Goal: Use online tool/utility: Utilize a website feature to perform a specific function

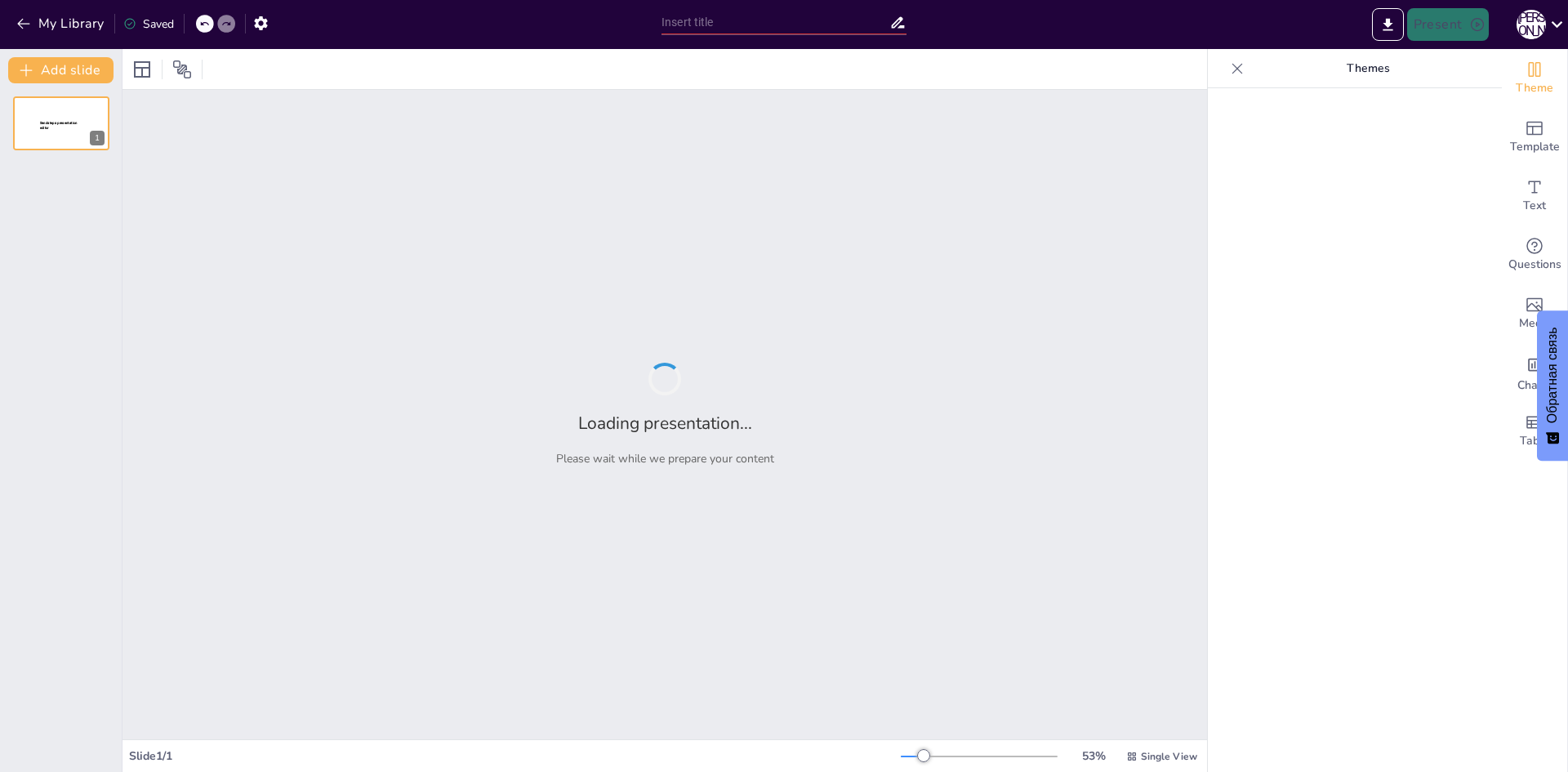
type input "Классификация и назначение складов на обогатительных фабриках"
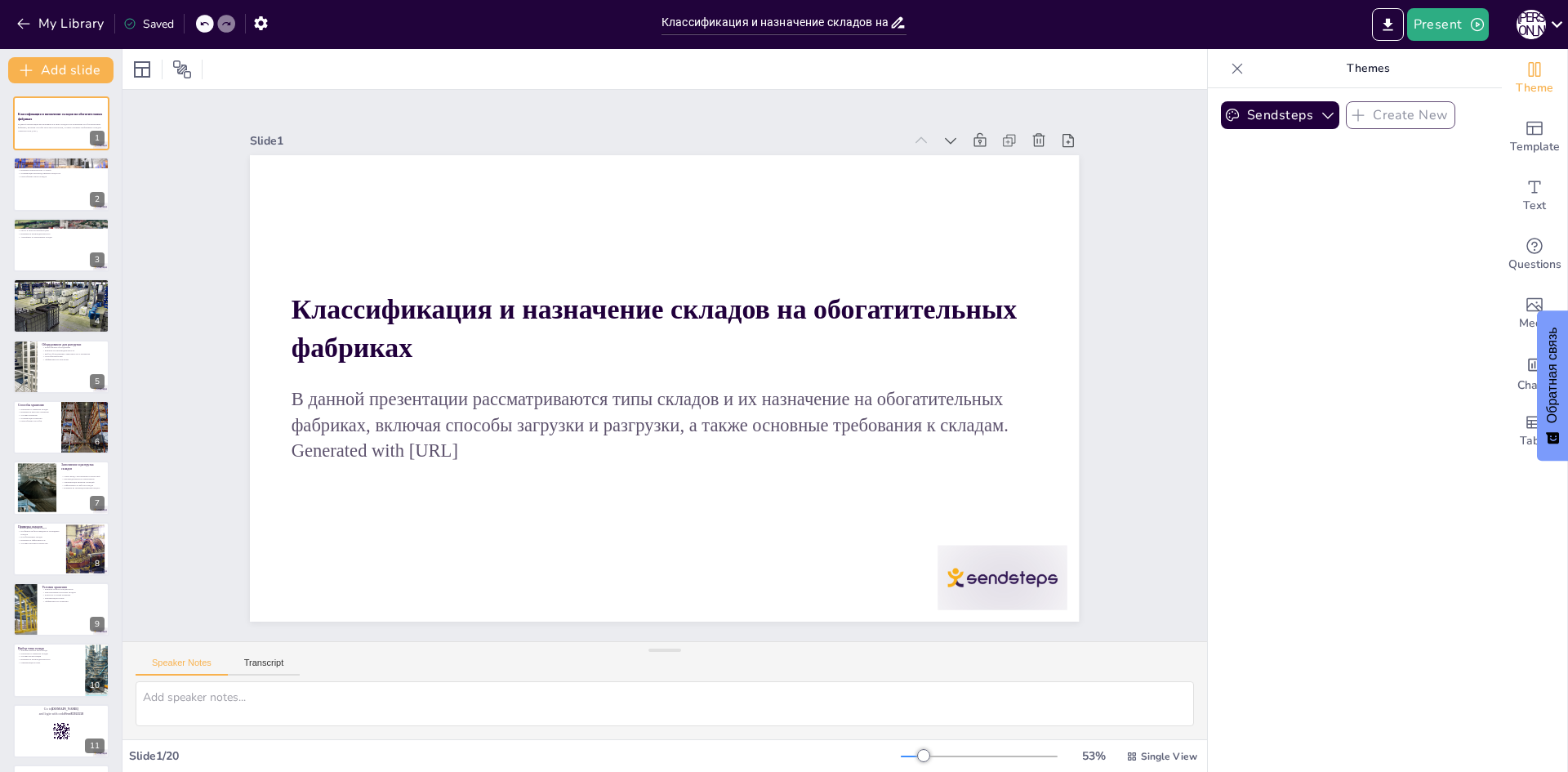
checkbox input "true"
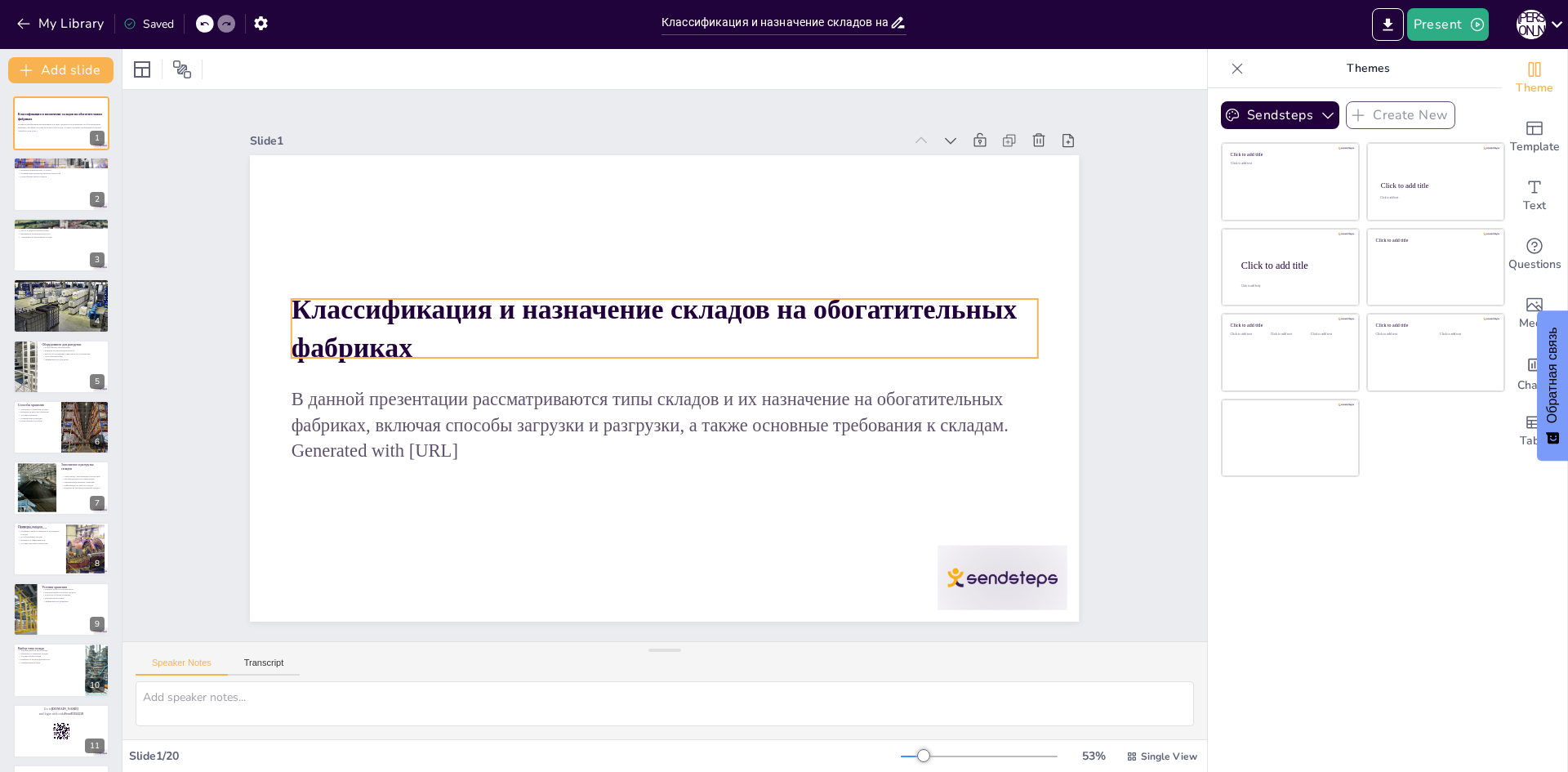
checkbox input "true"
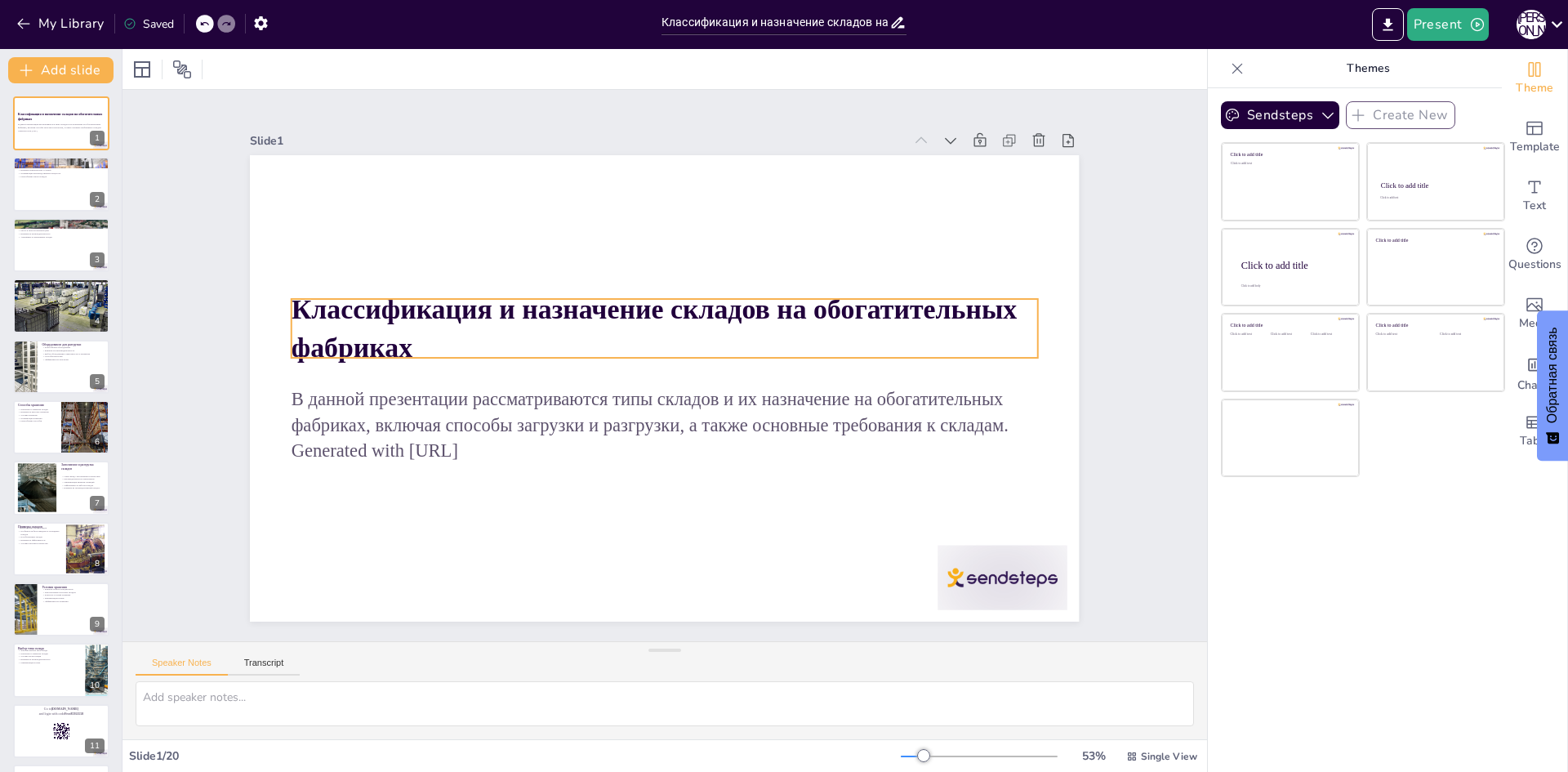
checkbox input "true"
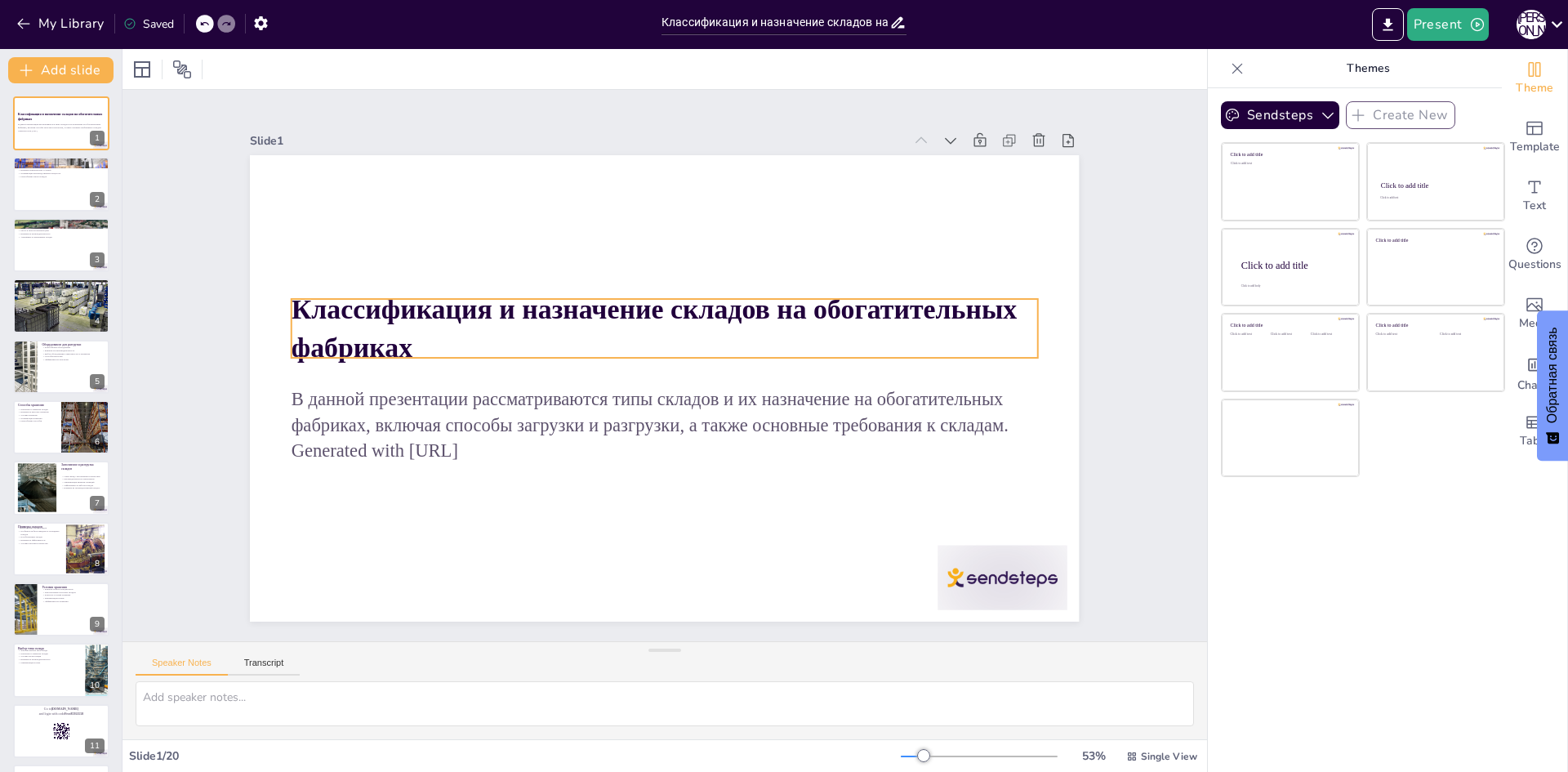
checkbox input "true"
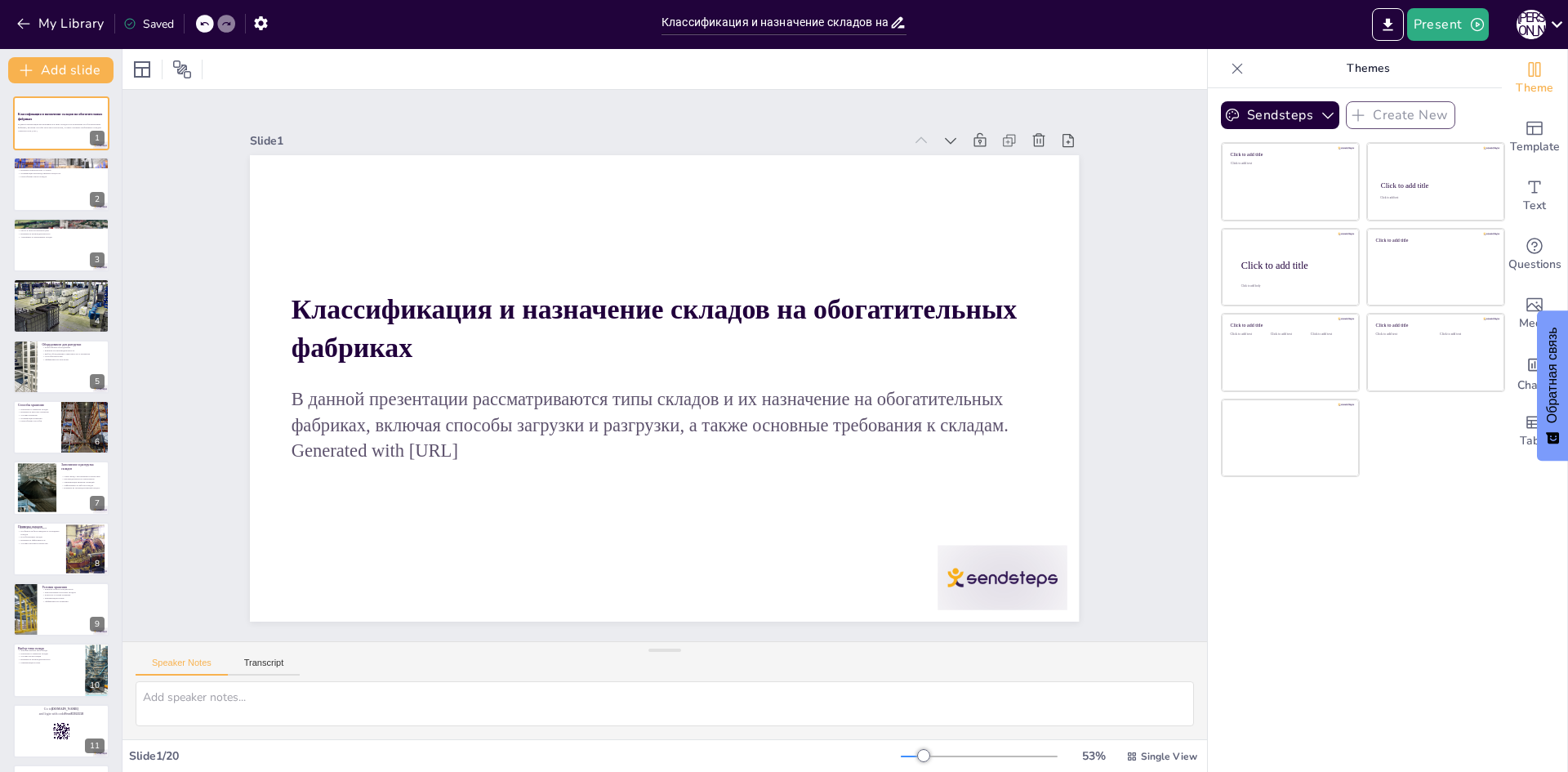
checkbox input "true"
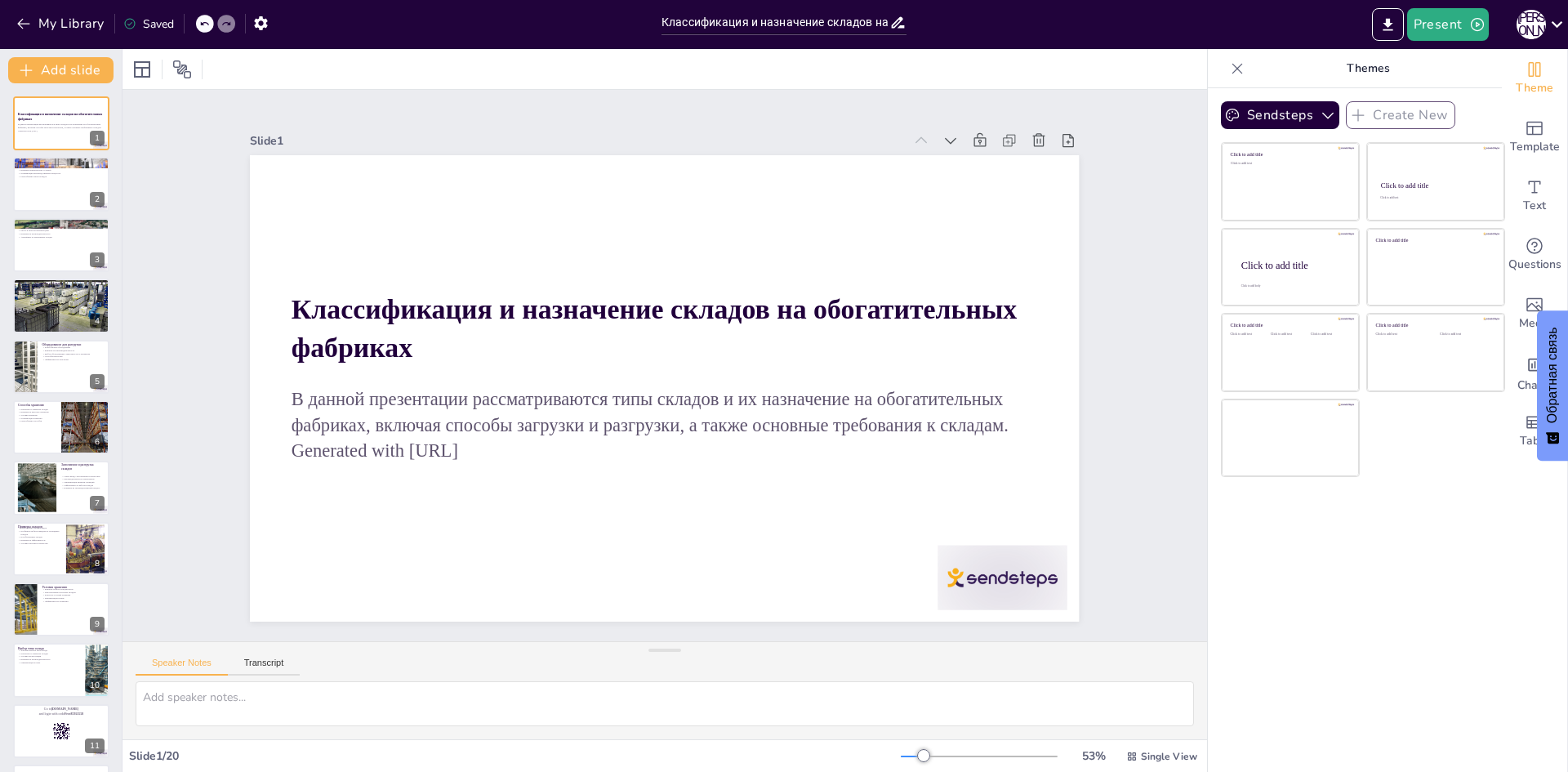
checkbox input "true"
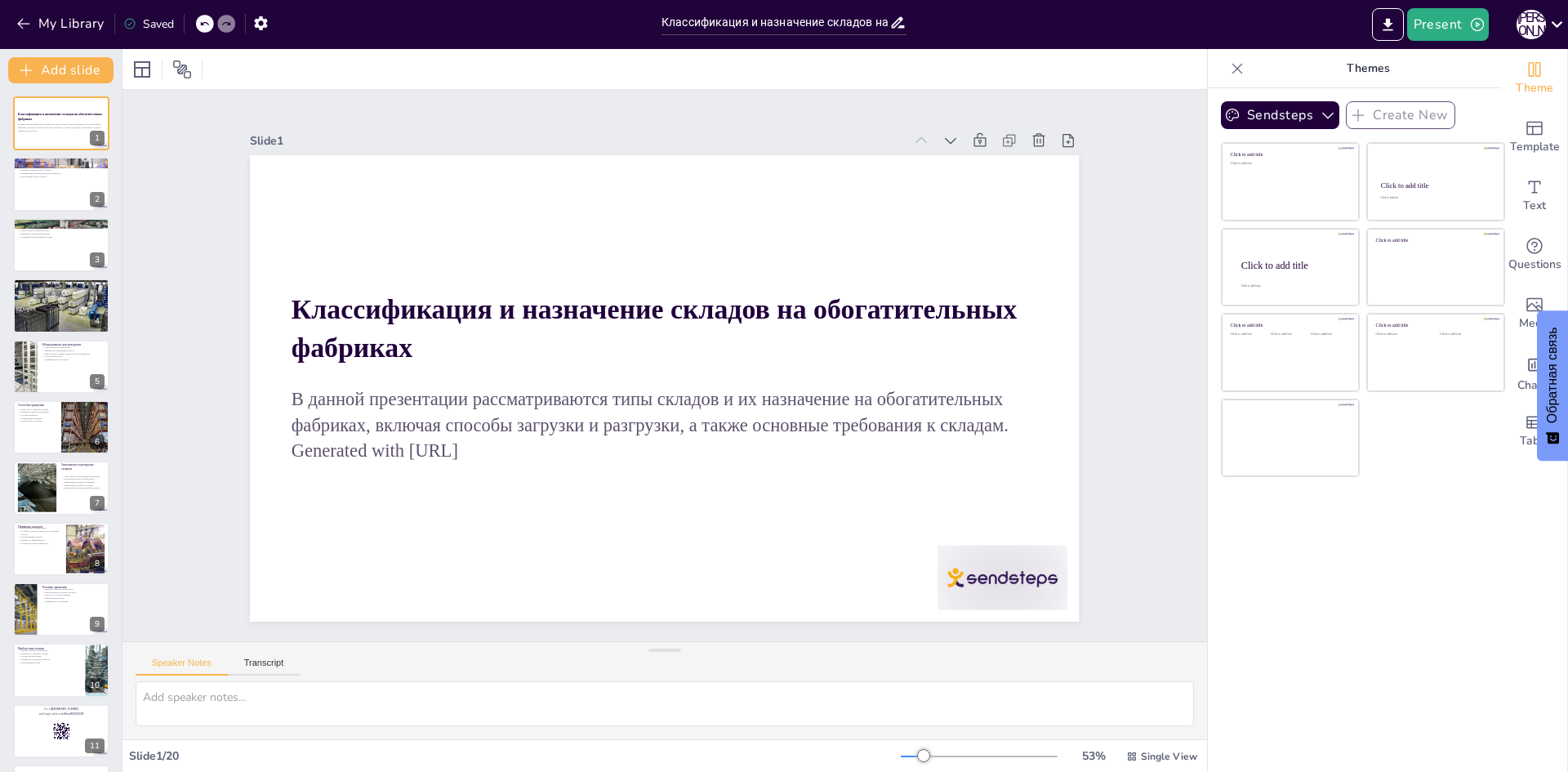
checkbox input "true"
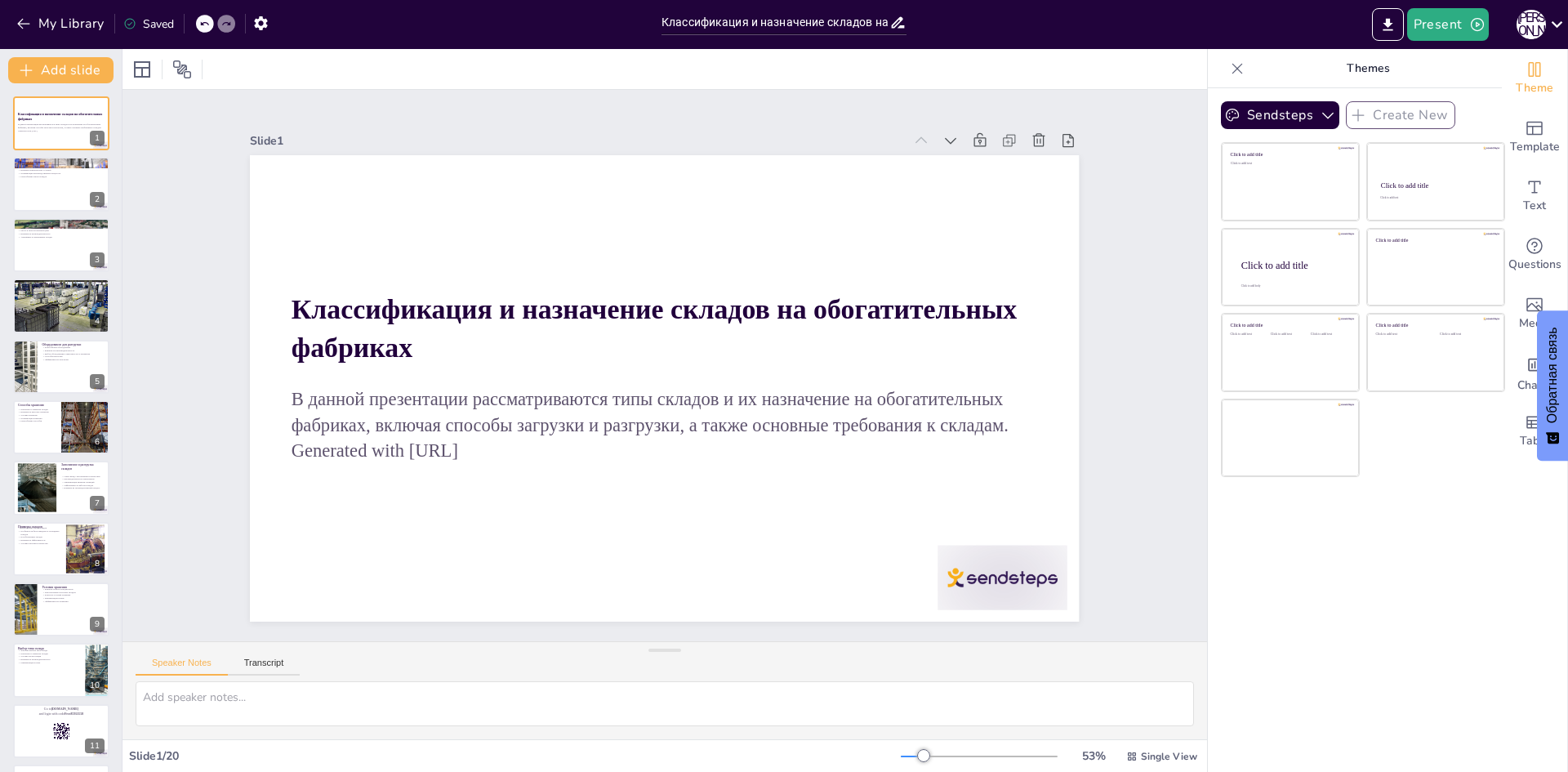
checkbox input "true"
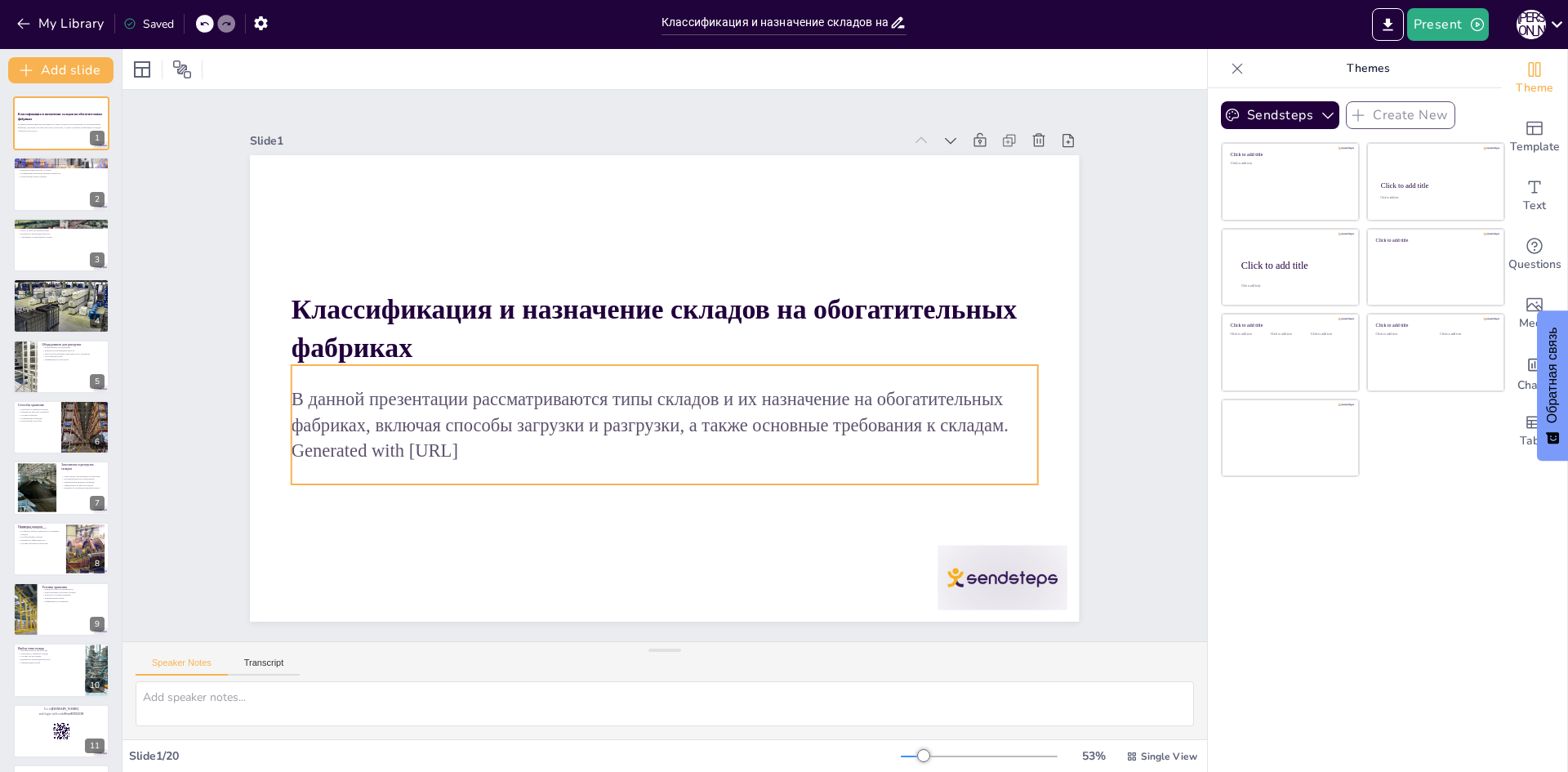
checkbox input "true"
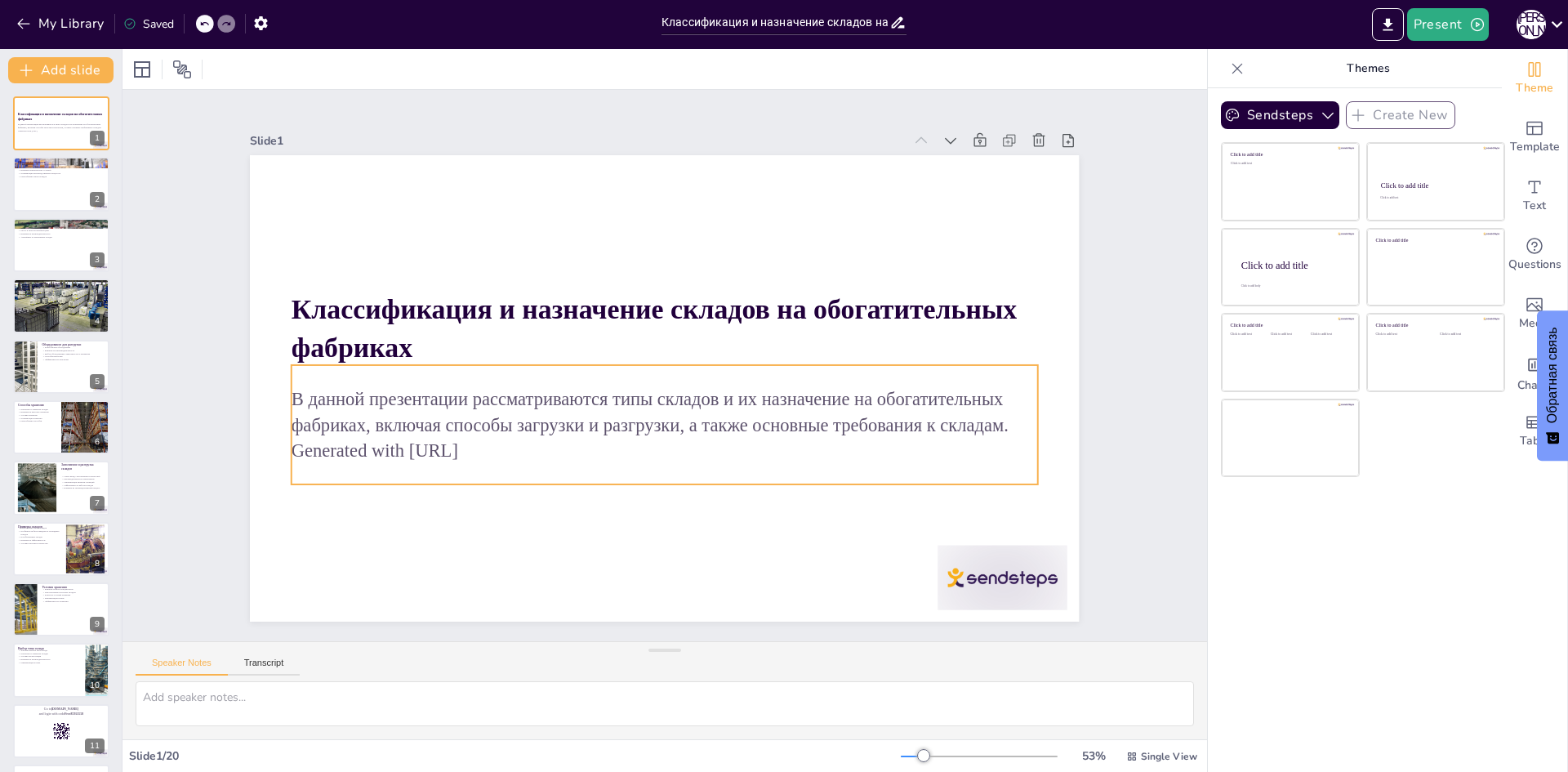
click at [484, 443] on p "Generated with [URL]" at bounding box center [656, 450] width 745 height 104
checkbox input "true"
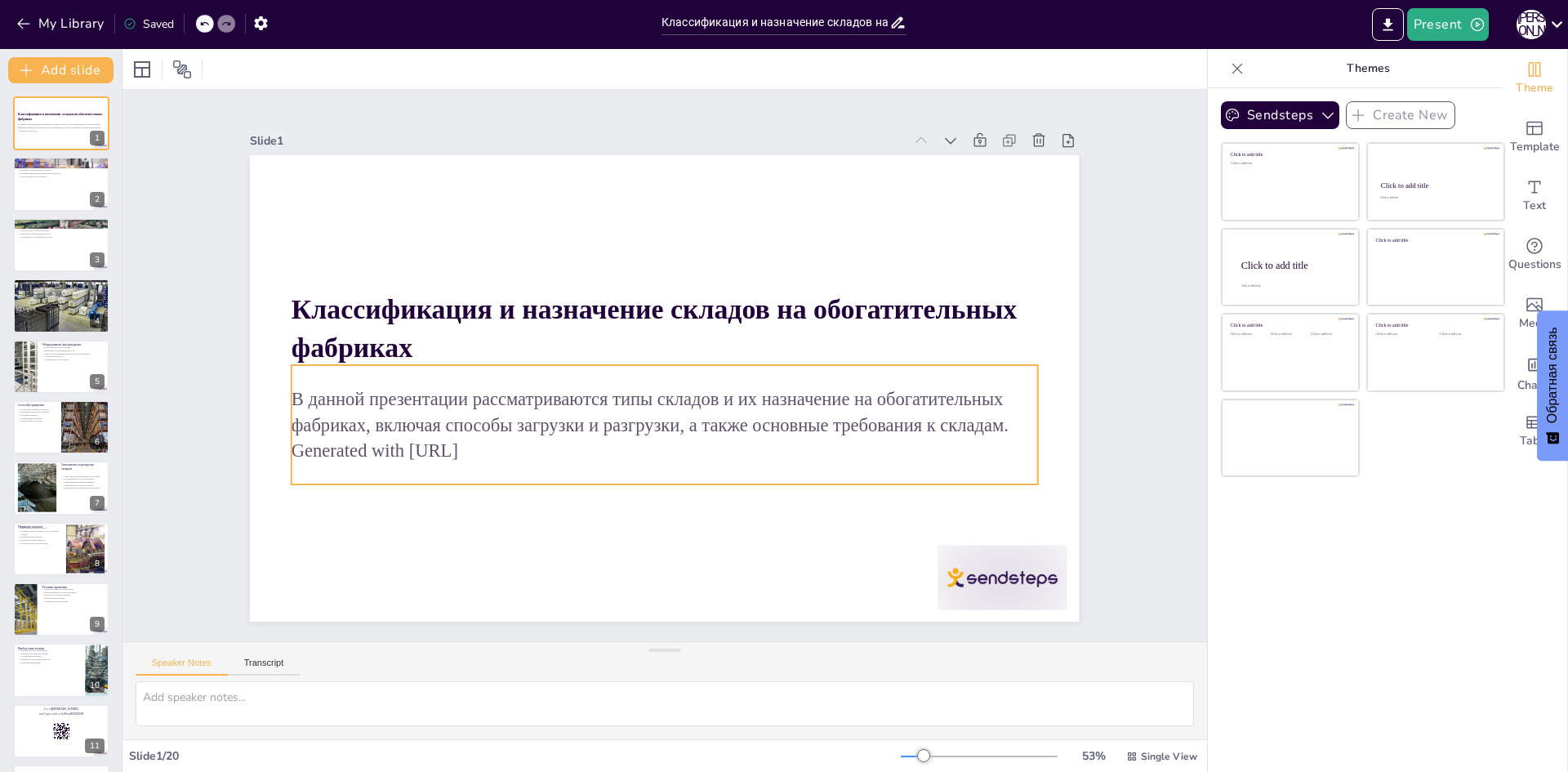
checkbox input "true"
click at [492, 445] on p "Generated with [URL]" at bounding box center [646, 448] width 735 height 180
checkbox input "true"
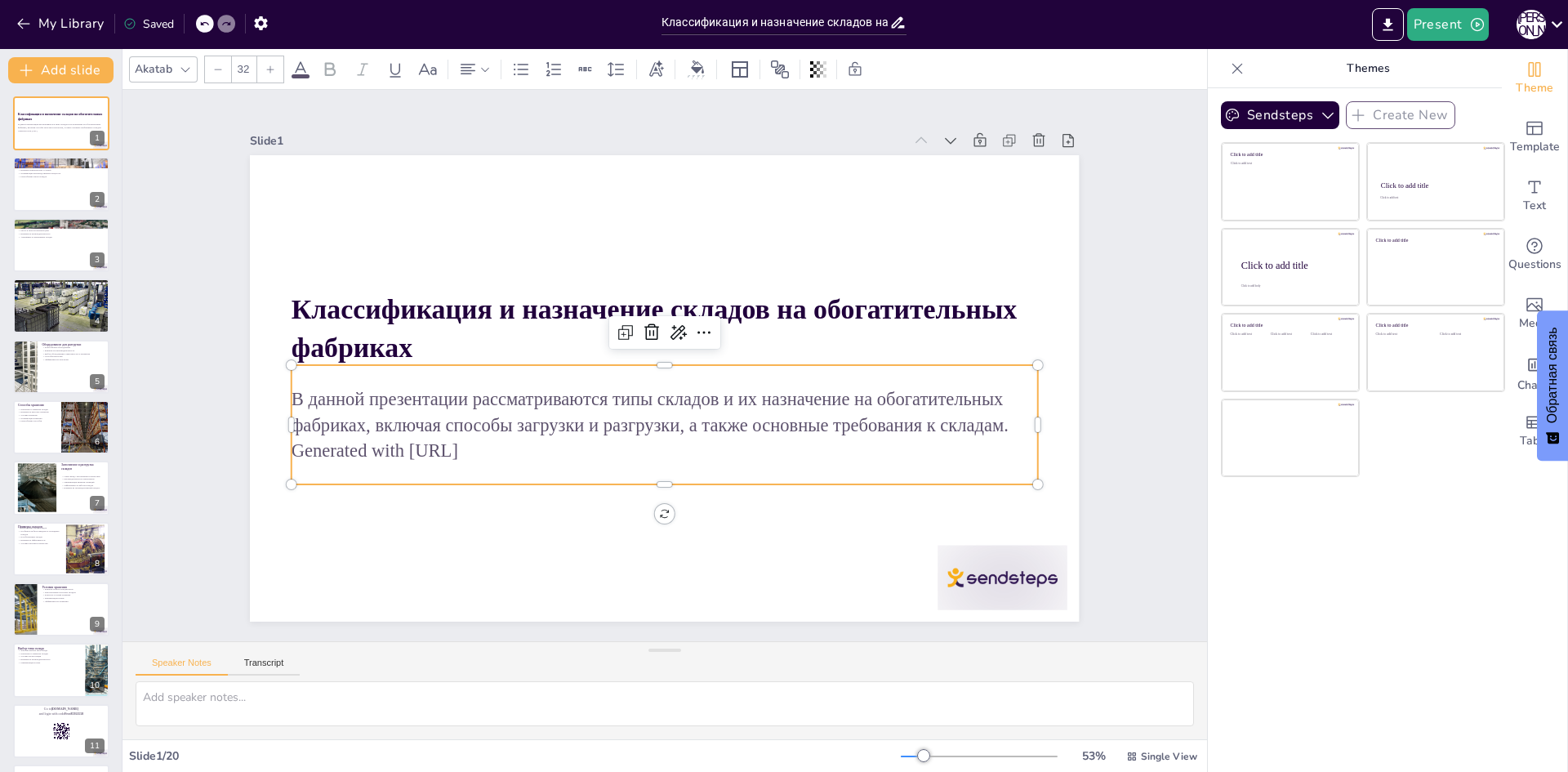
checkbox input "true"
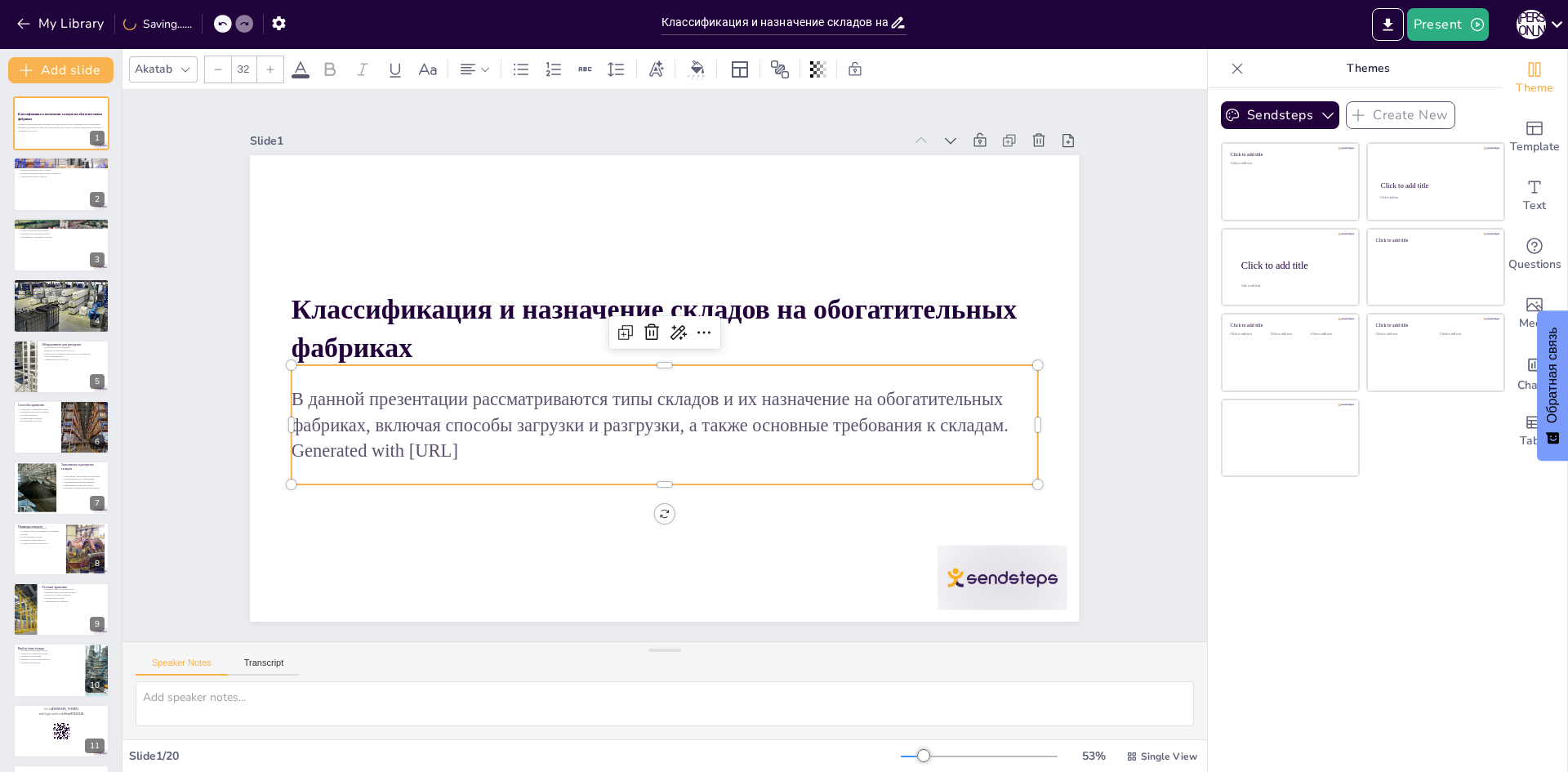
checkbox input "true"
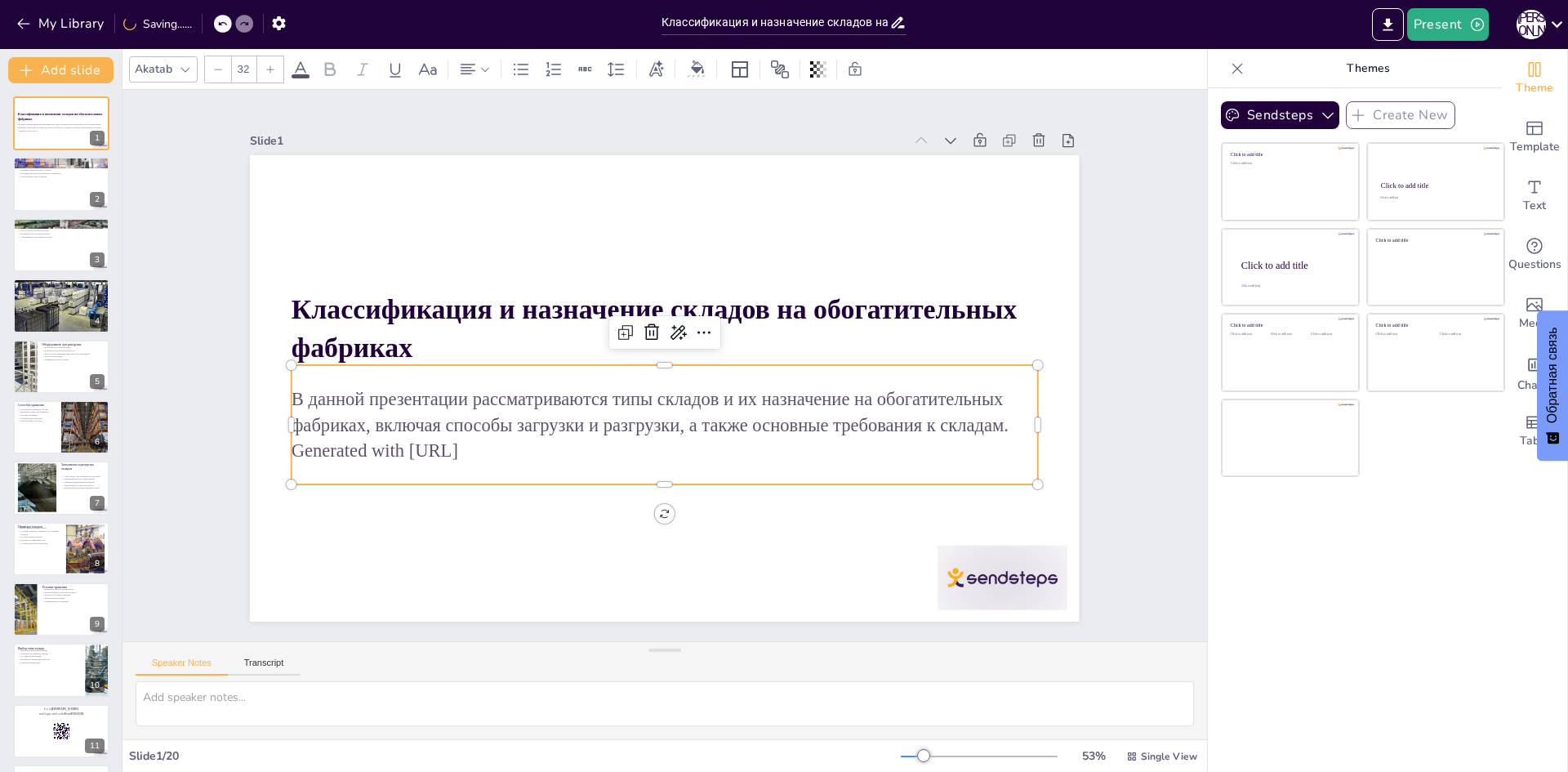
checkbox input "true"
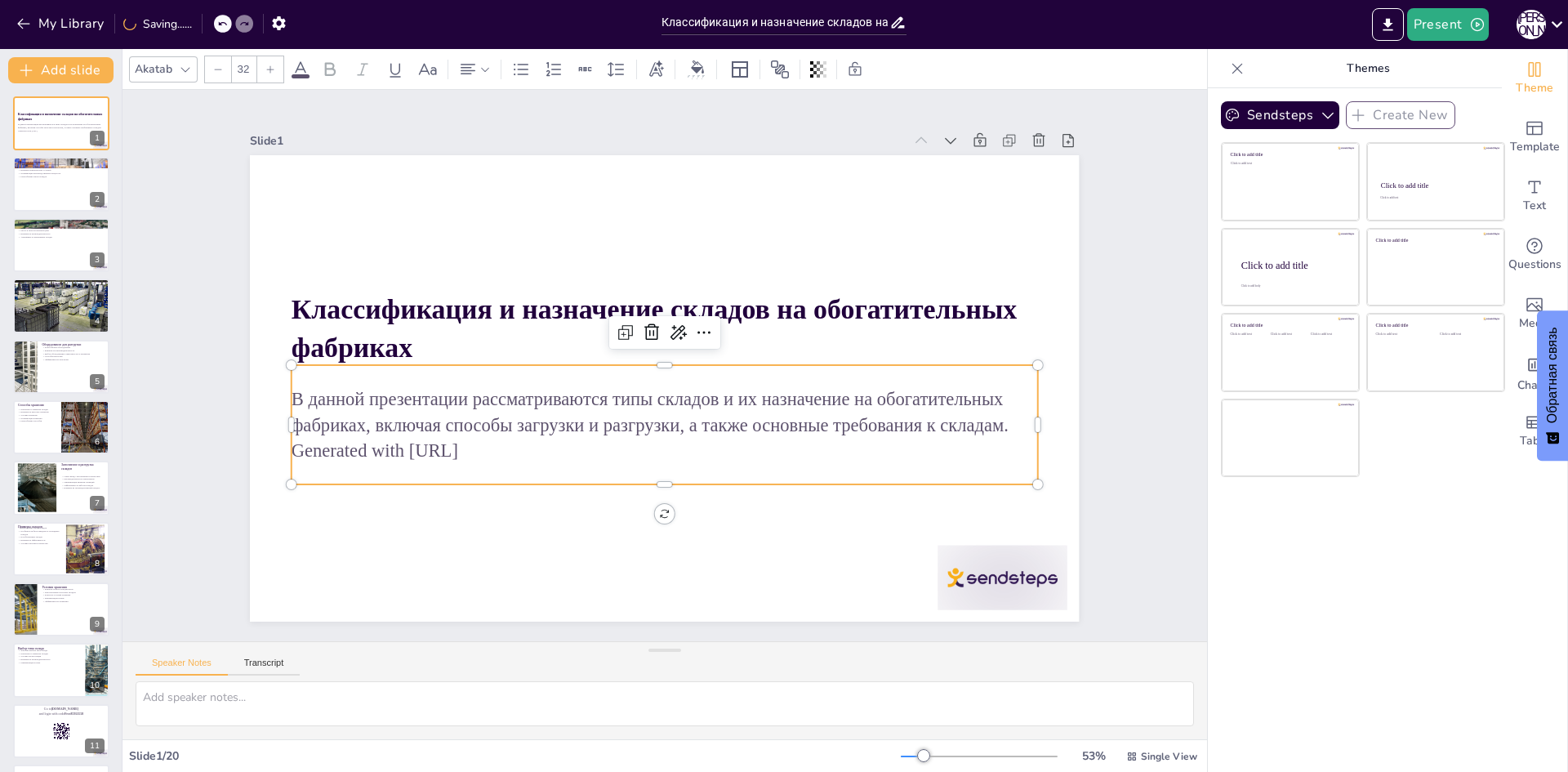
checkbox input "true"
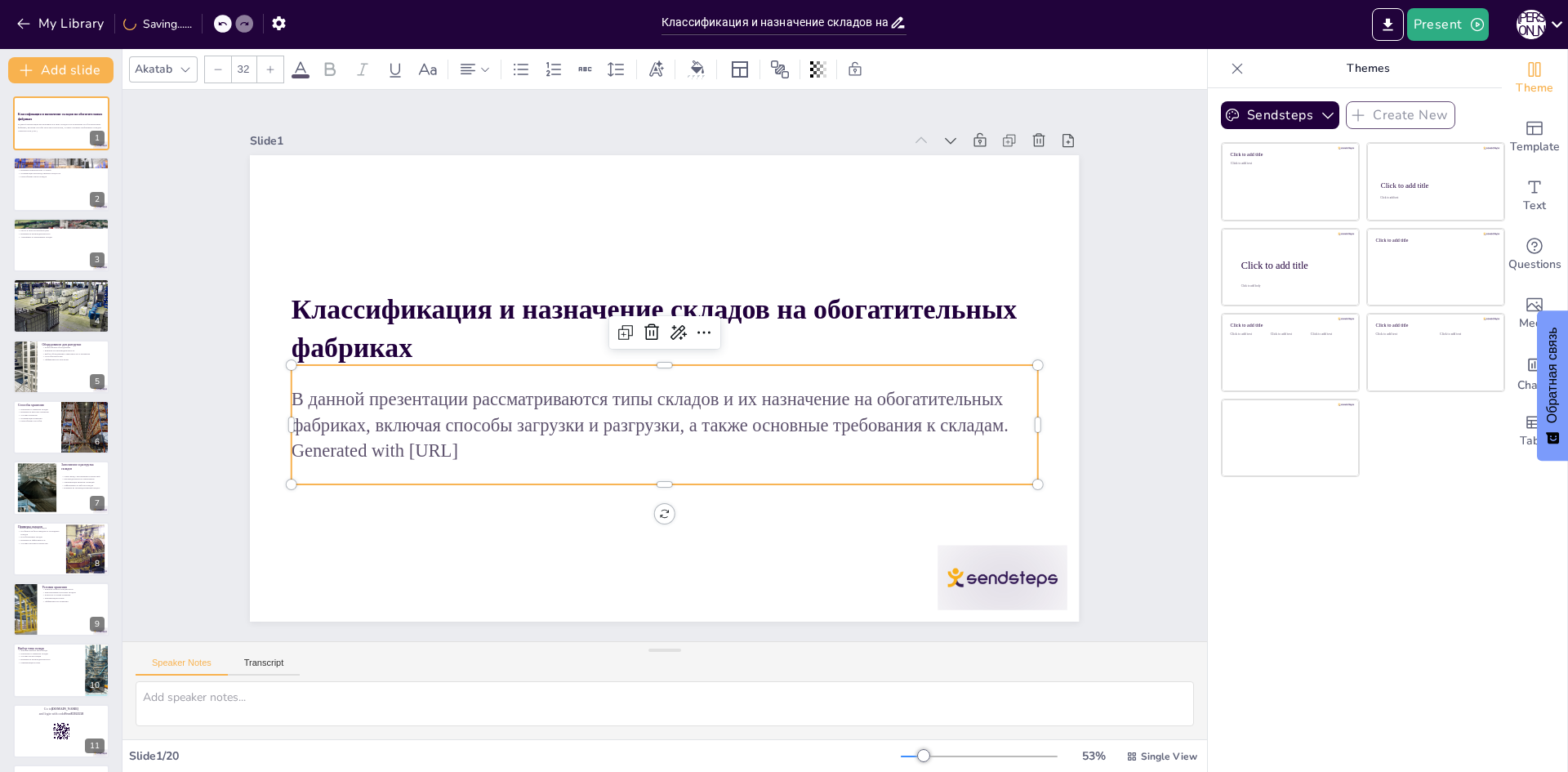
checkbox input "true"
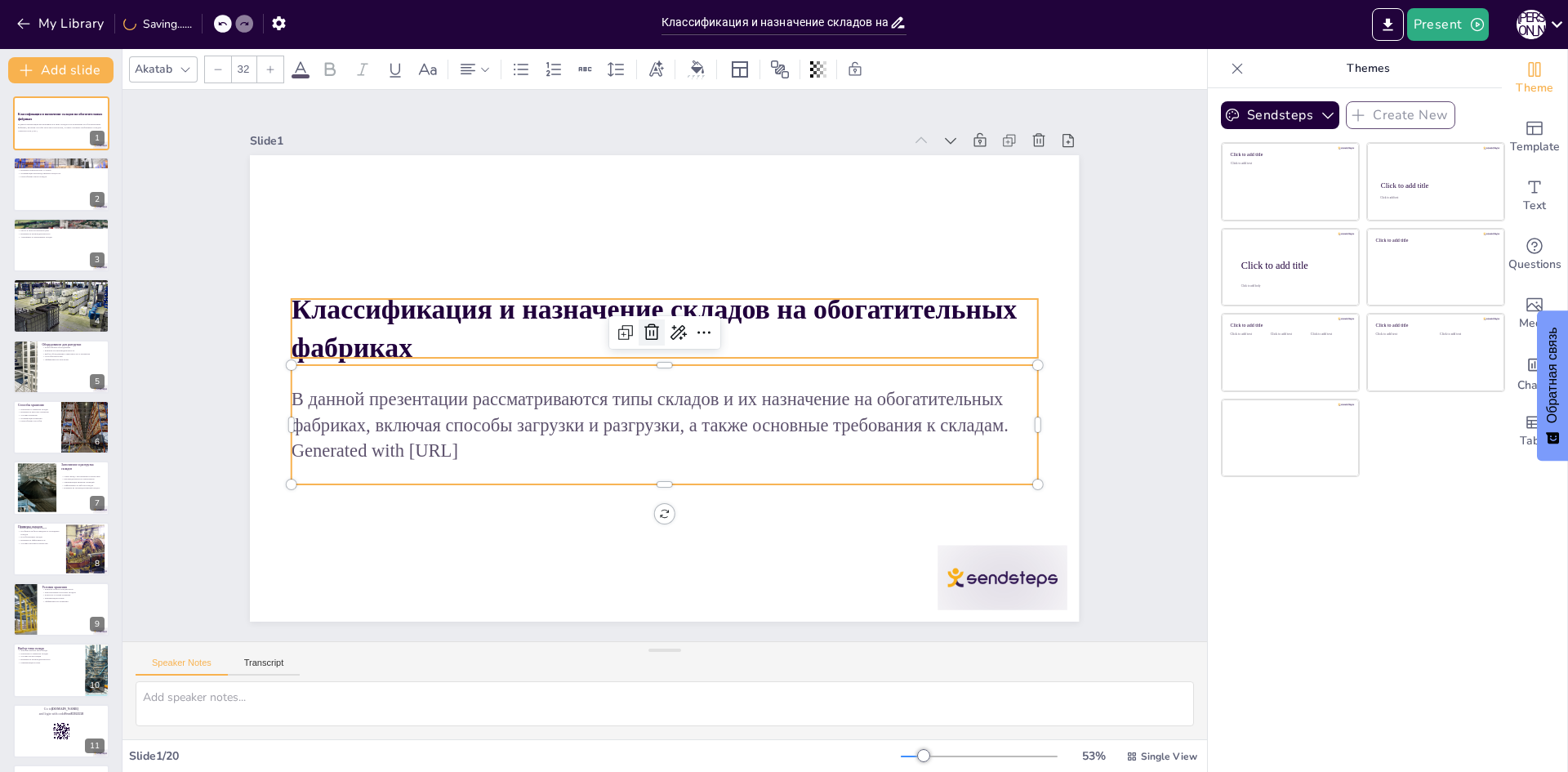
checkbox input "true"
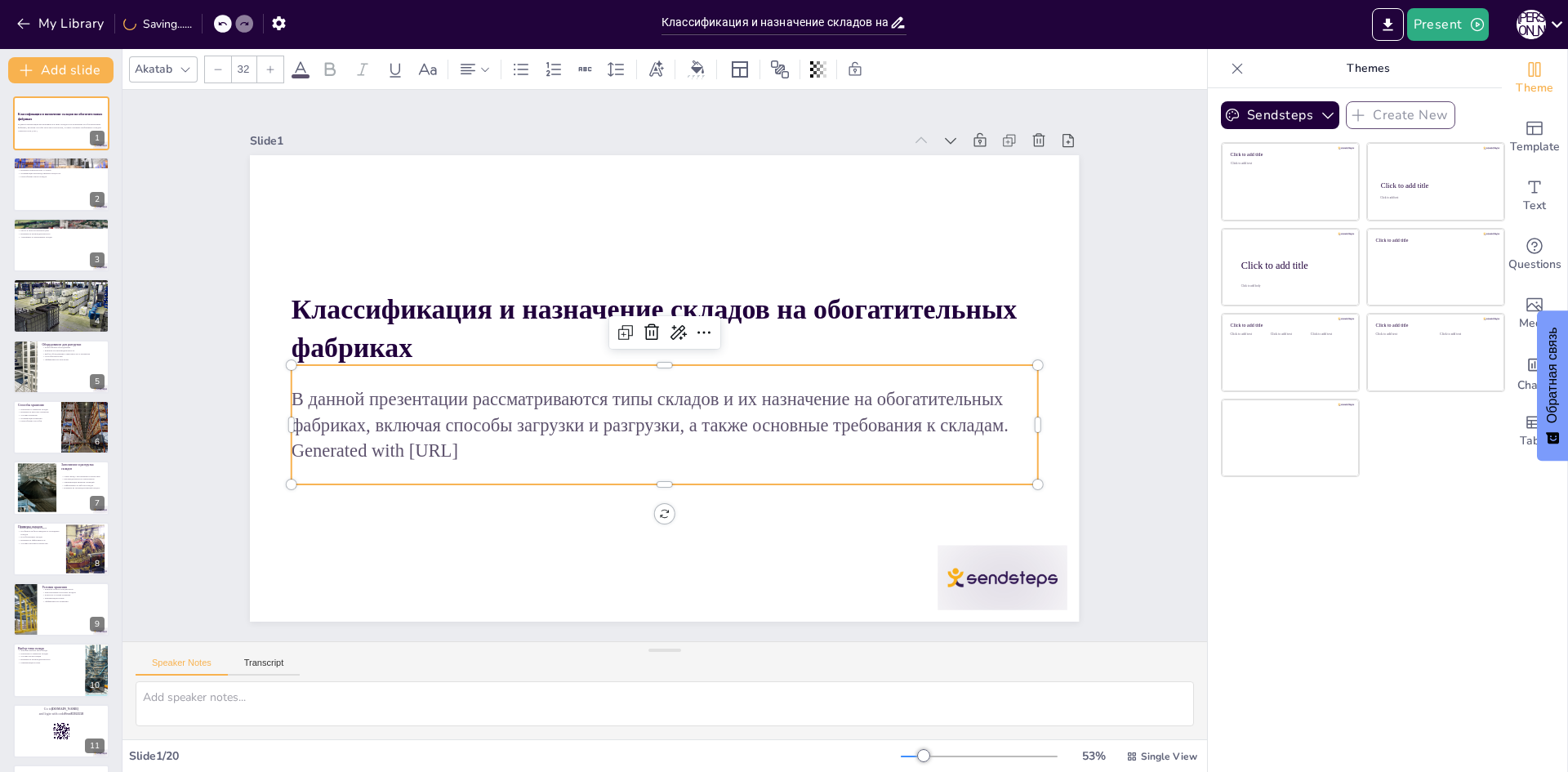
checkbox input "true"
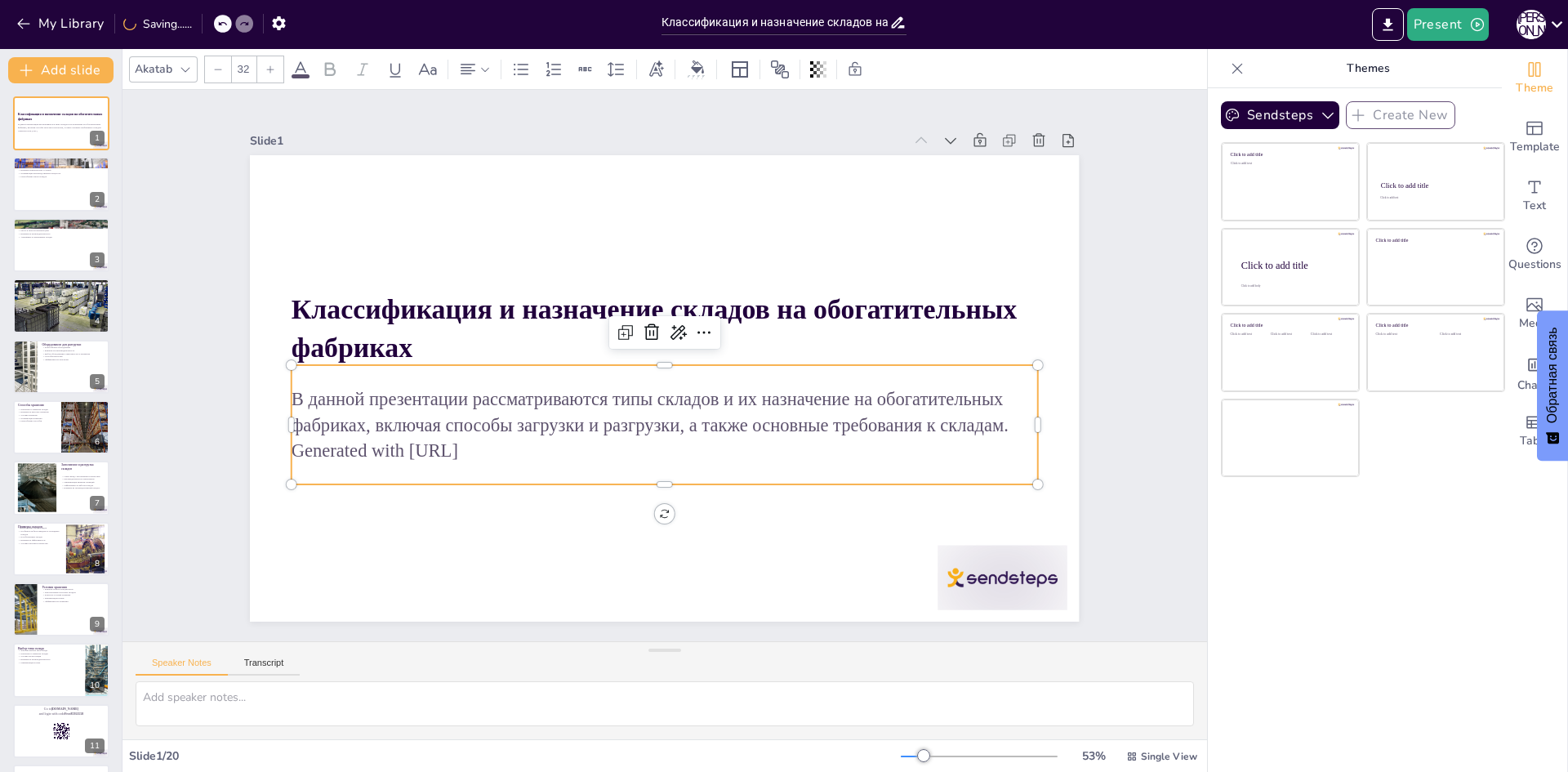
checkbox input "true"
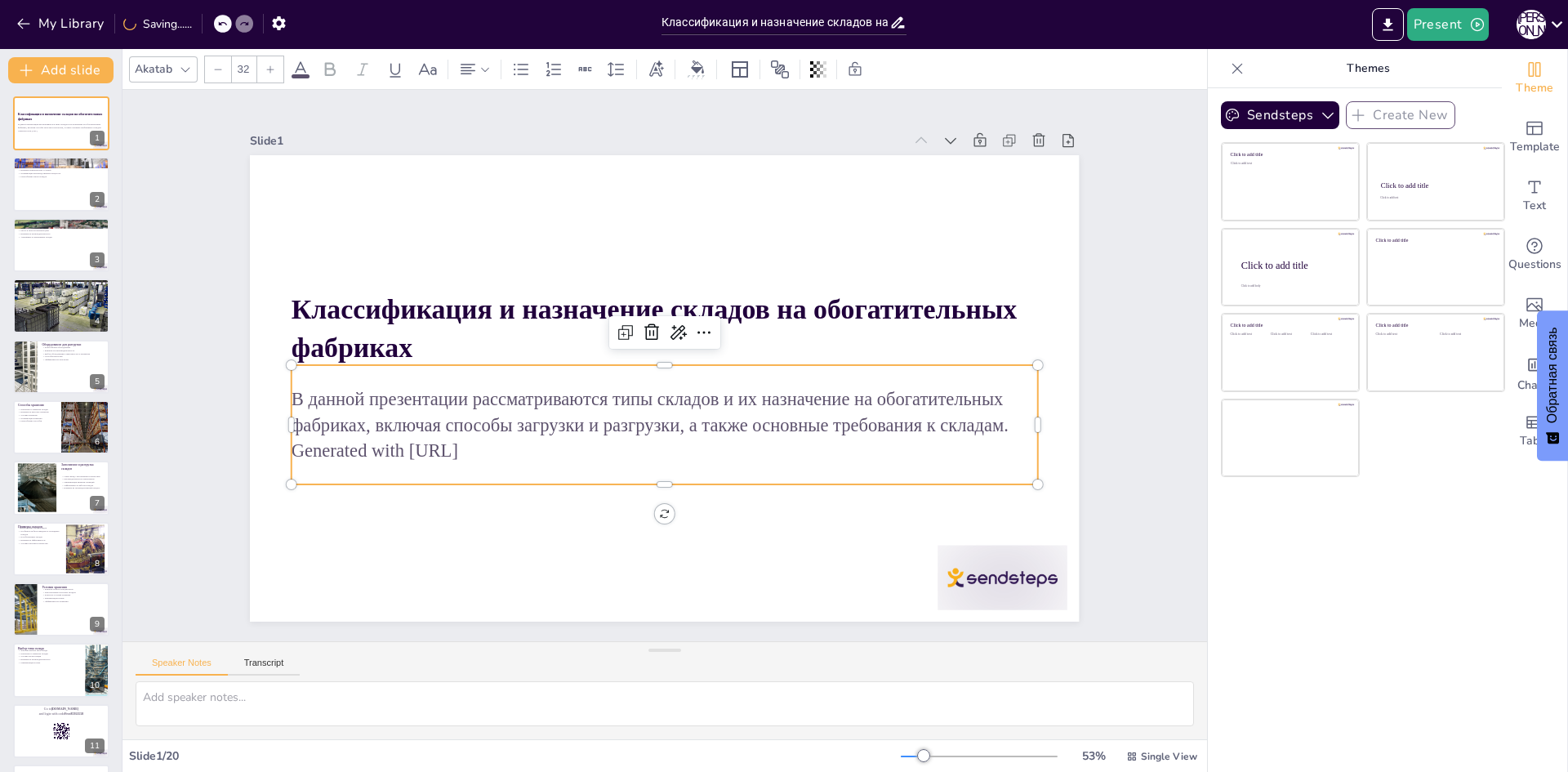
checkbox input "true"
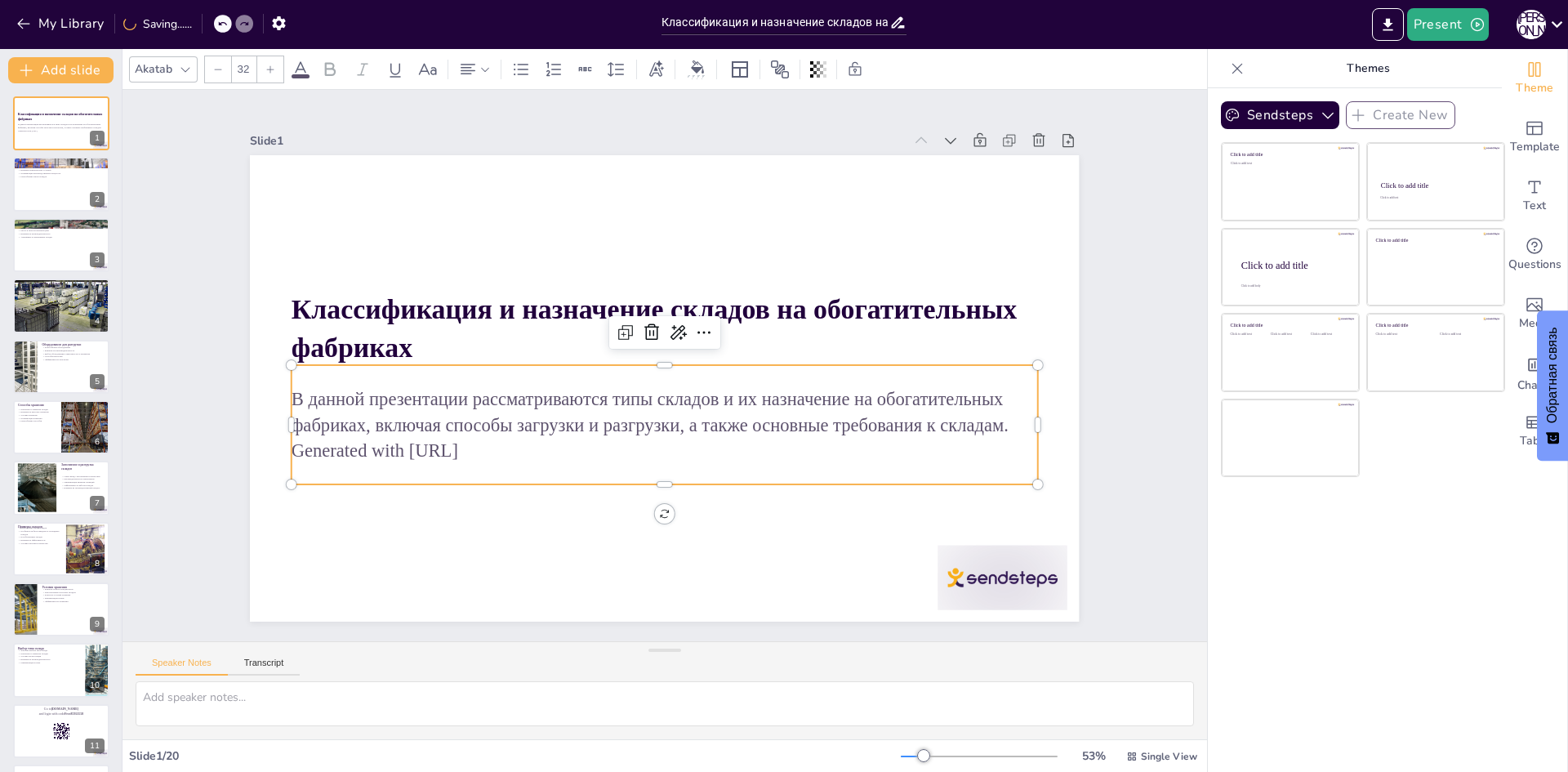
checkbox input "true"
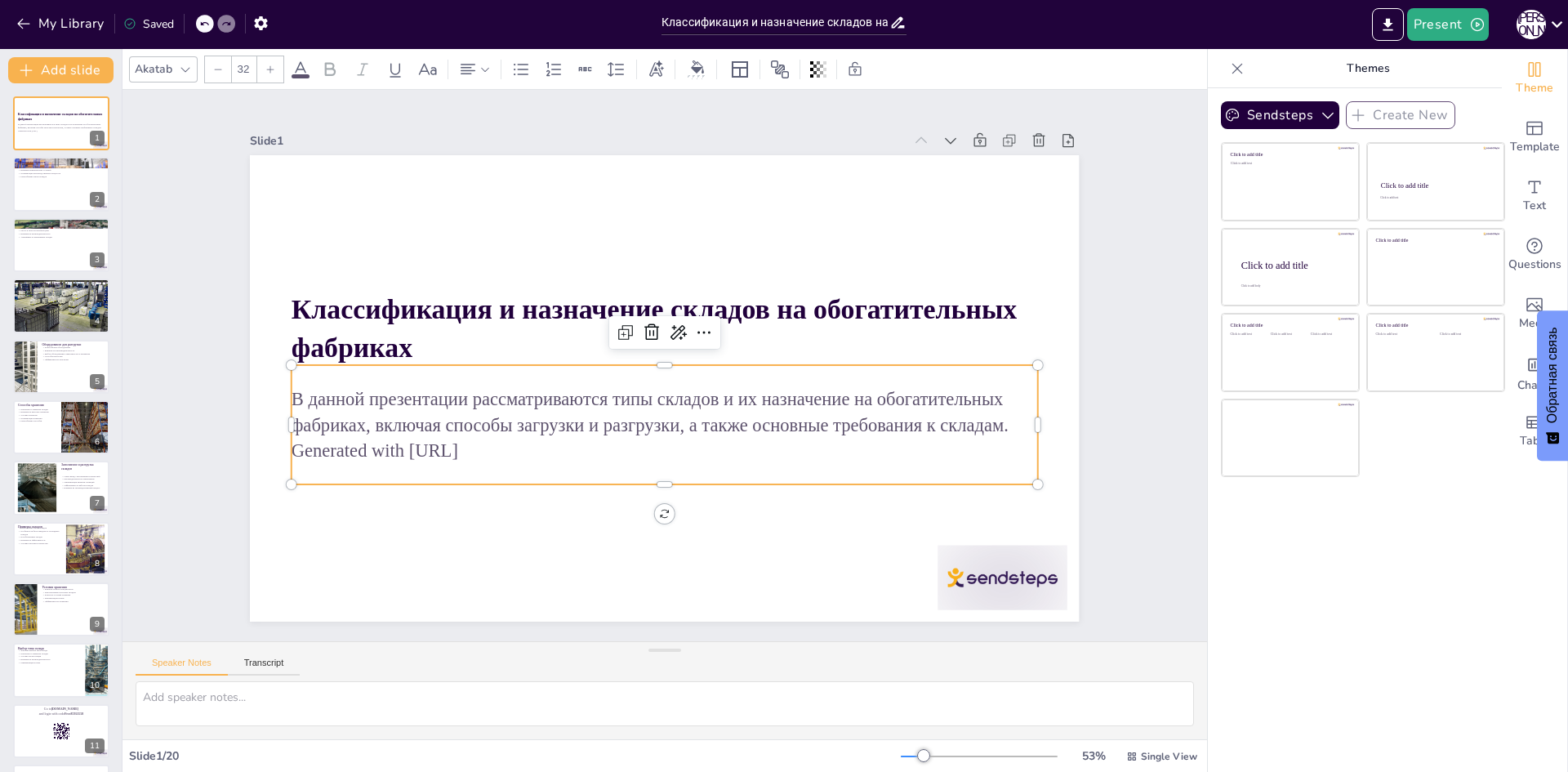
checkbox input "true"
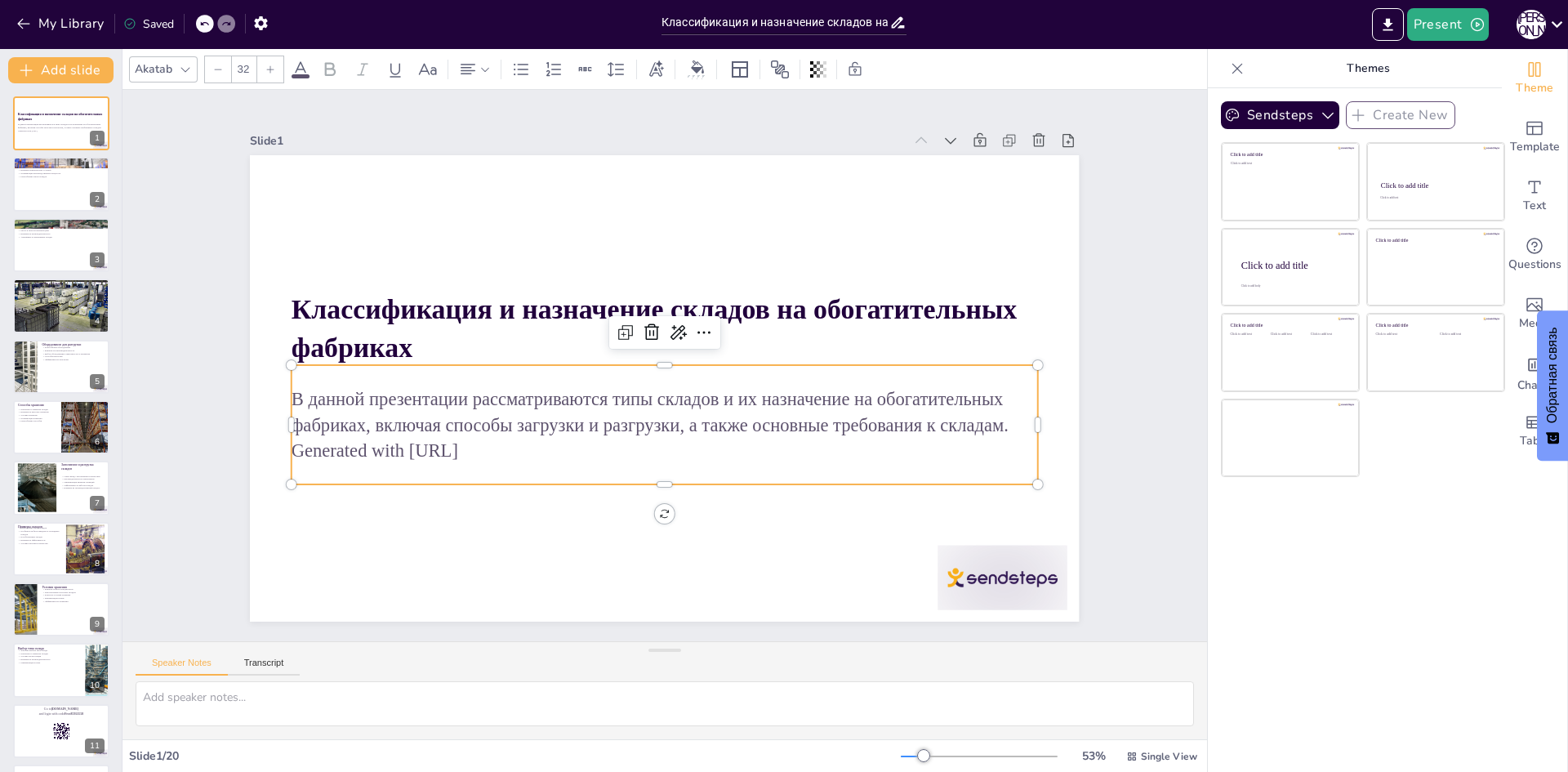
checkbox input "true"
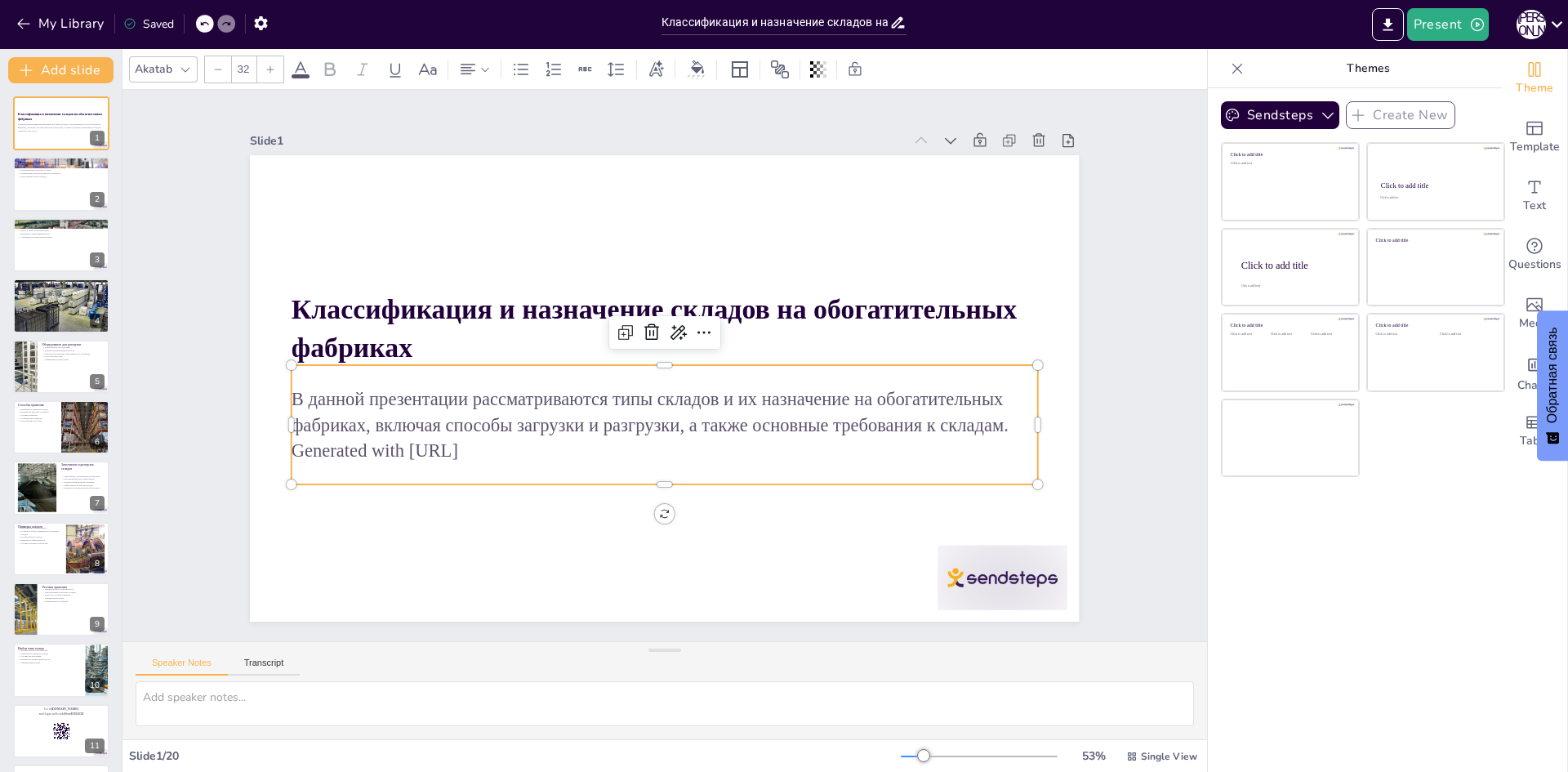
checkbox input "true"
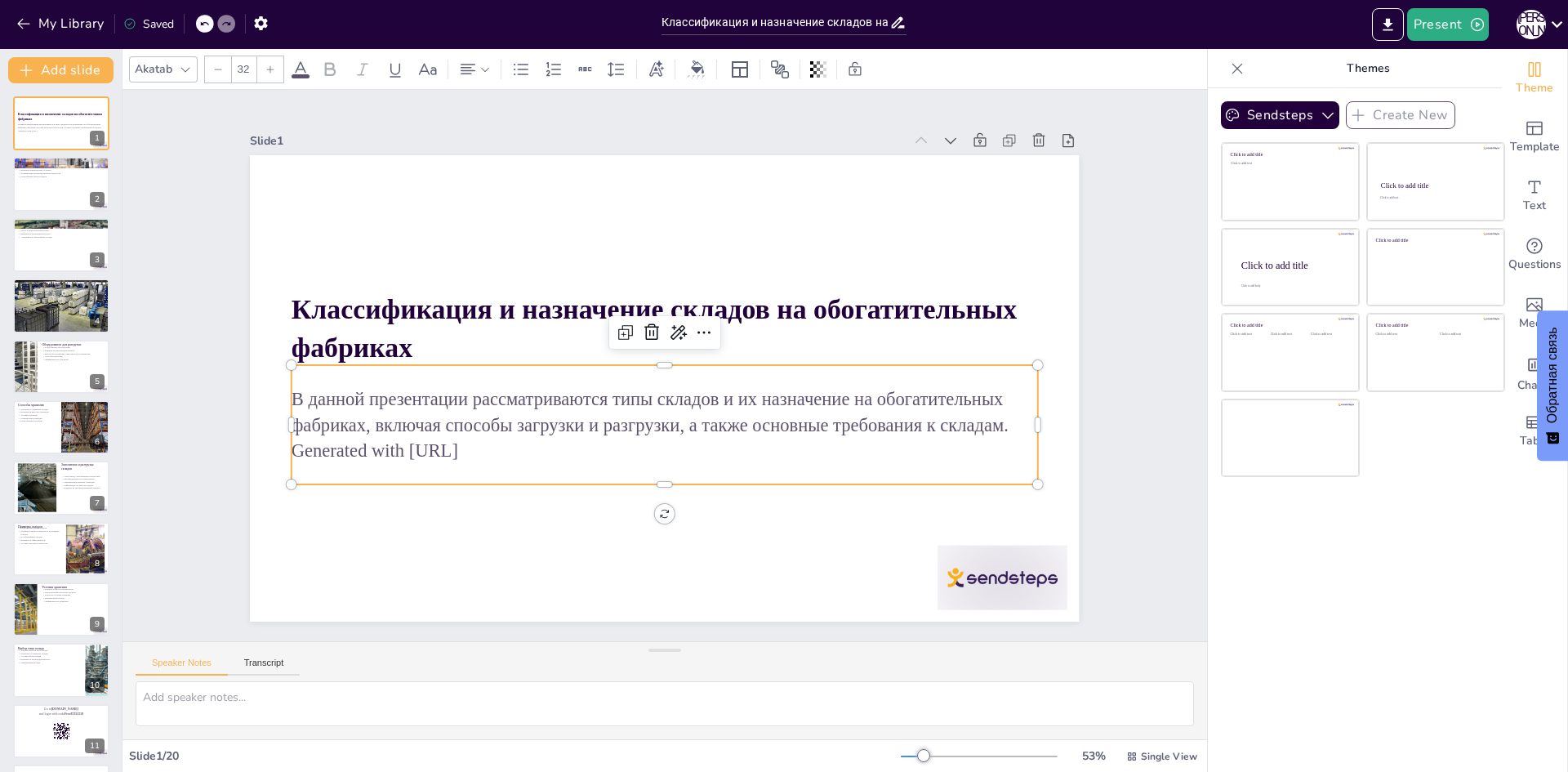
checkbox input "true"
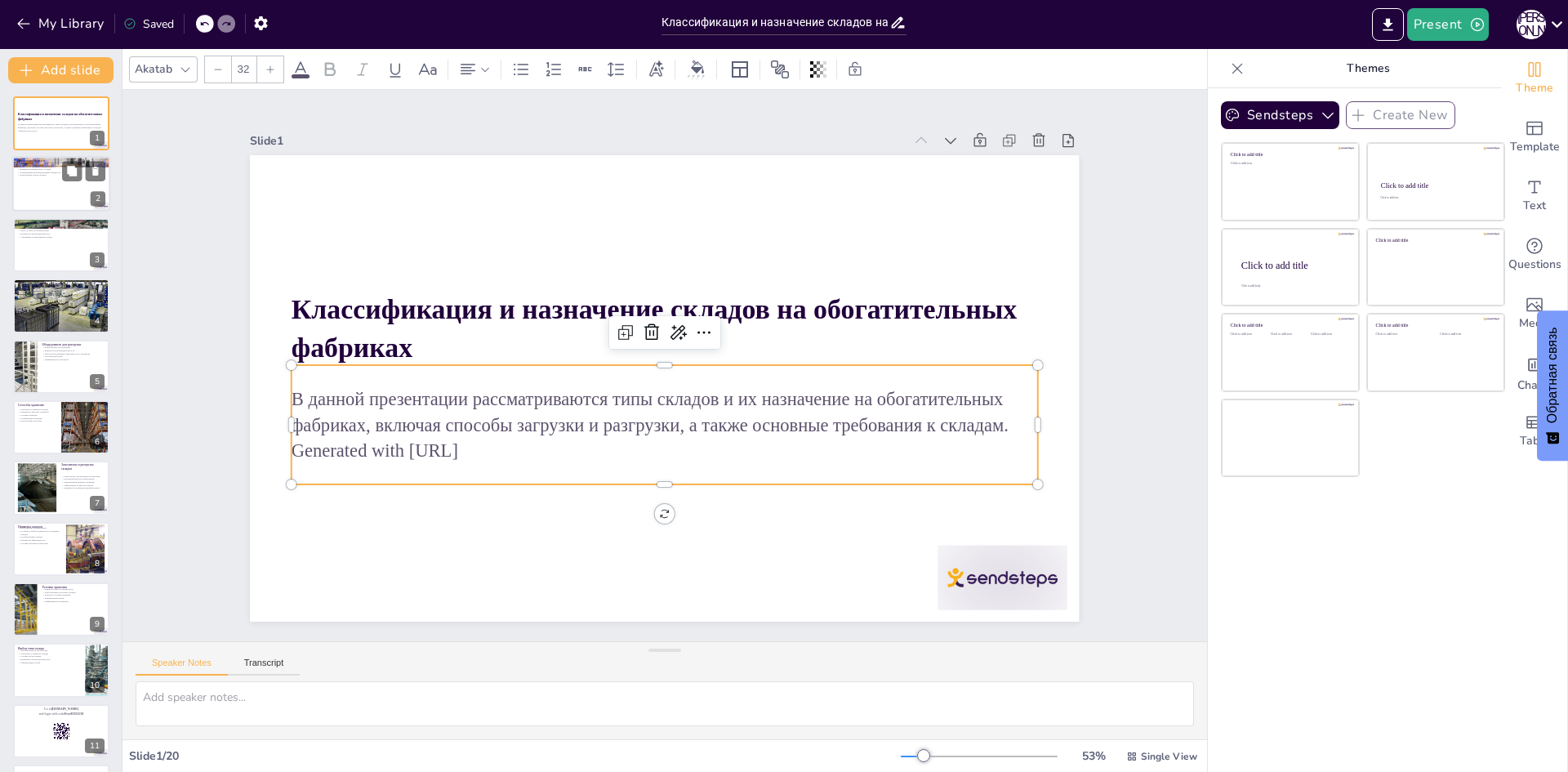
checkbox input "true"
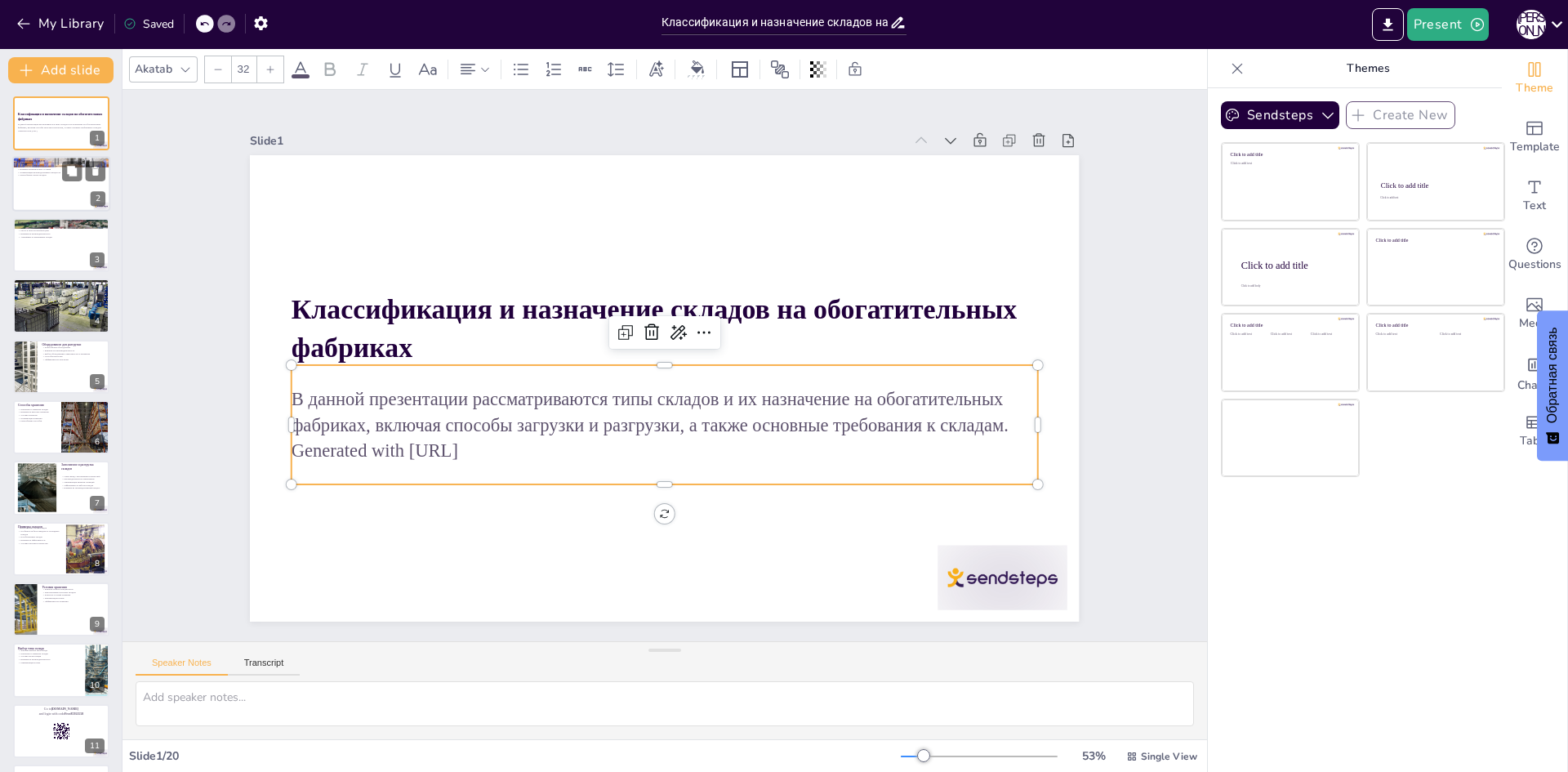
checkbox input "true"
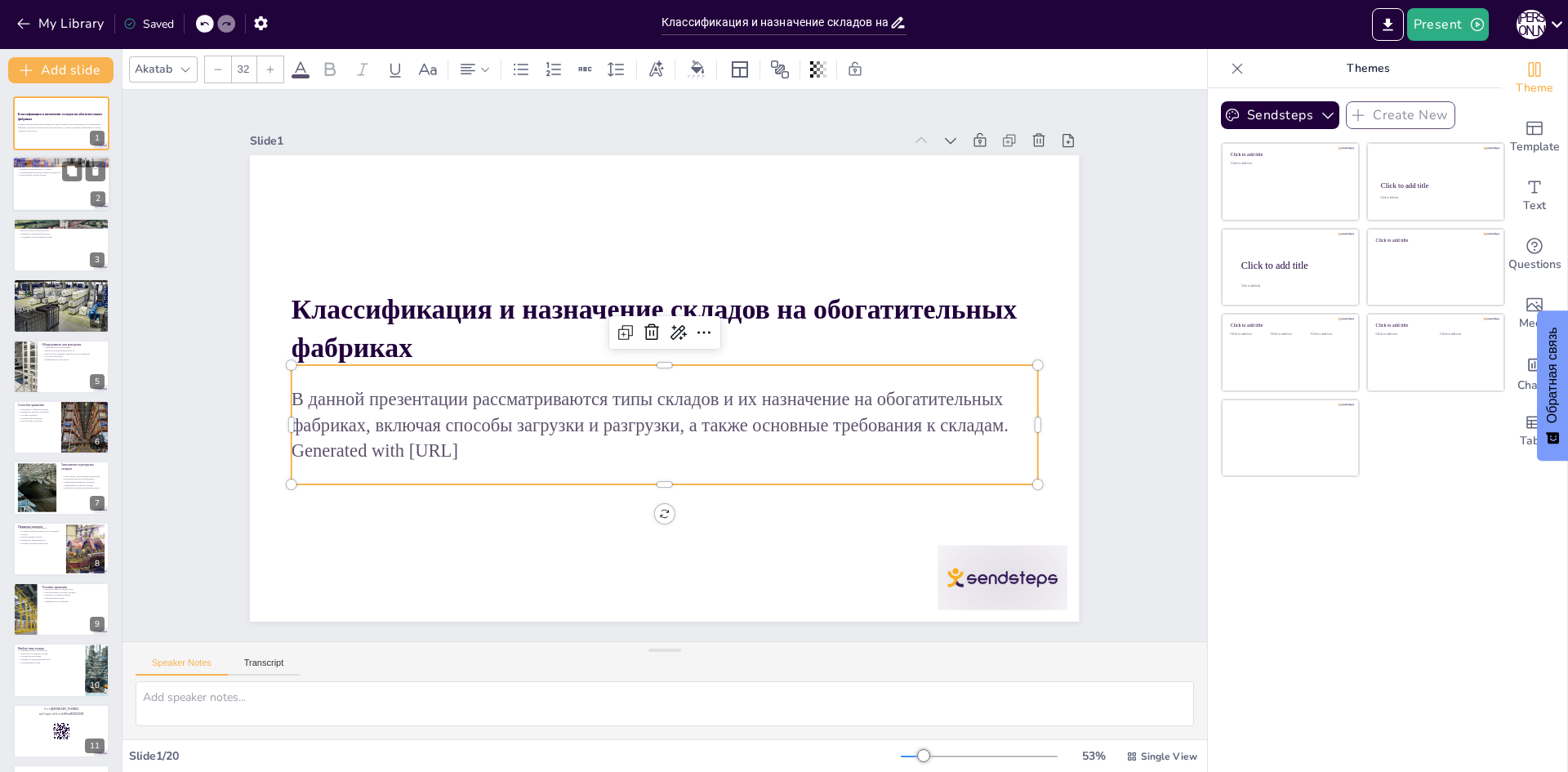
checkbox input "true"
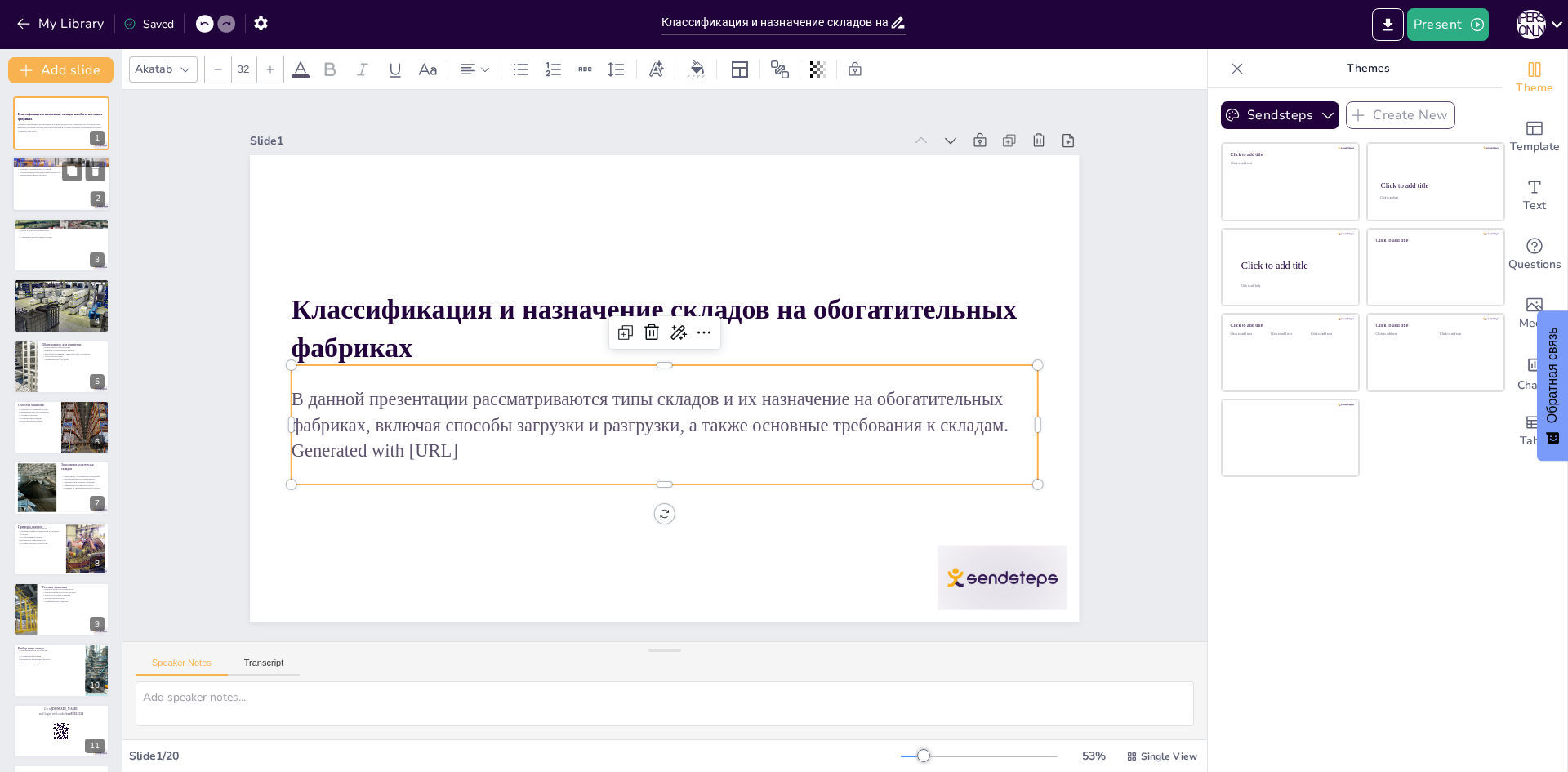
checkbox input "true"
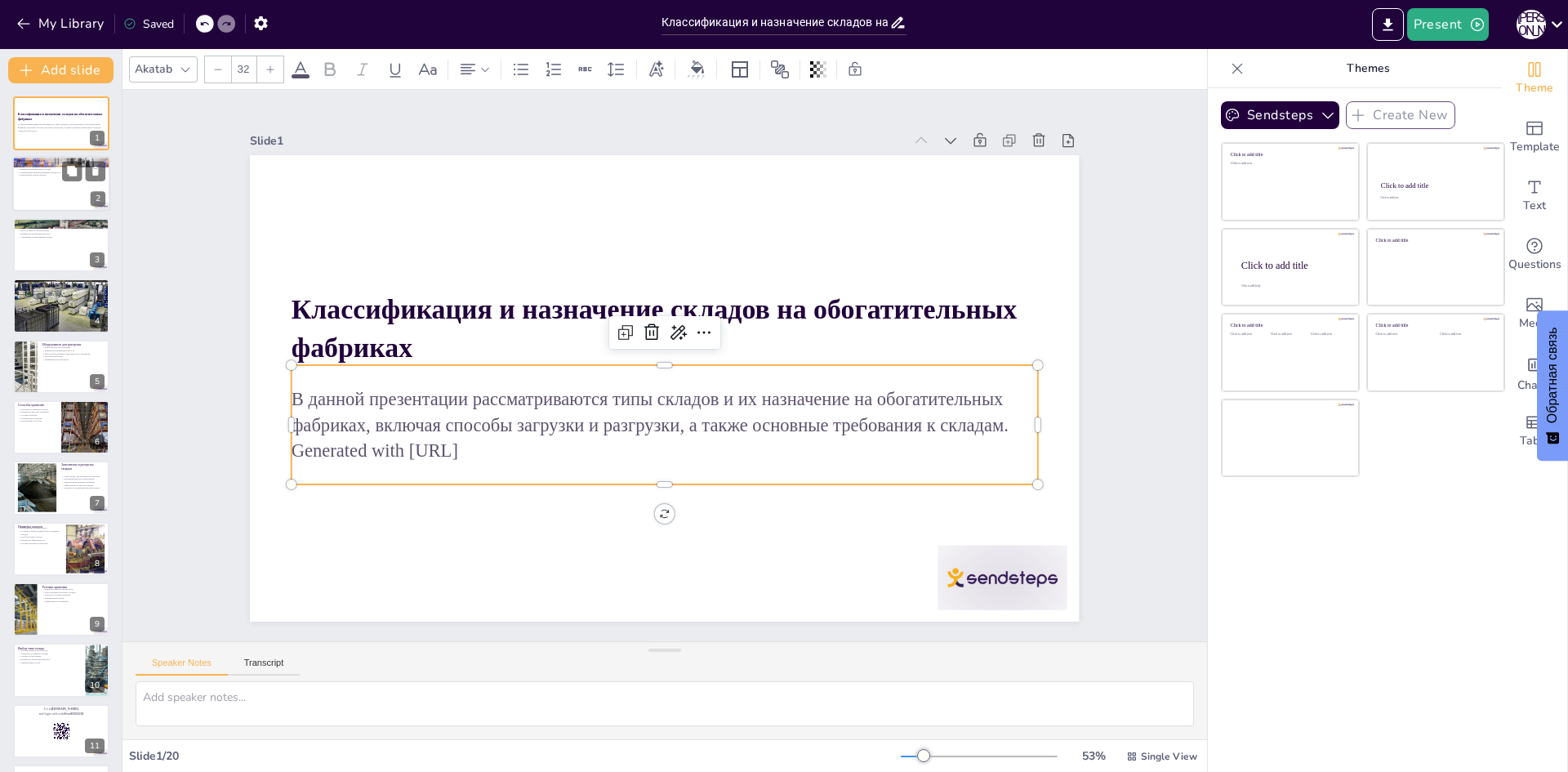
checkbox input "true"
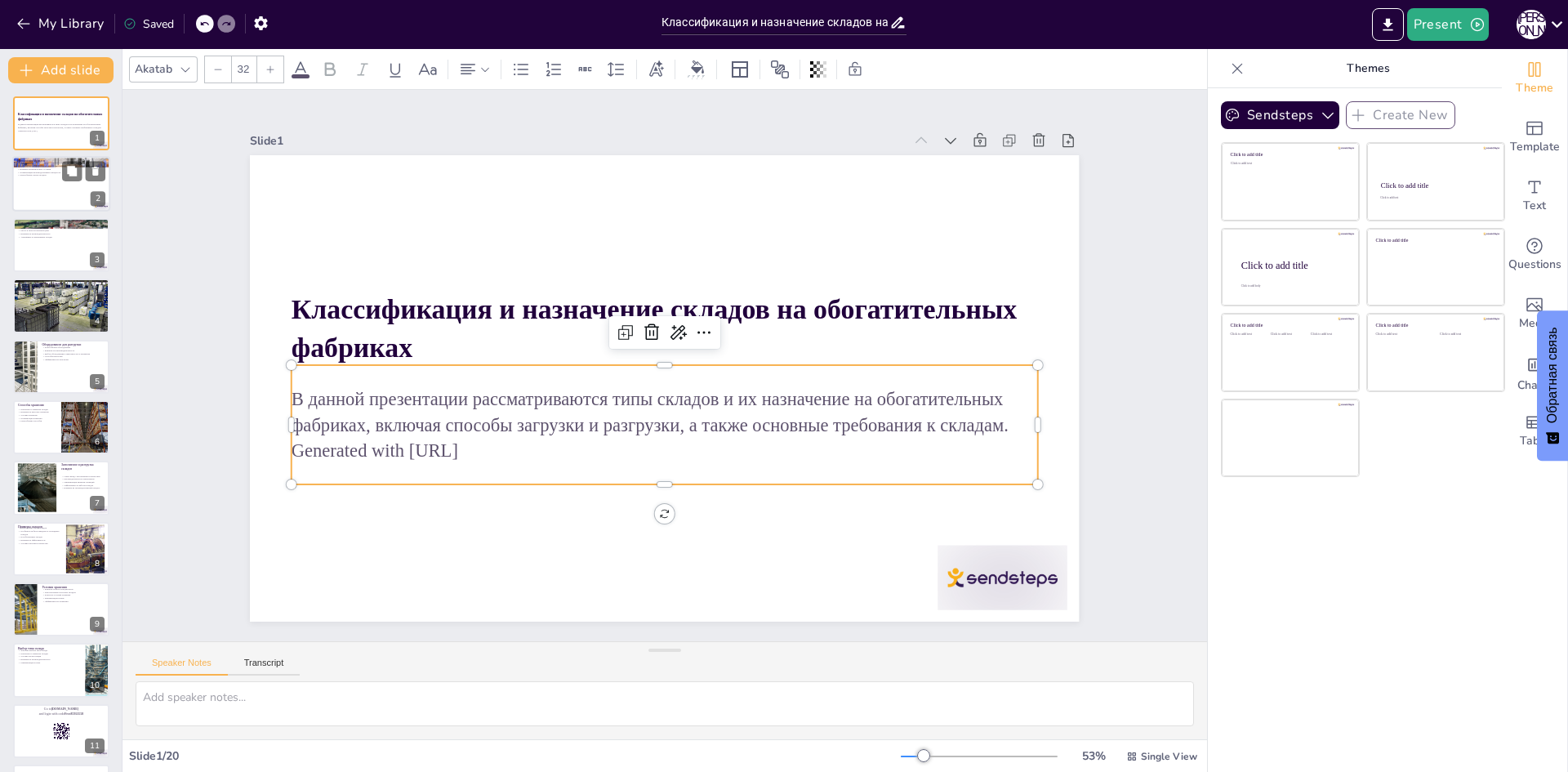
checkbox input "true"
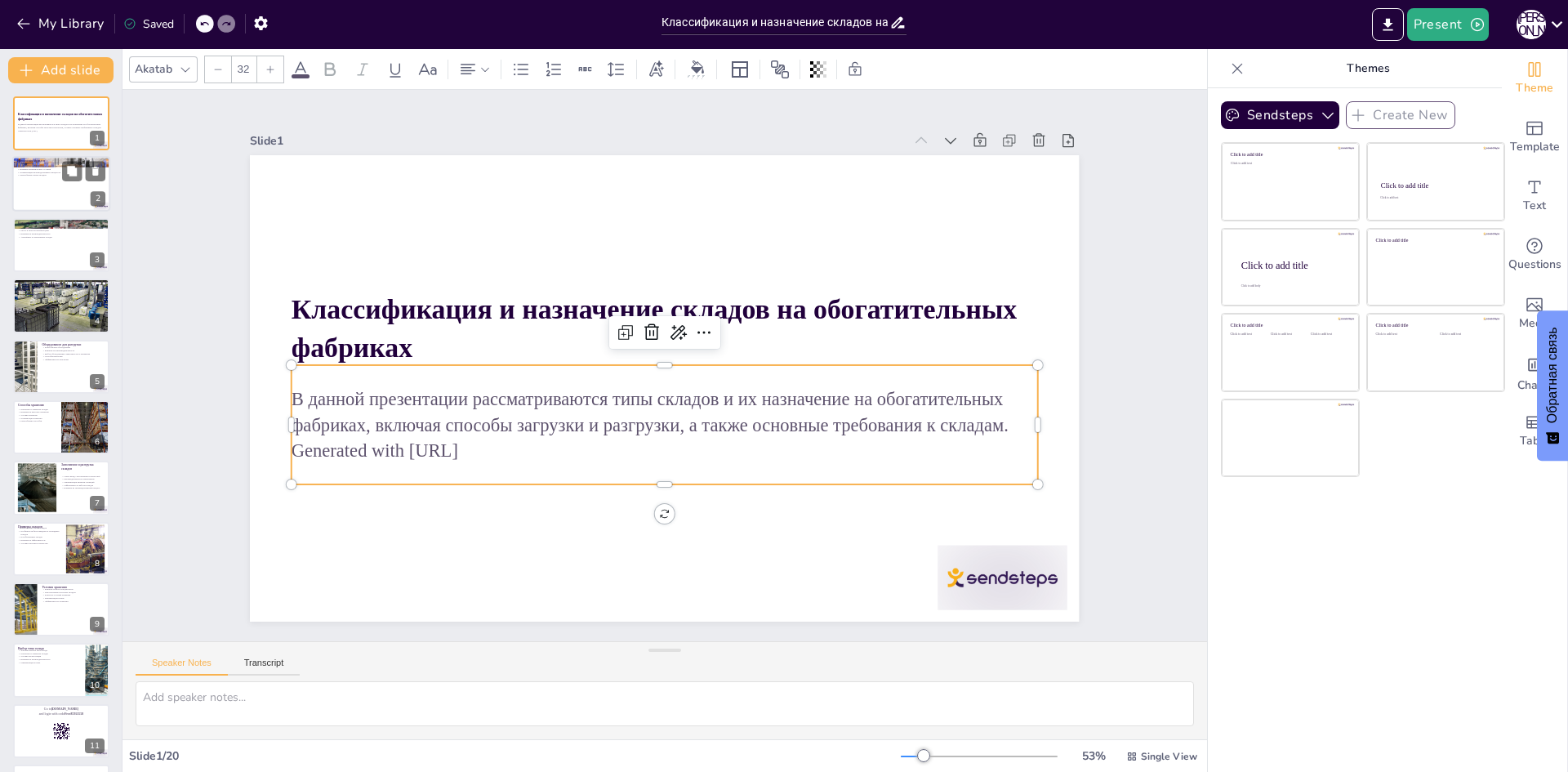
checkbox input "true"
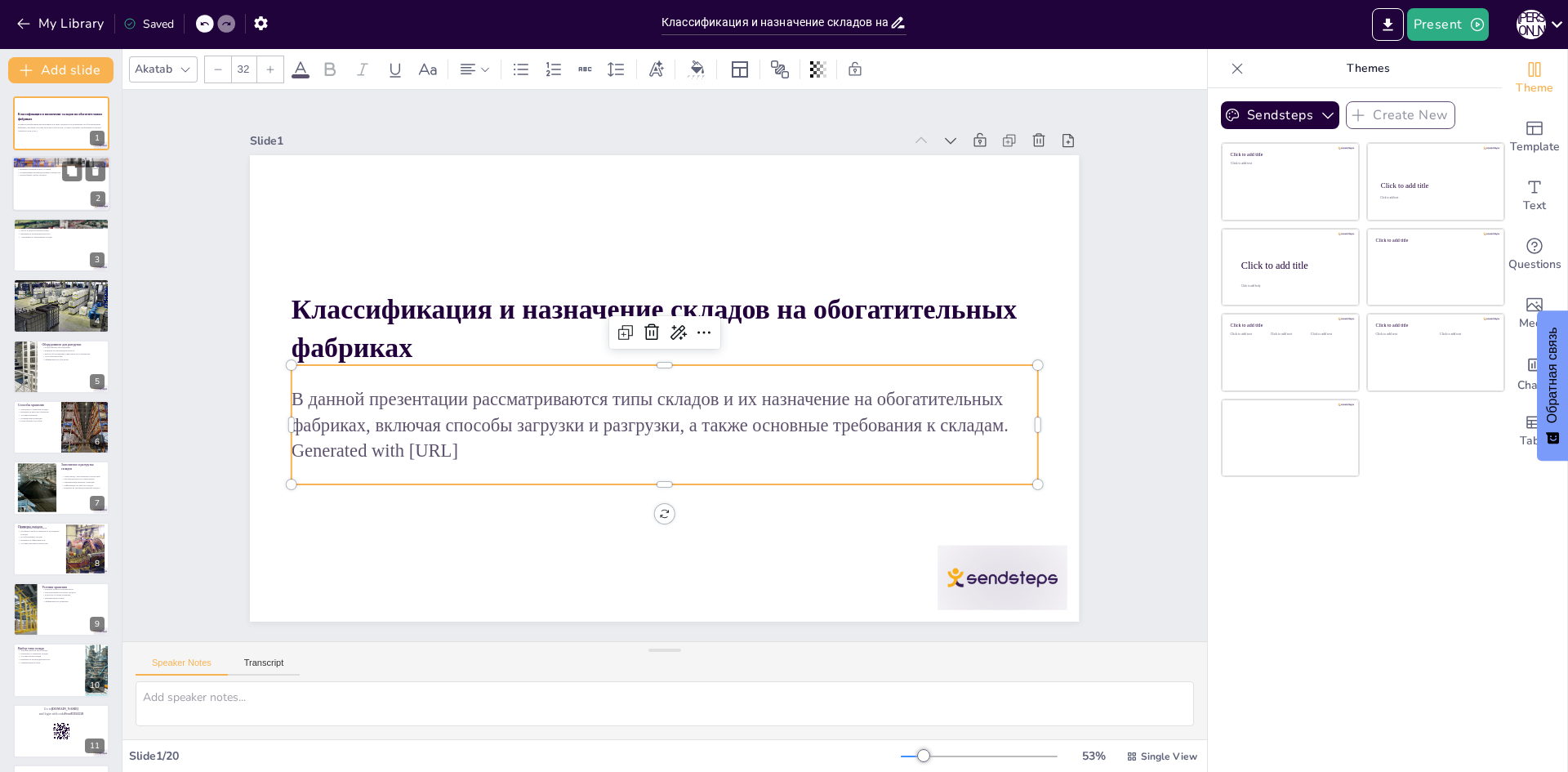
checkbox input "true"
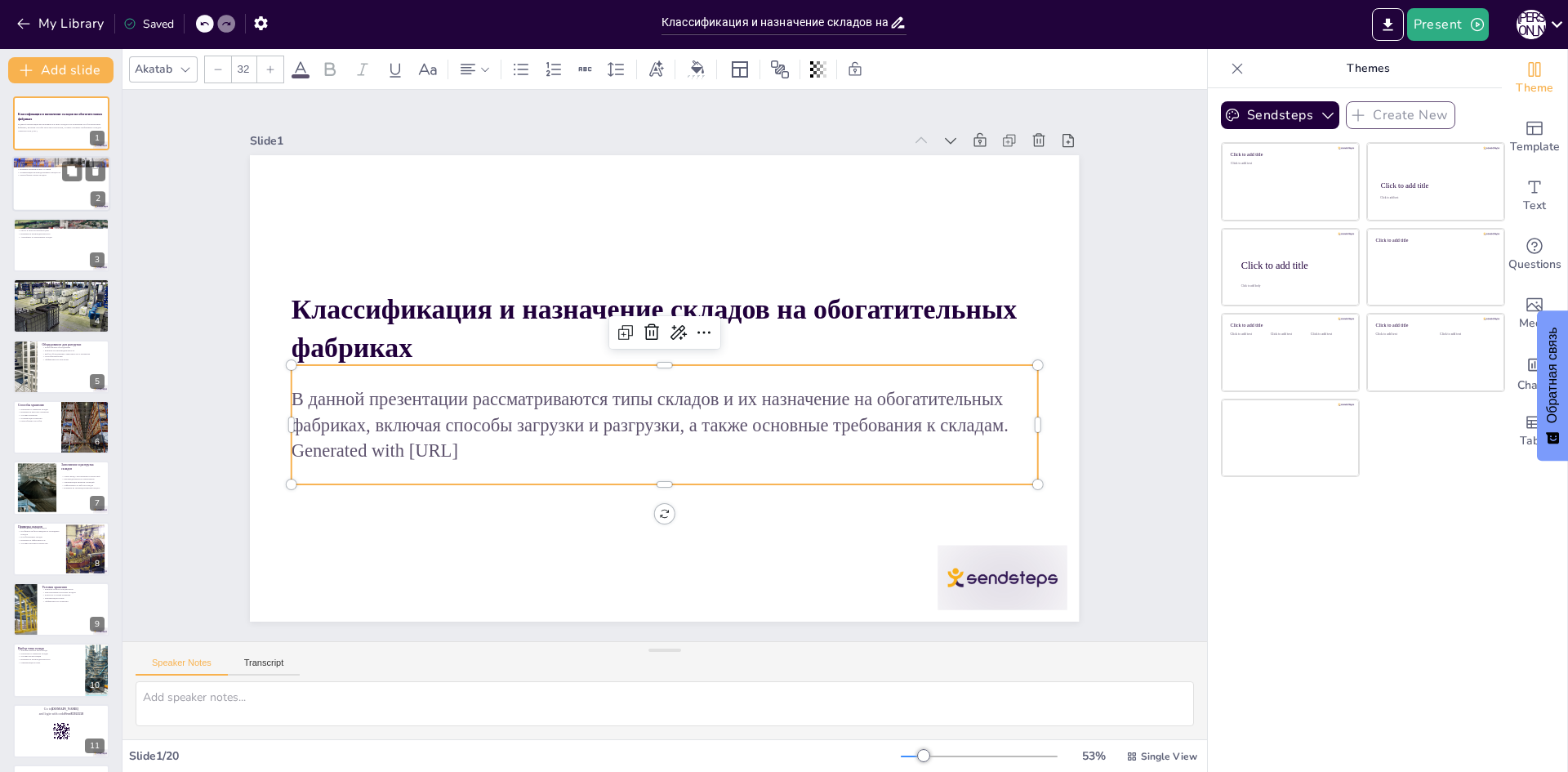
click at [52, 180] on div at bounding box center [60, 184] width 98 height 55
checkbox input "true"
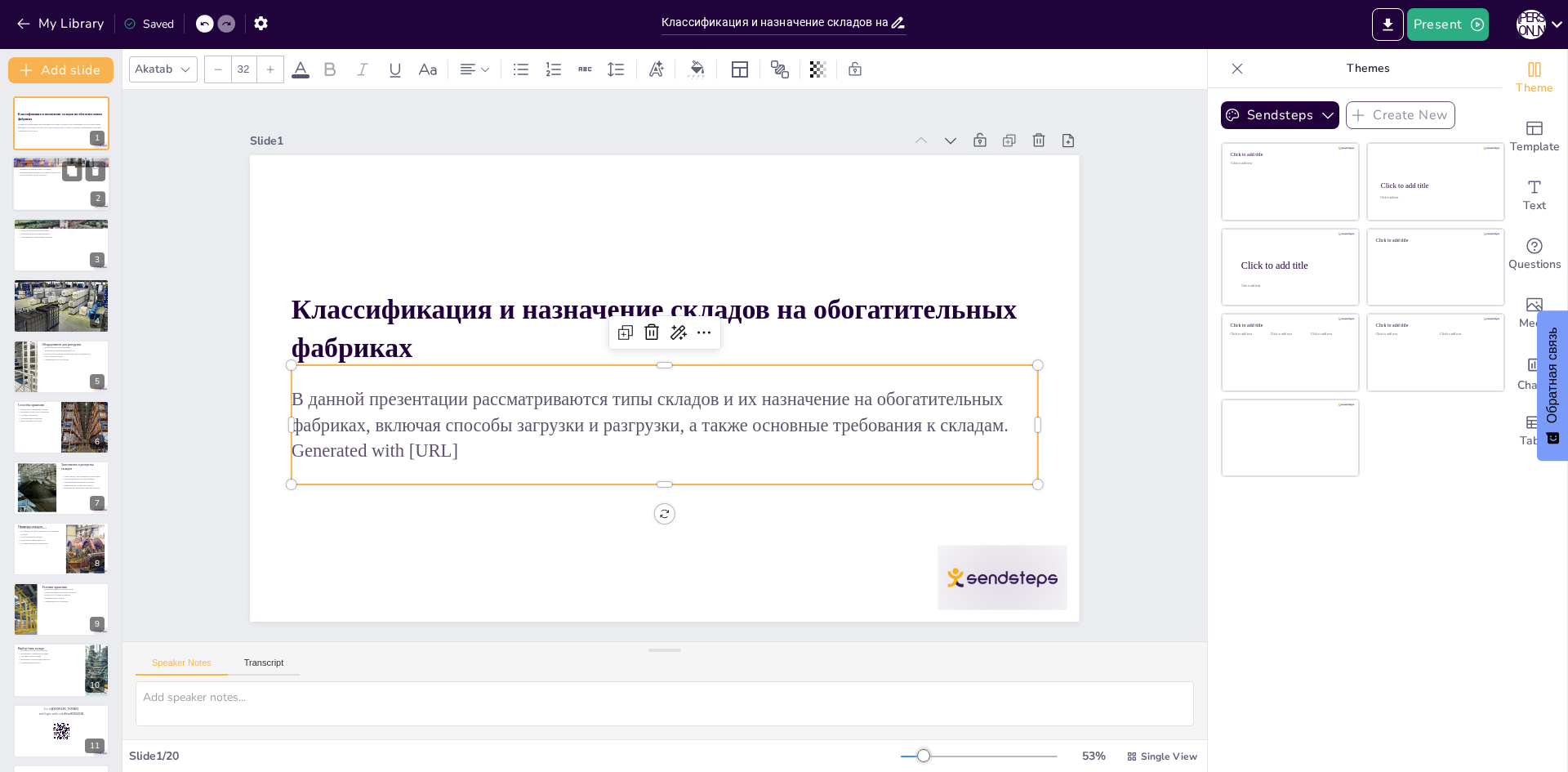
checkbox input "true"
type textarea "Loremi dolorsita consectetur adipis elitsedd eius t incididu utlaboreetd, mag a…"
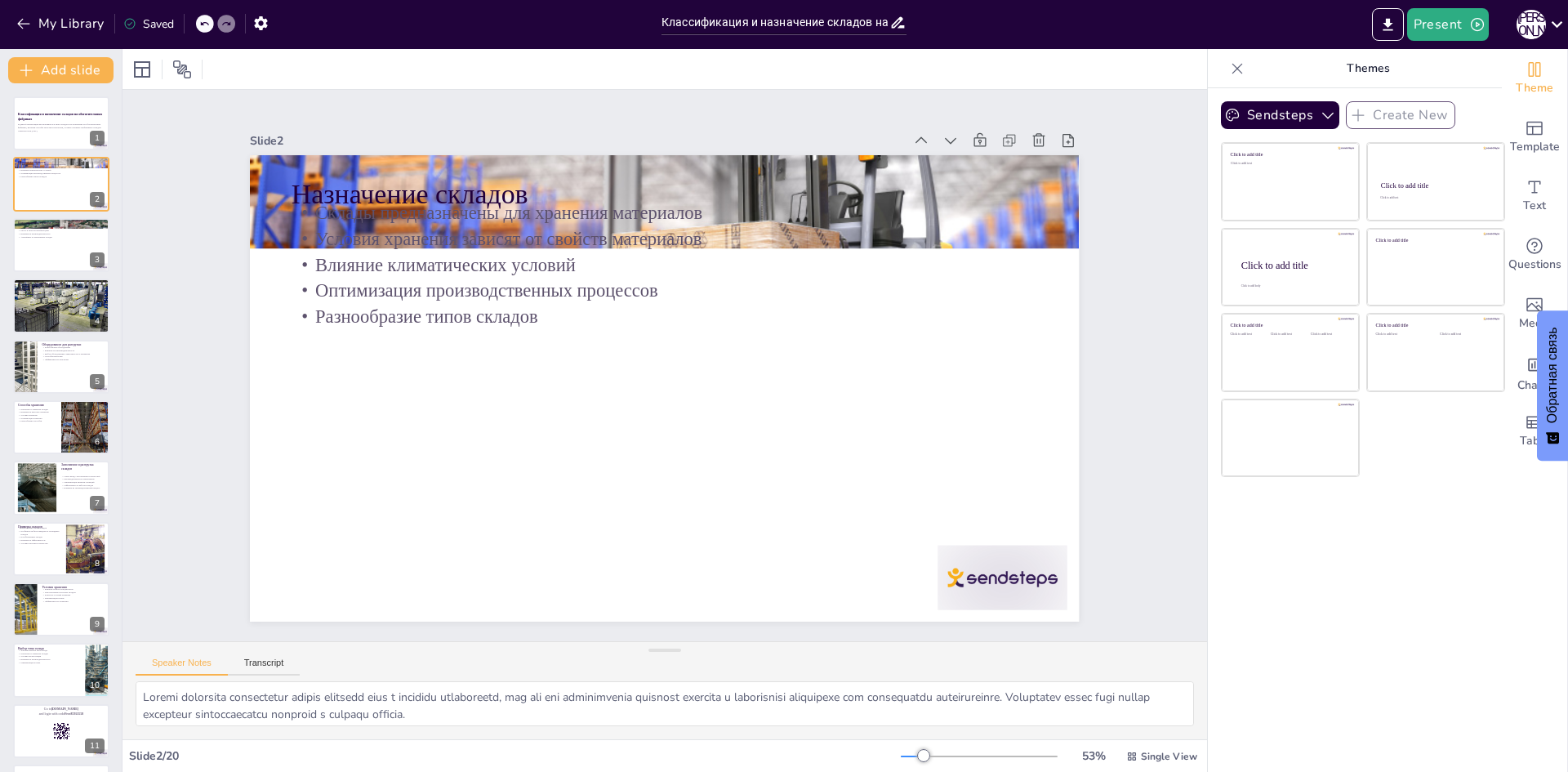
checkbox input "true"
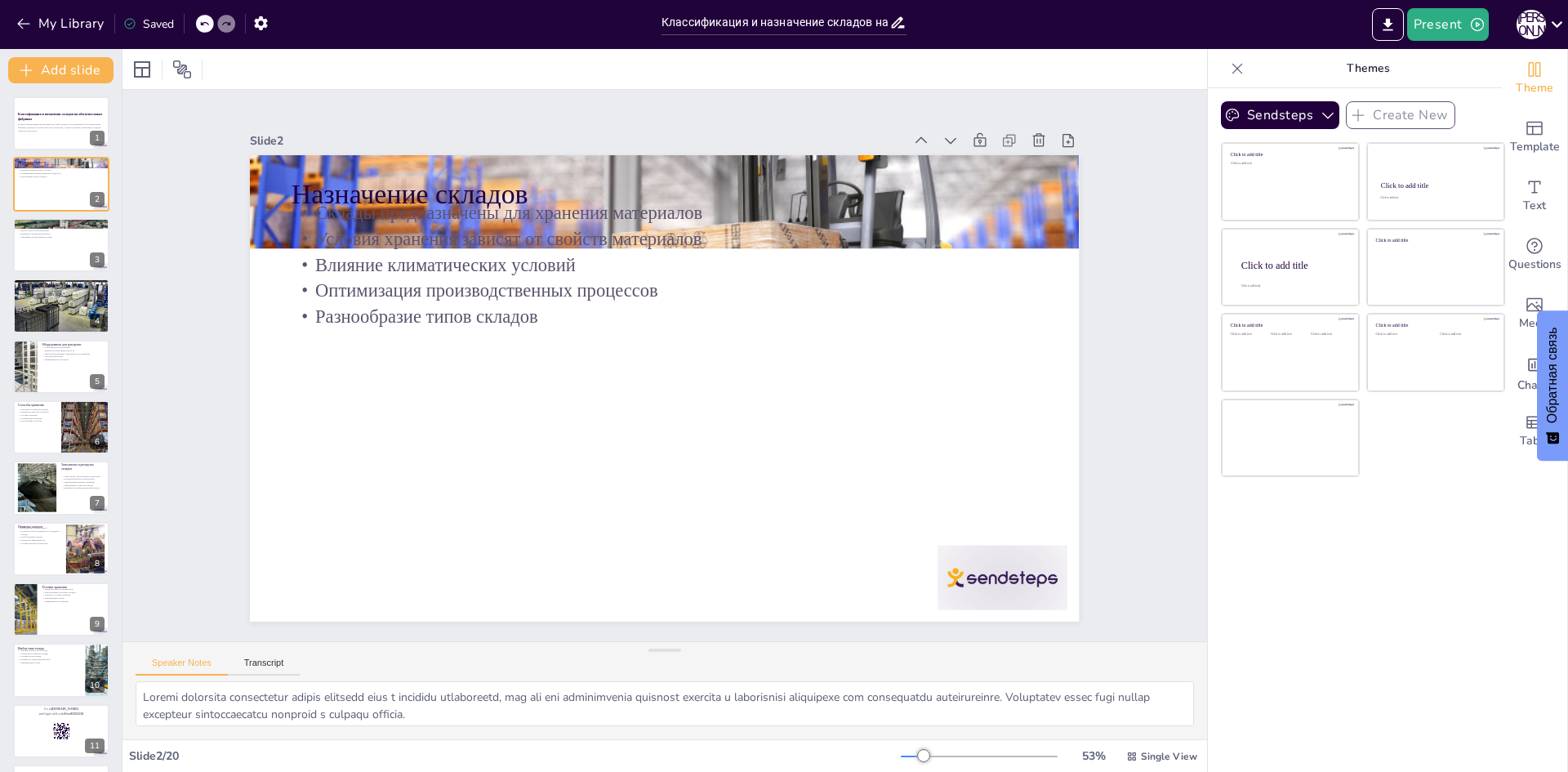
checkbox input "true"
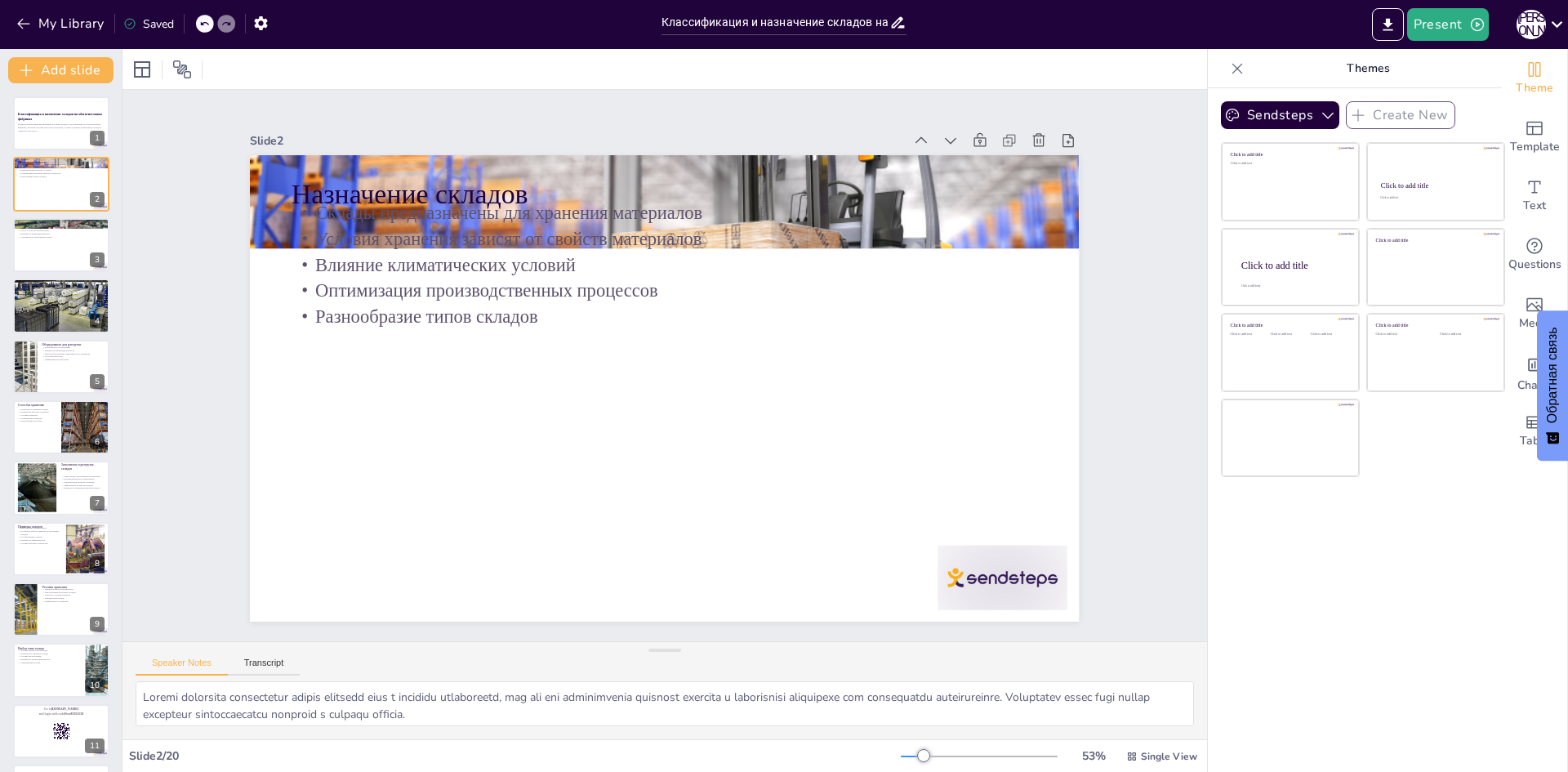
checkbox input "true"
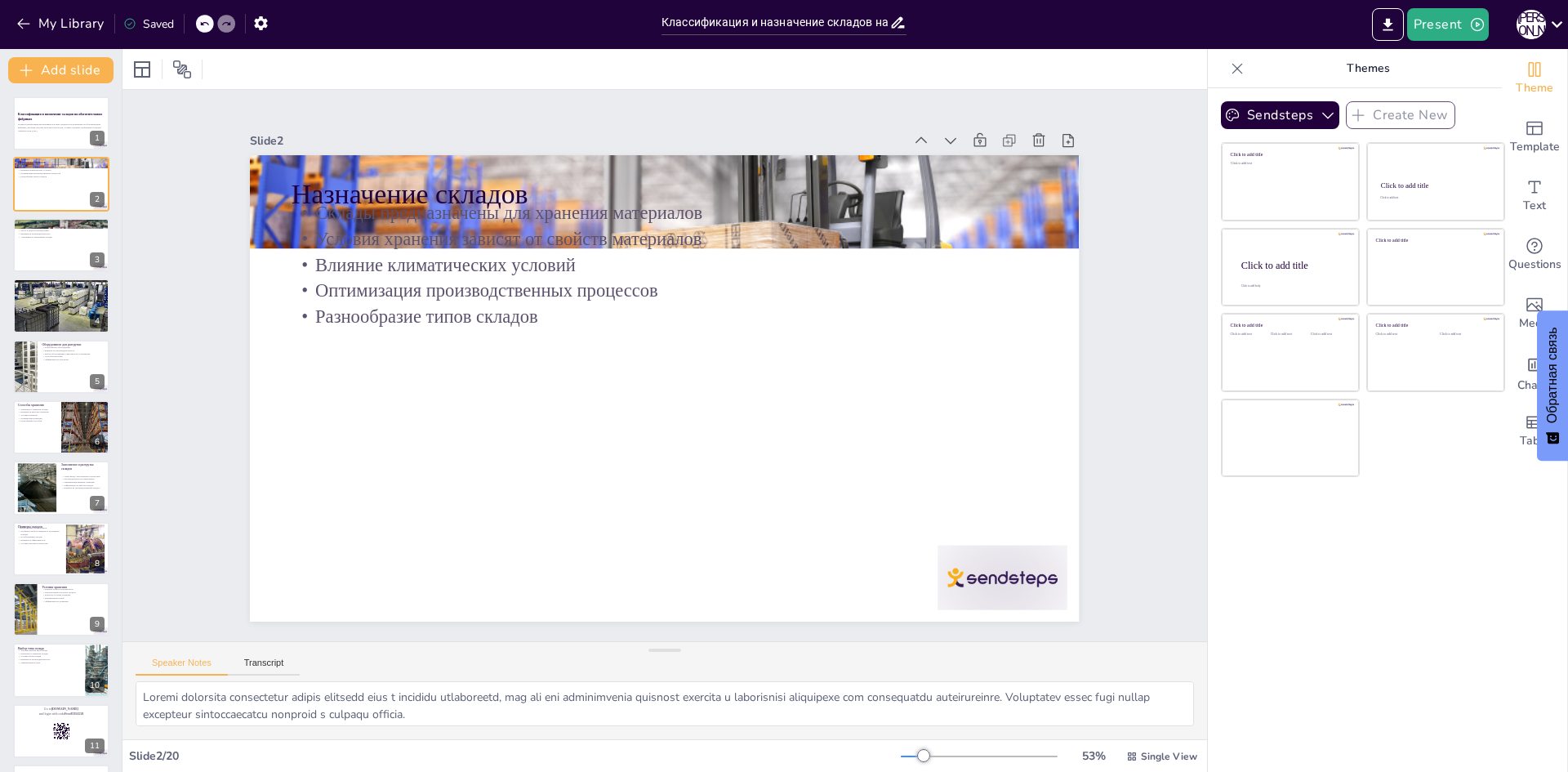
checkbox input "true"
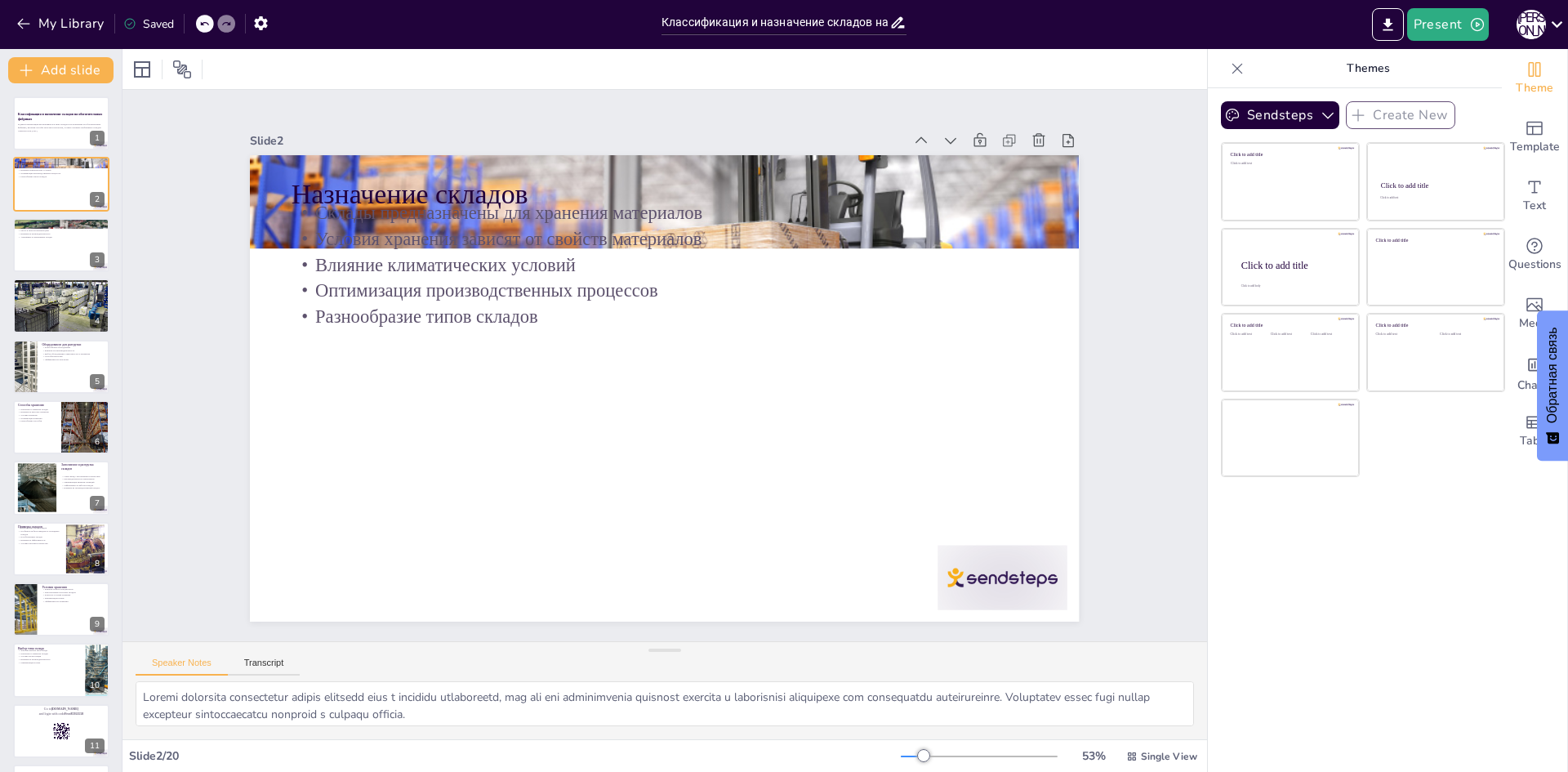
checkbox input "true"
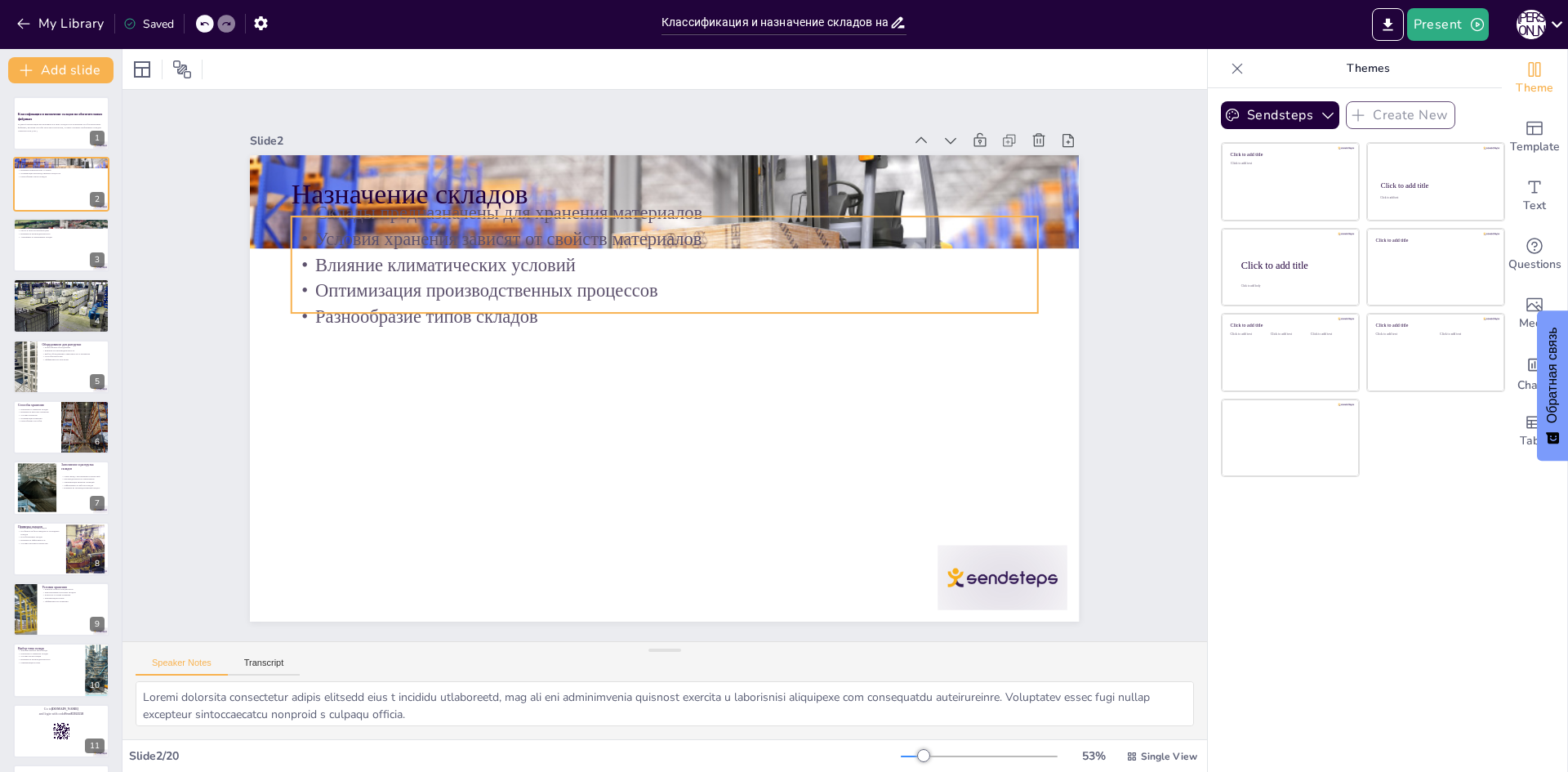
checkbox input "true"
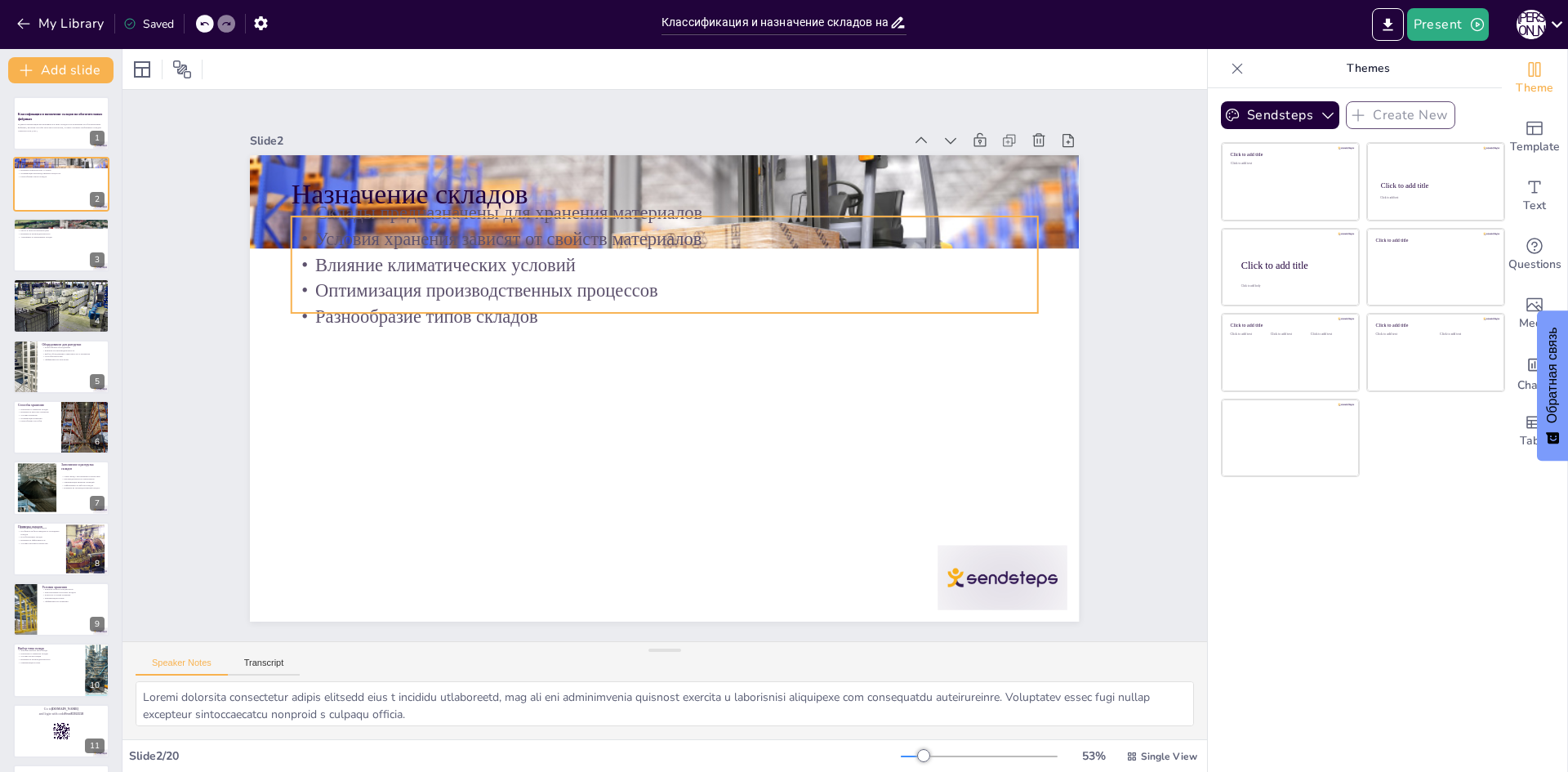
checkbox input "true"
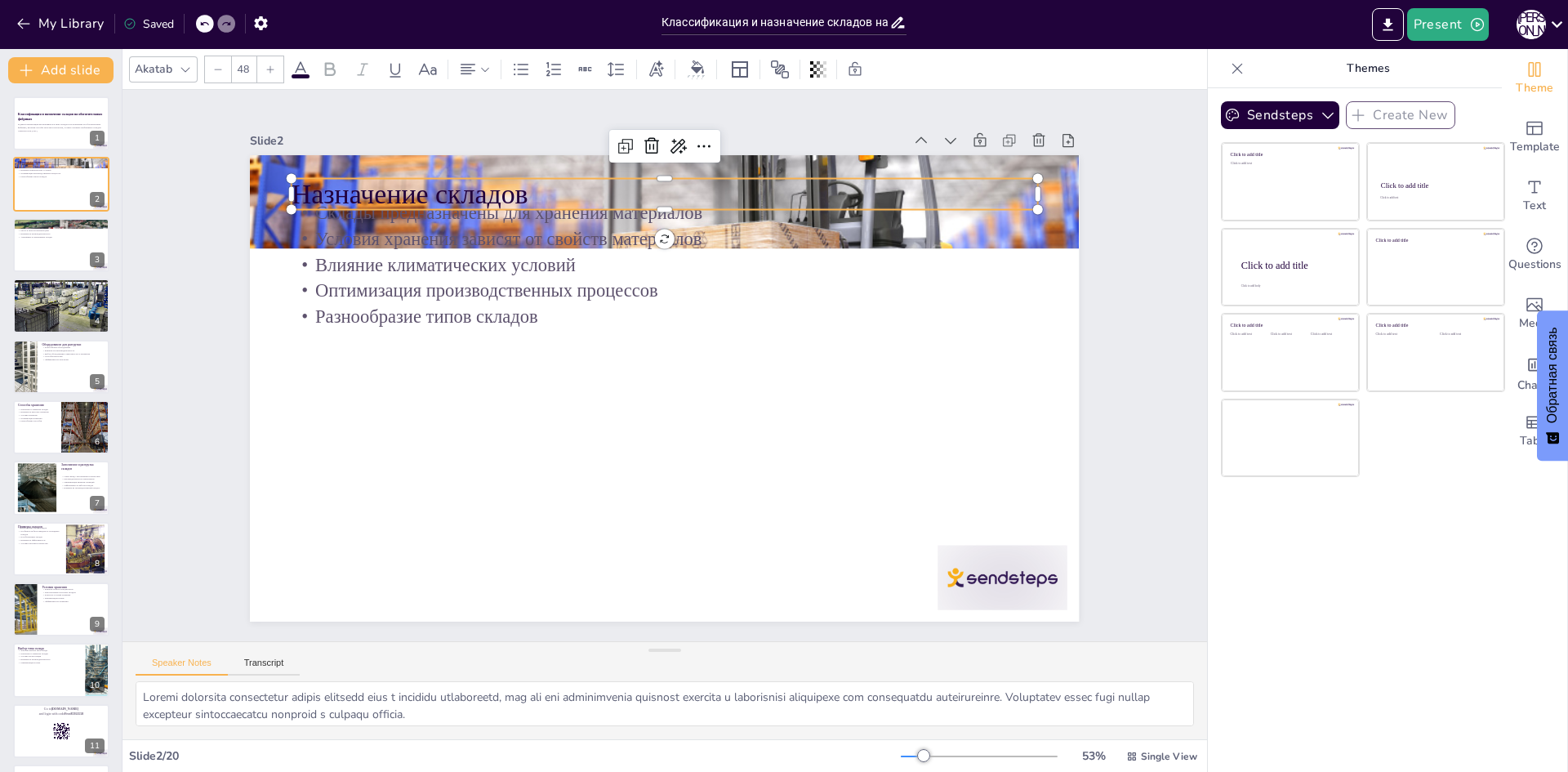
click at [361, 189] on p "Назначение складов" at bounding box center [700, 197] width 737 height 193
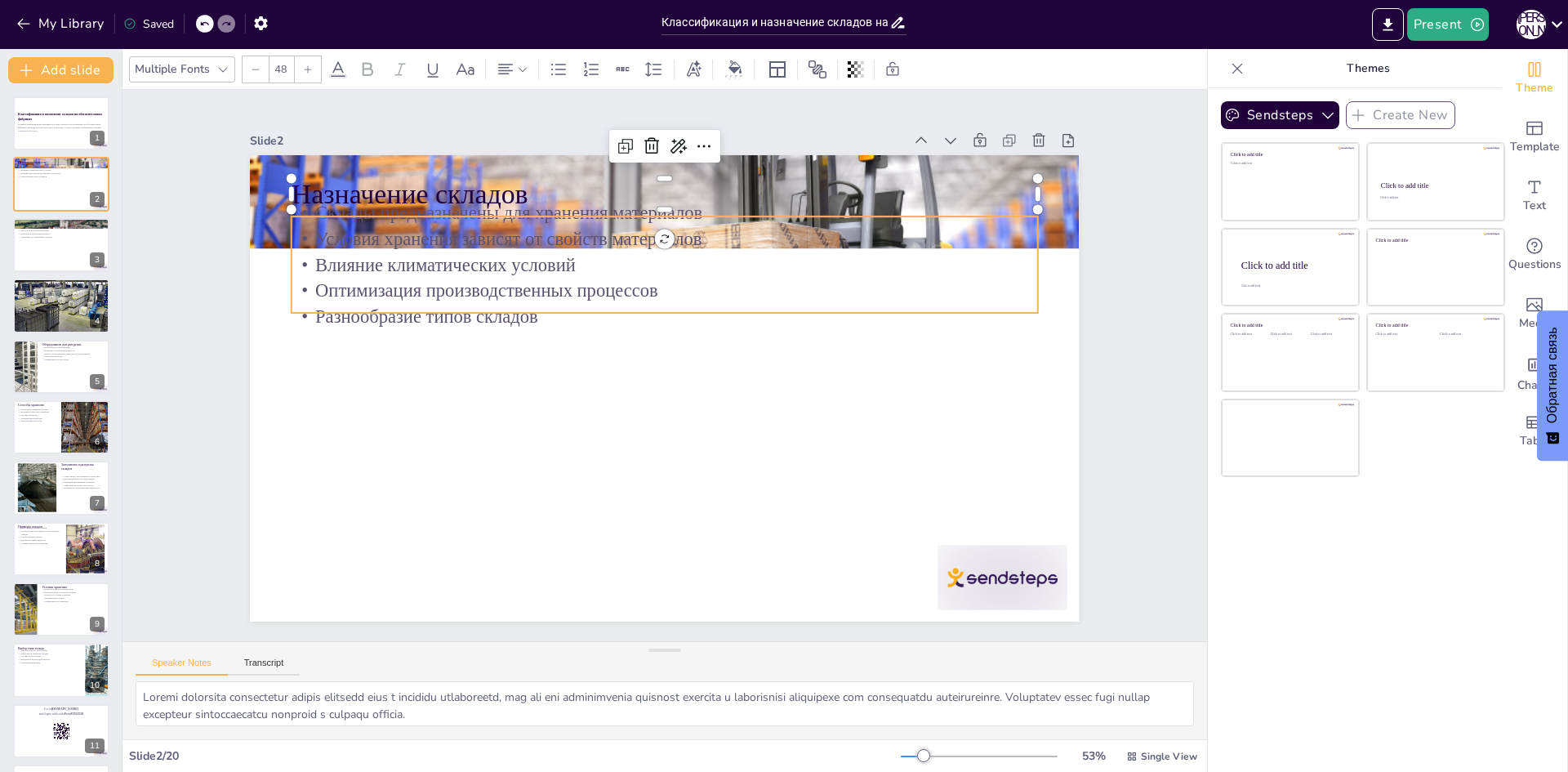
click at [359, 232] on p "Условия хранения зависят от свойств материалов" at bounding box center [678, 239] width 745 height 104
click at [347, 313] on p "Разнообразие типов складов" at bounding box center [669, 317] width 745 height 104
click at [336, 306] on p "Разнообразие типов складов" at bounding box center [669, 317] width 745 height 104
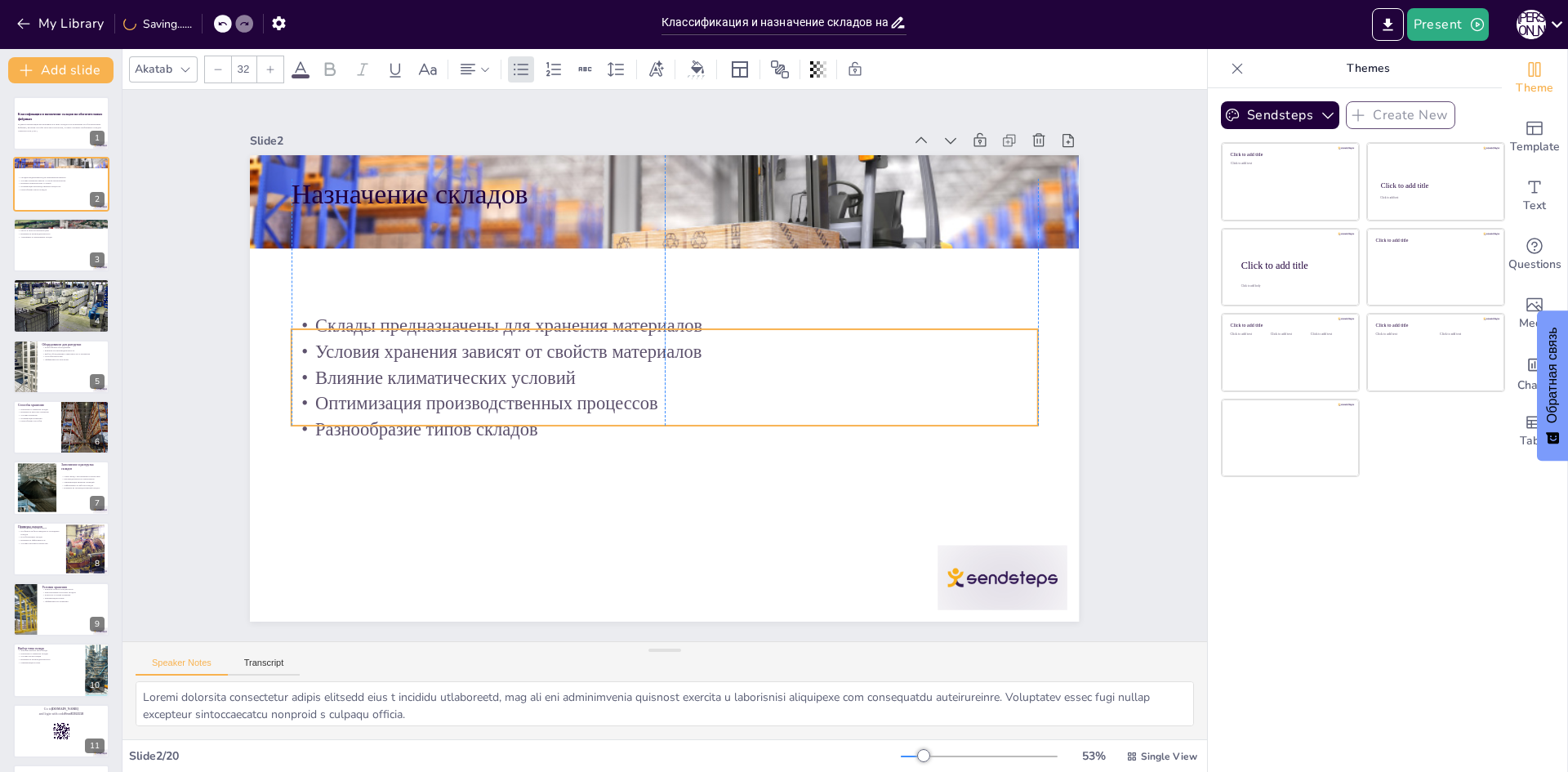
drag, startPoint x: 342, startPoint y: 265, endPoint x: 340, endPoint y: 377, distance: 112.0
click at [340, 377] on p "Влияние климатических условий" at bounding box center [663, 378] width 745 height 104
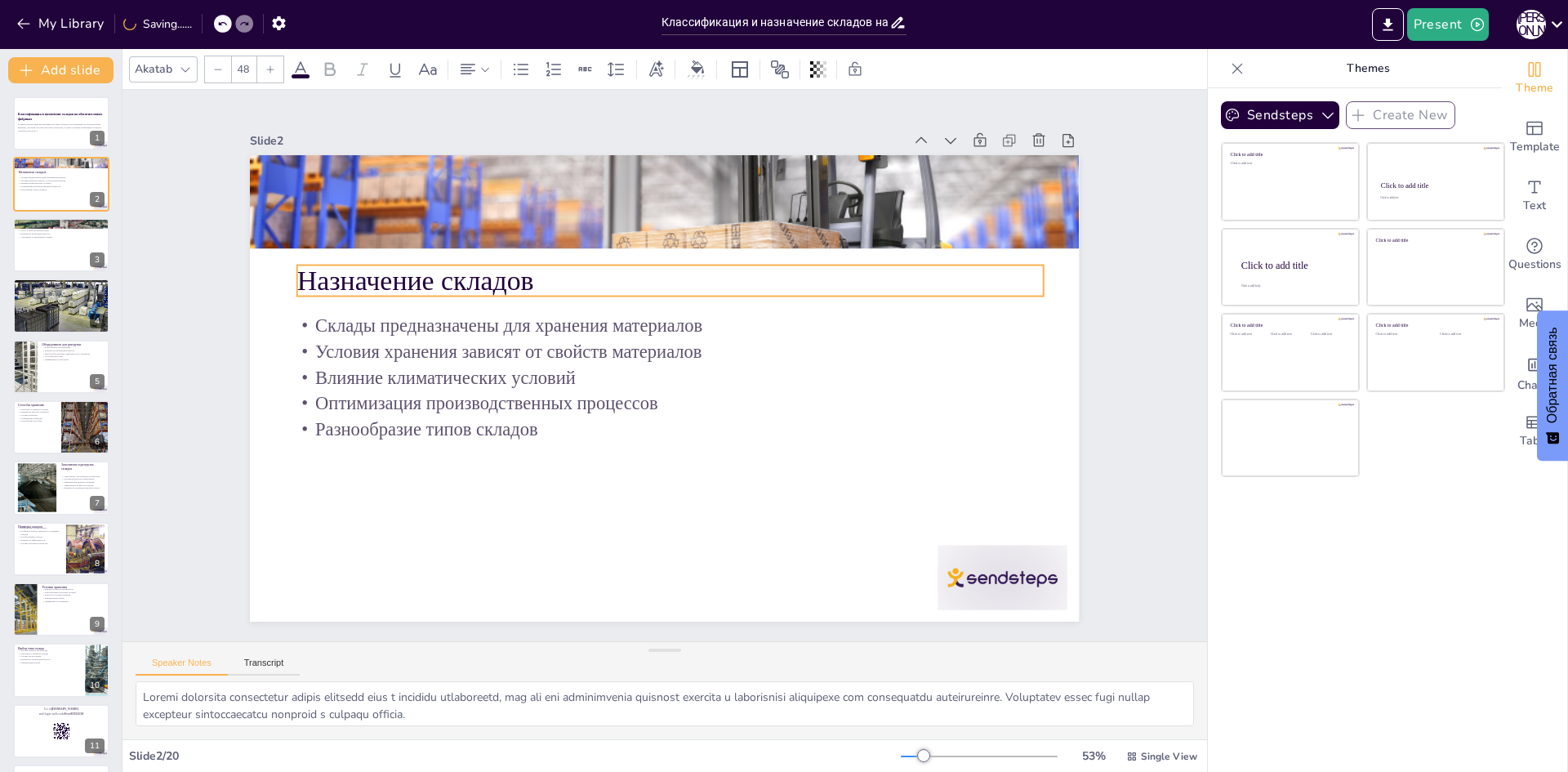
drag, startPoint x: 374, startPoint y: 181, endPoint x: 380, endPoint y: 268, distance: 87.2
click at [380, 268] on p "Назначение складов" at bounding box center [670, 280] width 747 height 38
click at [31, 243] on div at bounding box center [60, 245] width 98 height 55
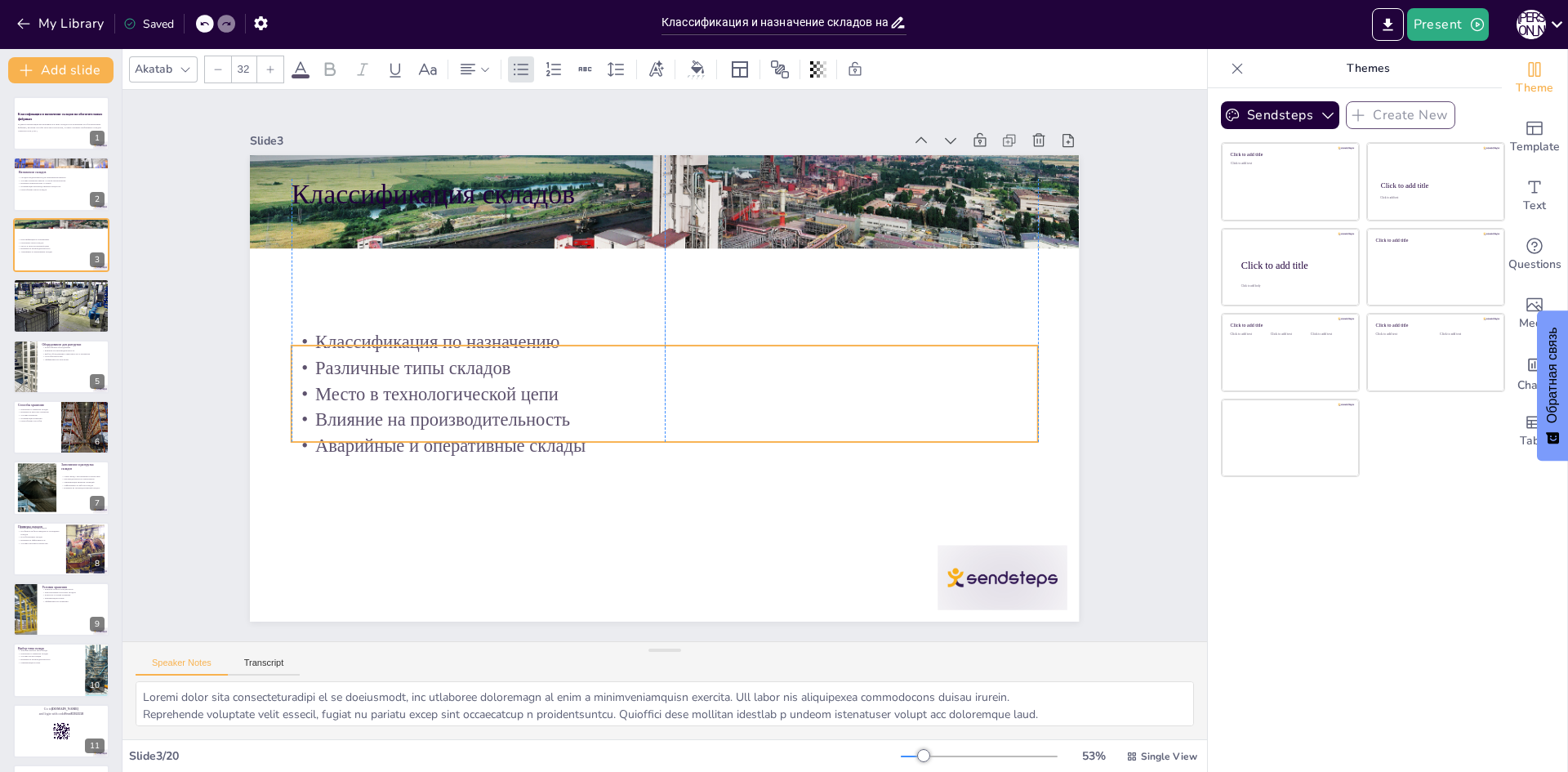
drag, startPoint x: 431, startPoint y: 282, endPoint x: 429, endPoint y: 411, distance: 129.0
click at [429, 411] on p "Влияние на производительность" at bounding box center [637, 412] width 659 height 395
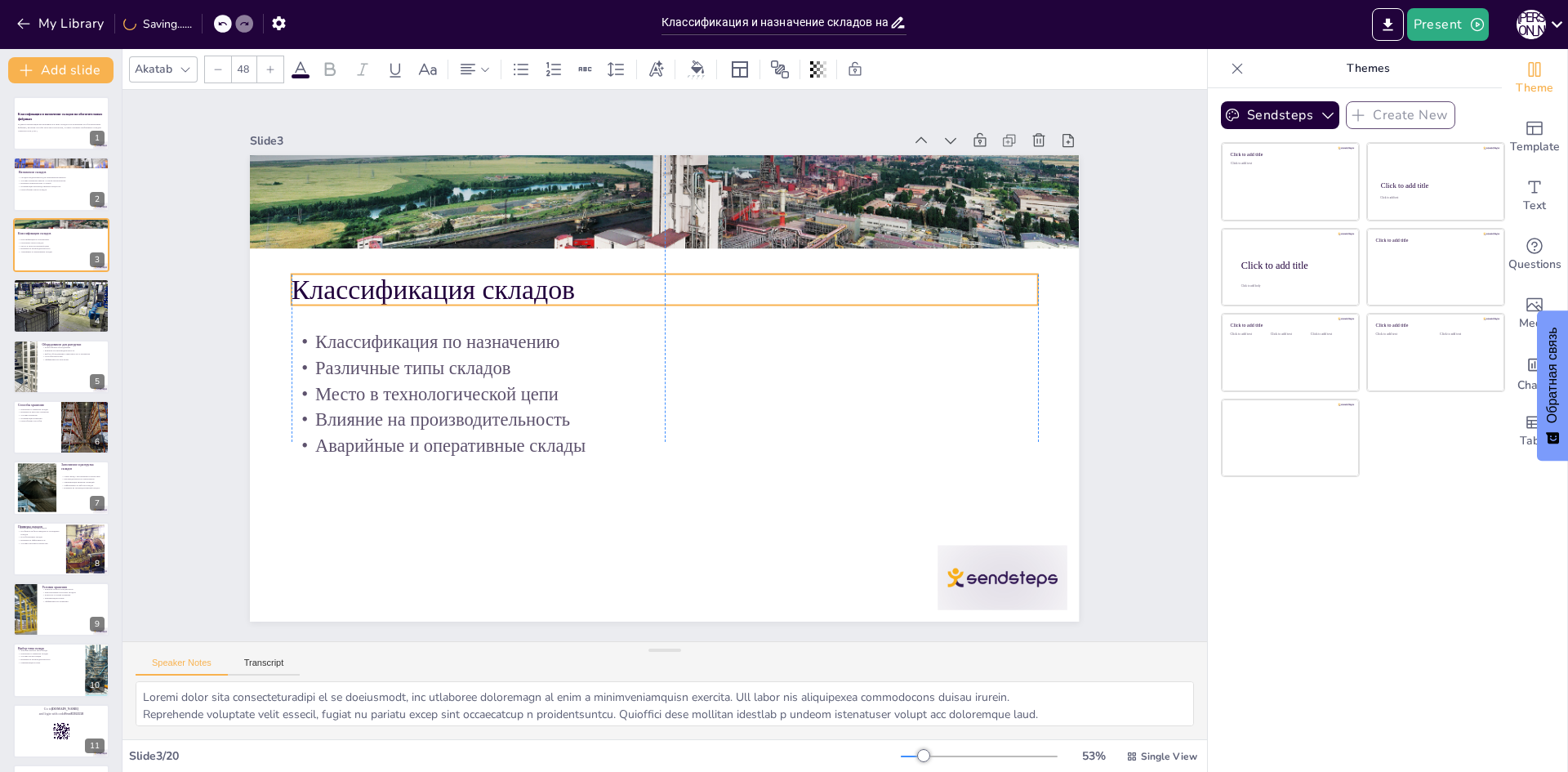
drag, startPoint x: 453, startPoint y: 189, endPoint x: 451, endPoint y: 285, distance: 96.0
click at [451, 285] on p "Классификация складов" at bounding box center [680, 291] width 737 height 194
click at [60, 307] on div at bounding box center [60, 305] width 98 height 65
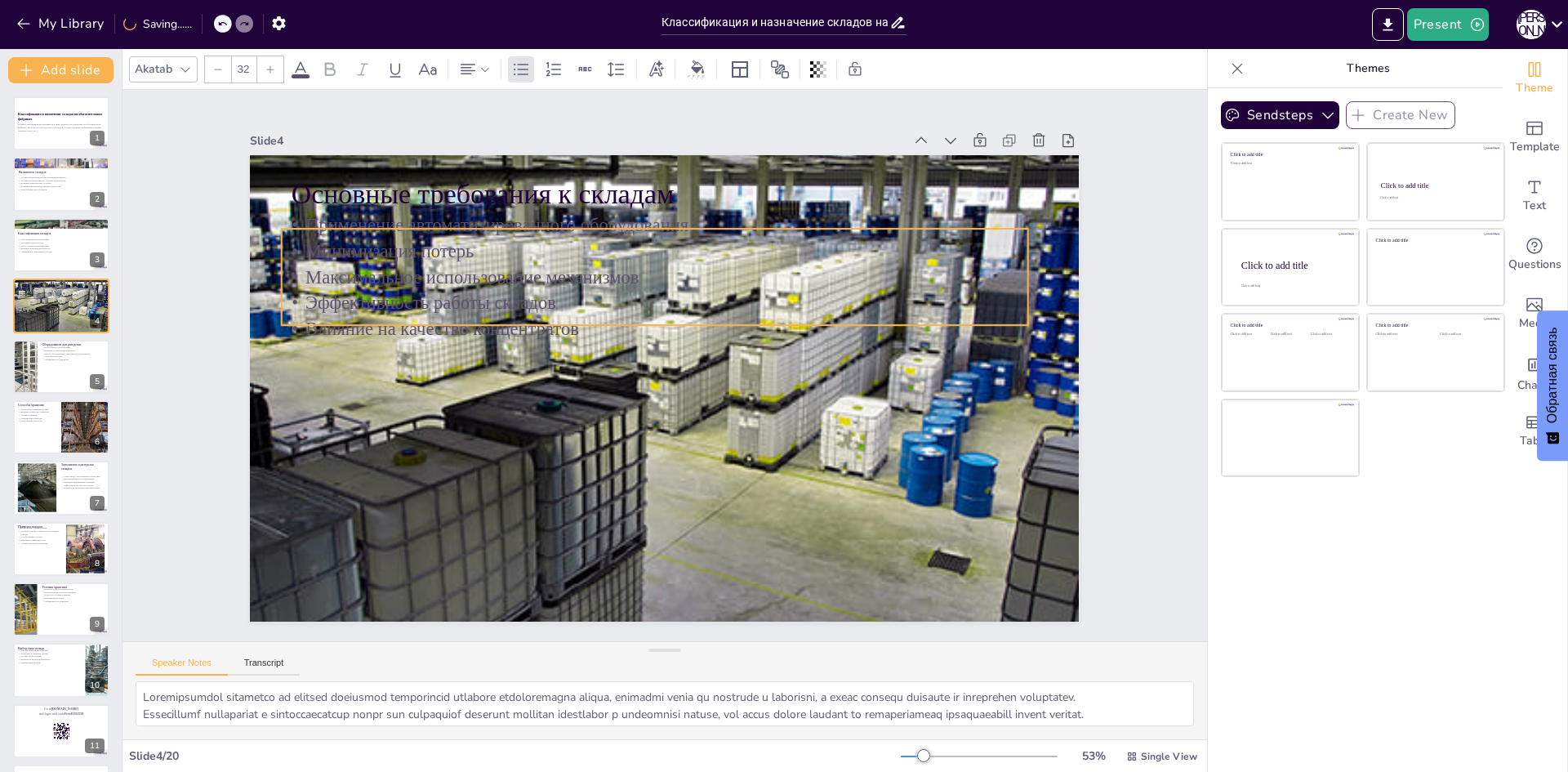
drag, startPoint x: 420, startPoint y: 260, endPoint x: 411, endPoint y: 272, distance: 15.0
click at [411, 272] on p "Максимальное использование механизмов" at bounding box center [683, 279] width 718 height 255
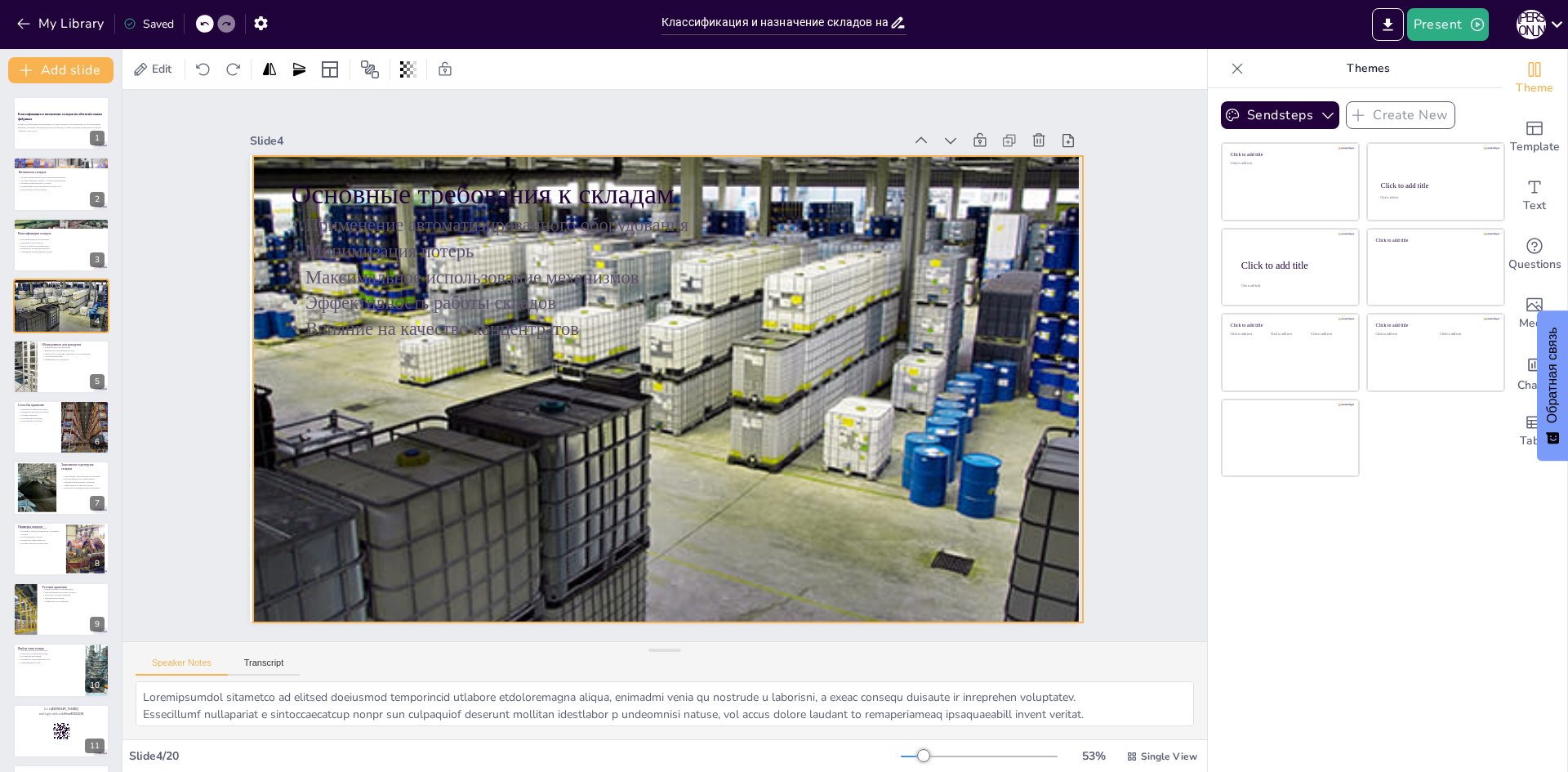
click at [267, 175] on div at bounding box center [663, 388] width 926 height 713
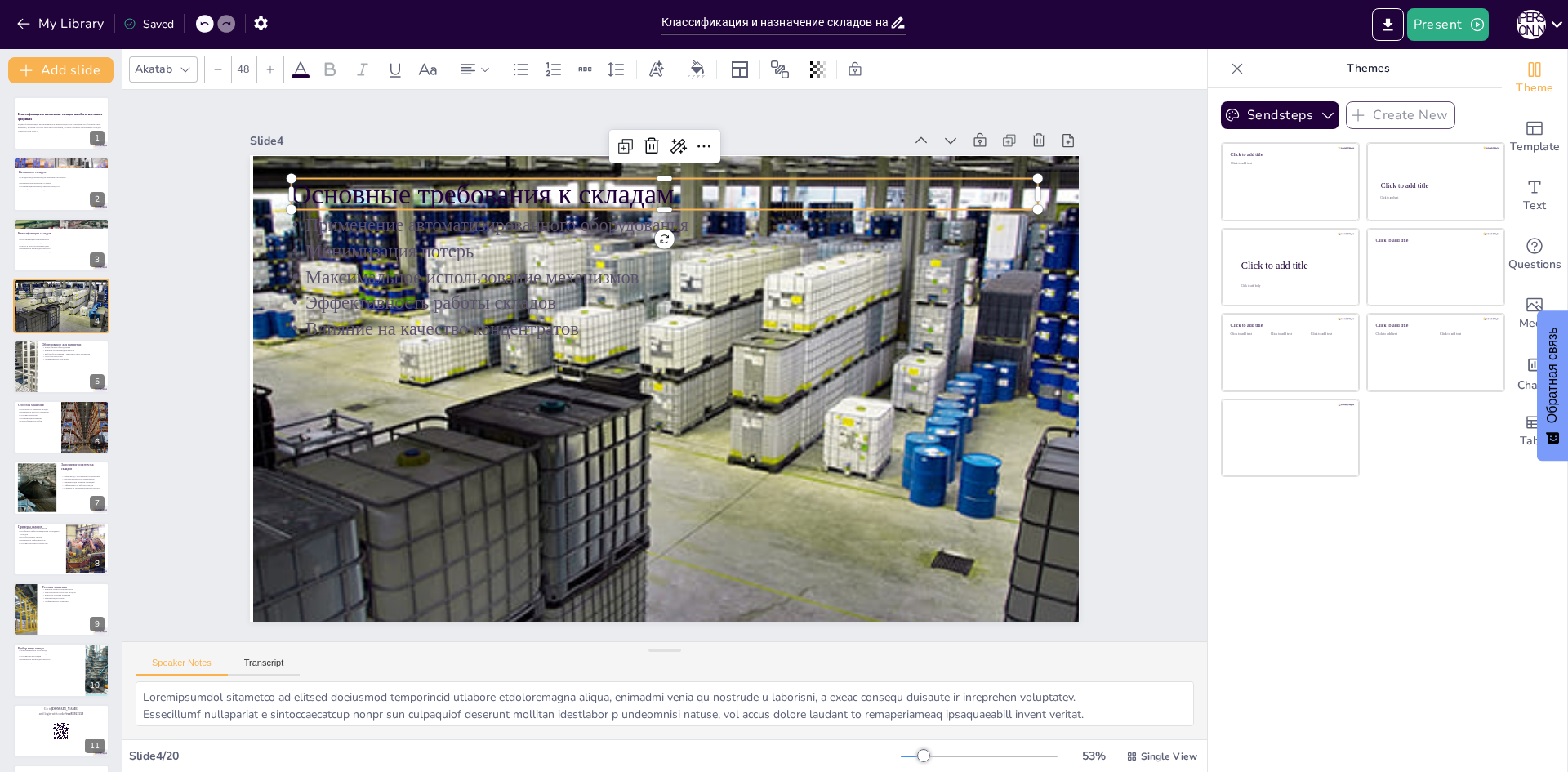
click at [468, 193] on p "Основные требования к складам" at bounding box center [718, 202] width 722 height 267
click at [668, 187] on p "Основные требования к складам" at bounding box center [700, 197] width 737 height 193
click at [668, 189] on p "Основные требования к складам" at bounding box center [682, 195] width 747 height 116
click at [674, 190] on p "Основные требования к складам" at bounding box center [753, 219] width 666 height 407
click at [51, 354] on p "Способы разгрузки" at bounding box center [73, 356] width 64 height 3
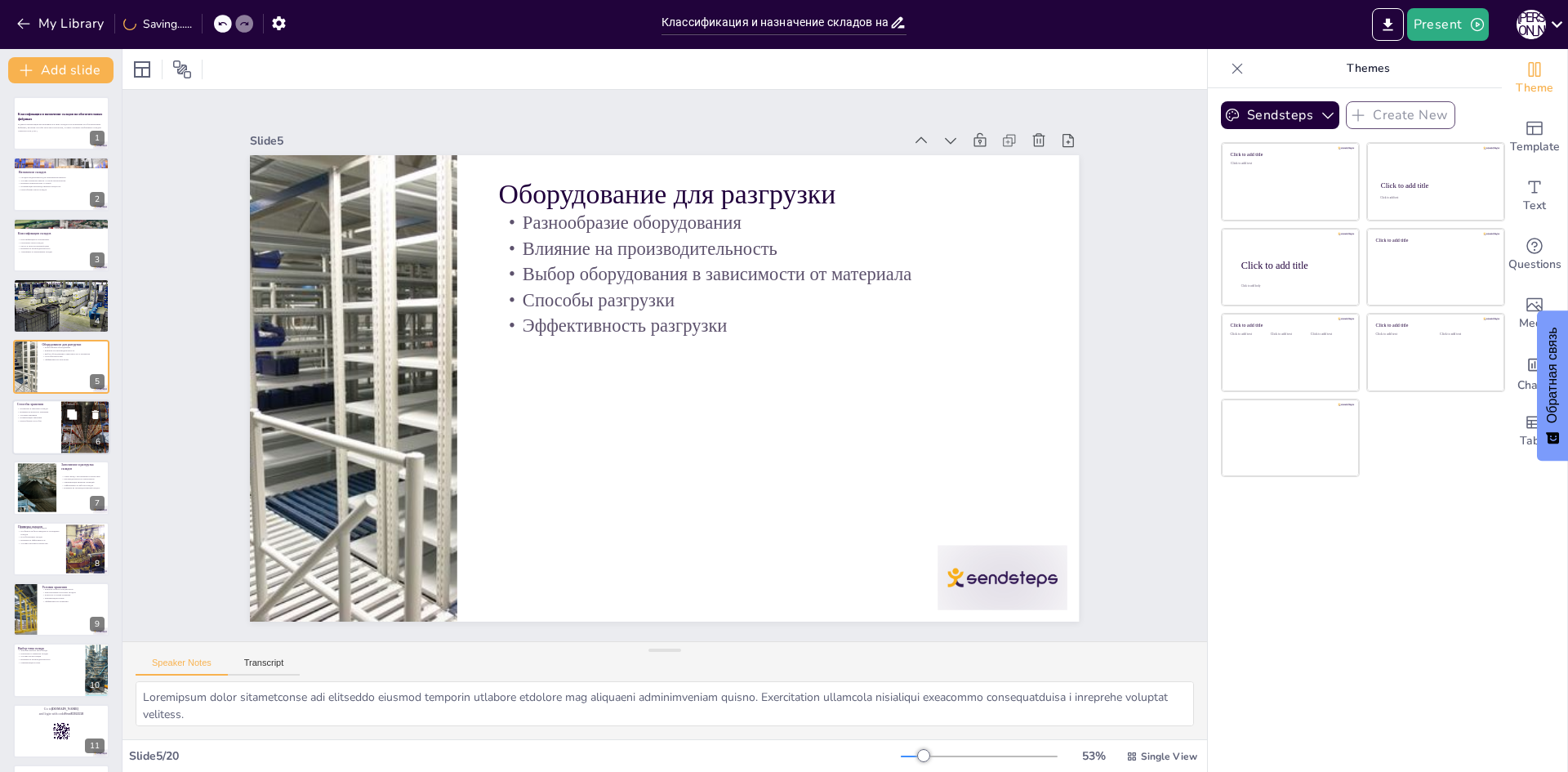
click at [64, 419] on button at bounding box center [71, 414] width 20 height 20
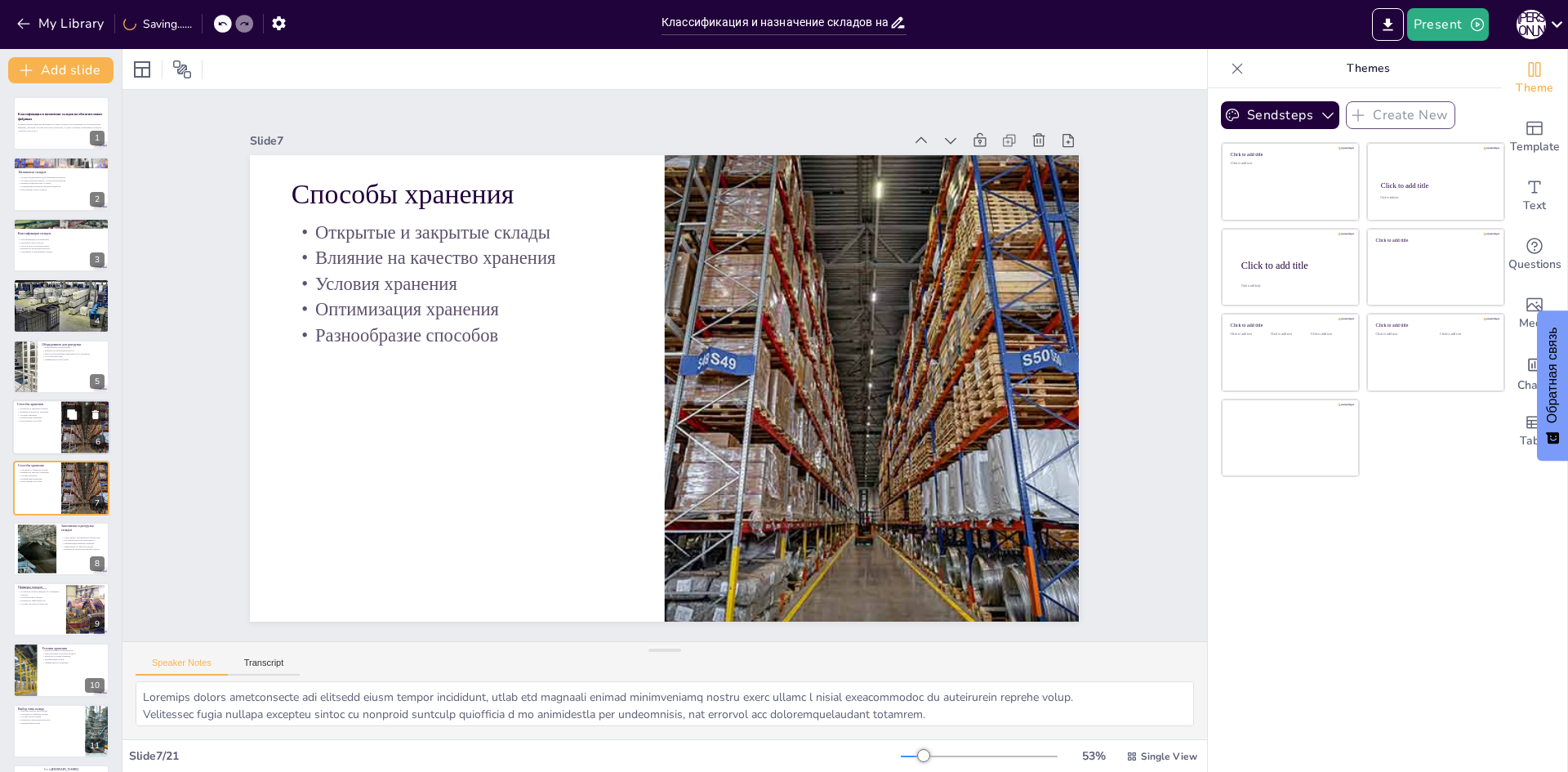
scroll to position [60, 0]
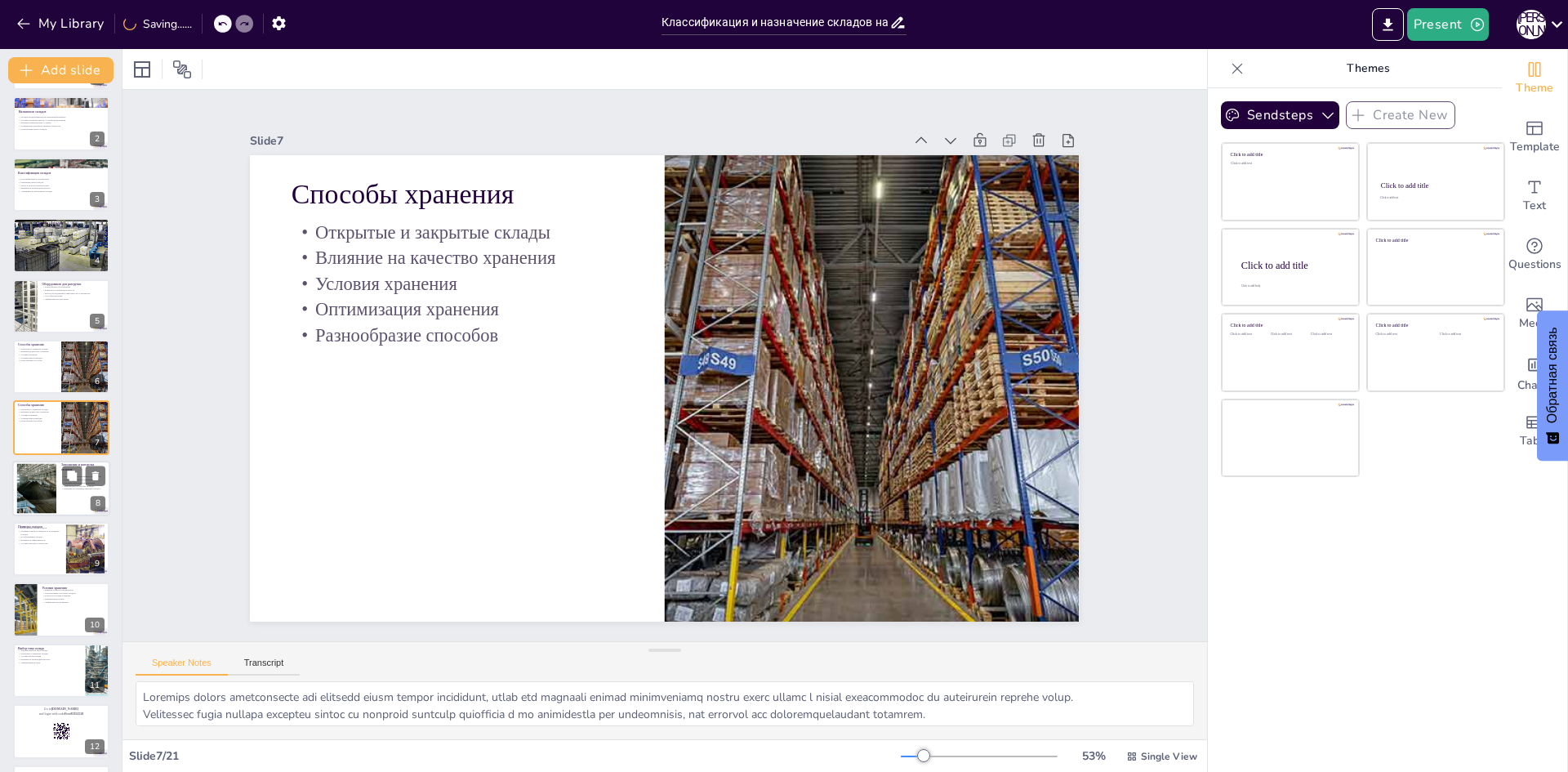
click at [35, 472] on div at bounding box center [36, 487] width 74 height 50
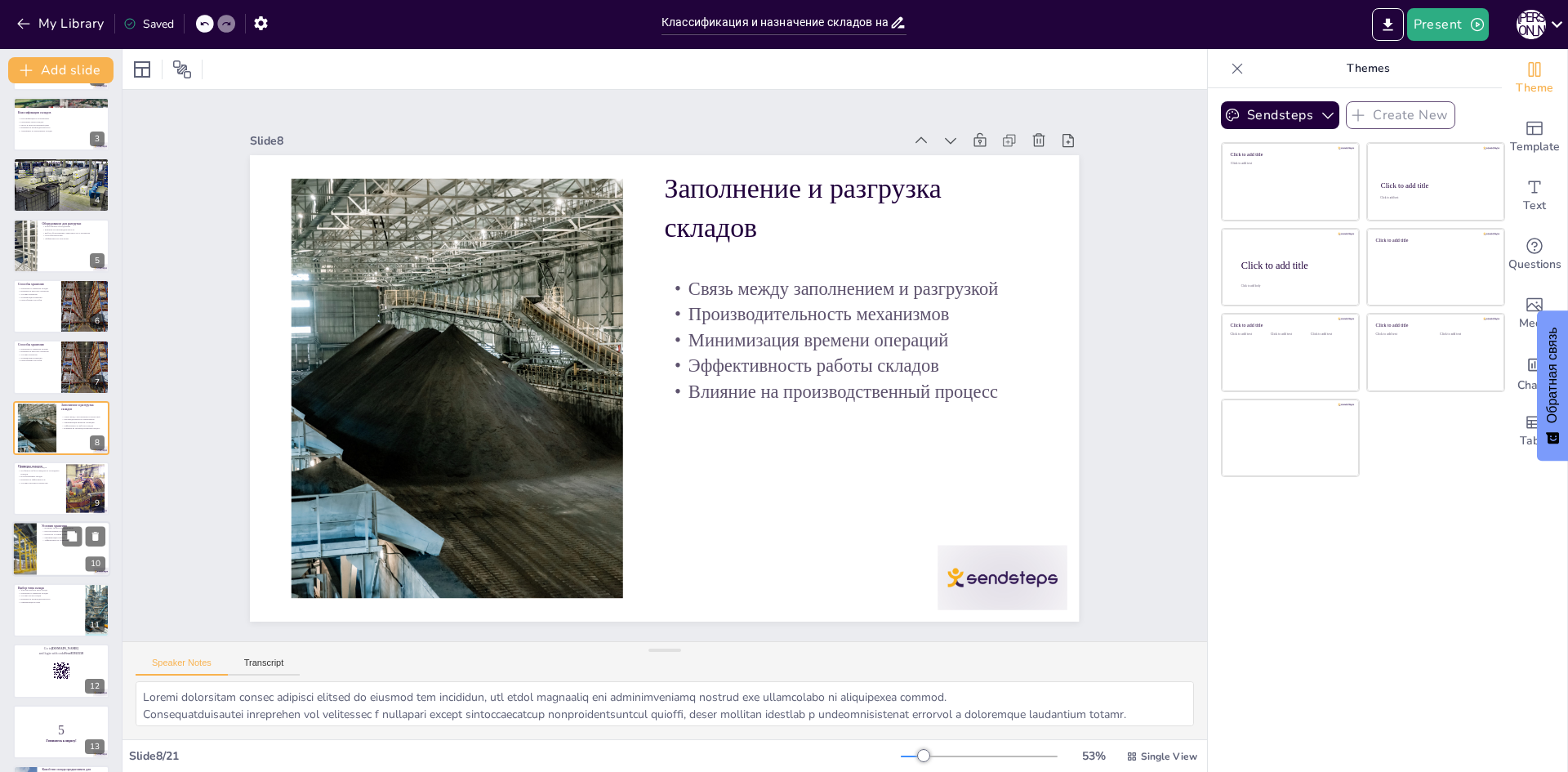
click at [28, 553] on div at bounding box center [25, 549] width 83 height 55
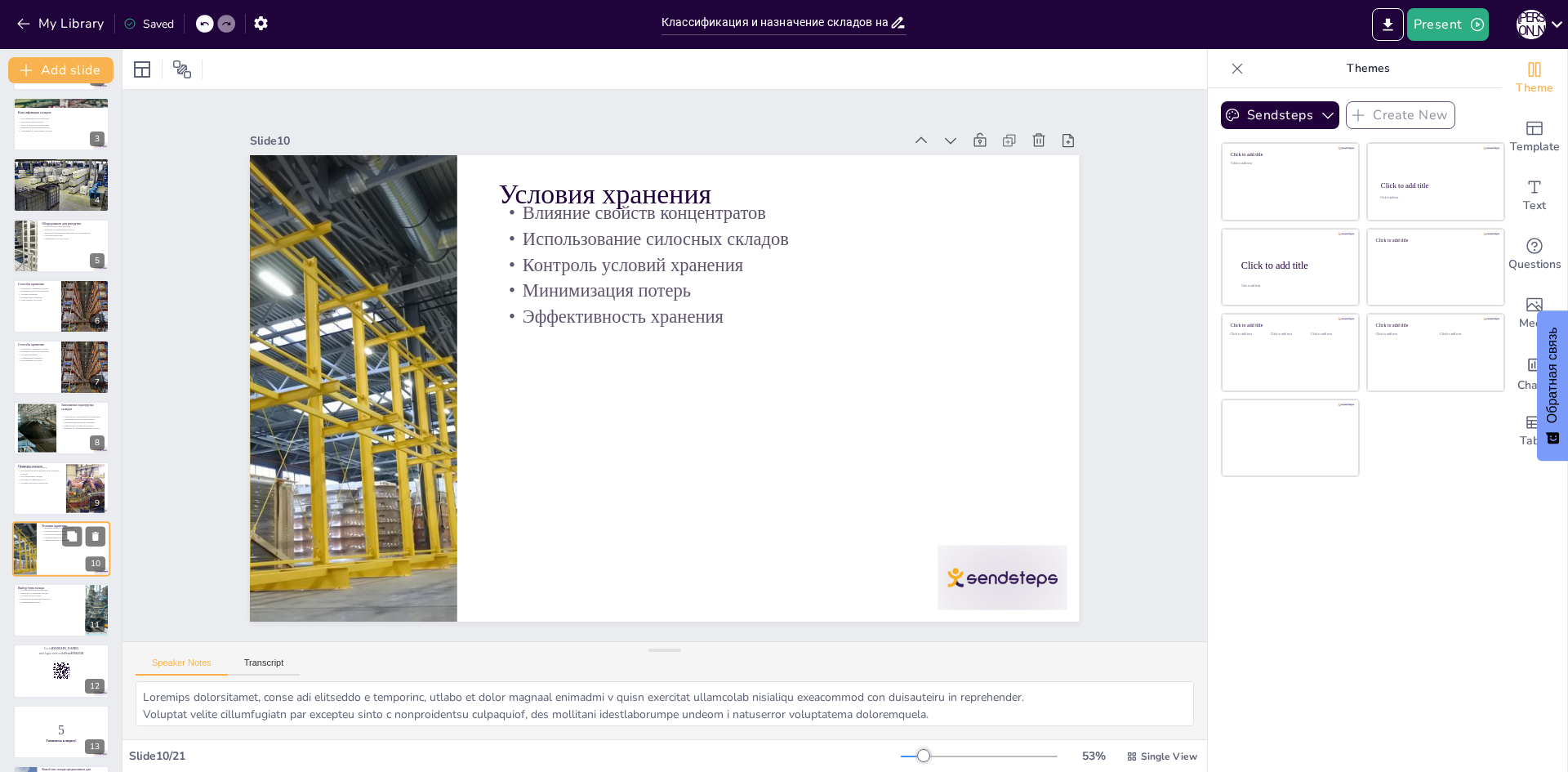
scroll to position [243, 0]
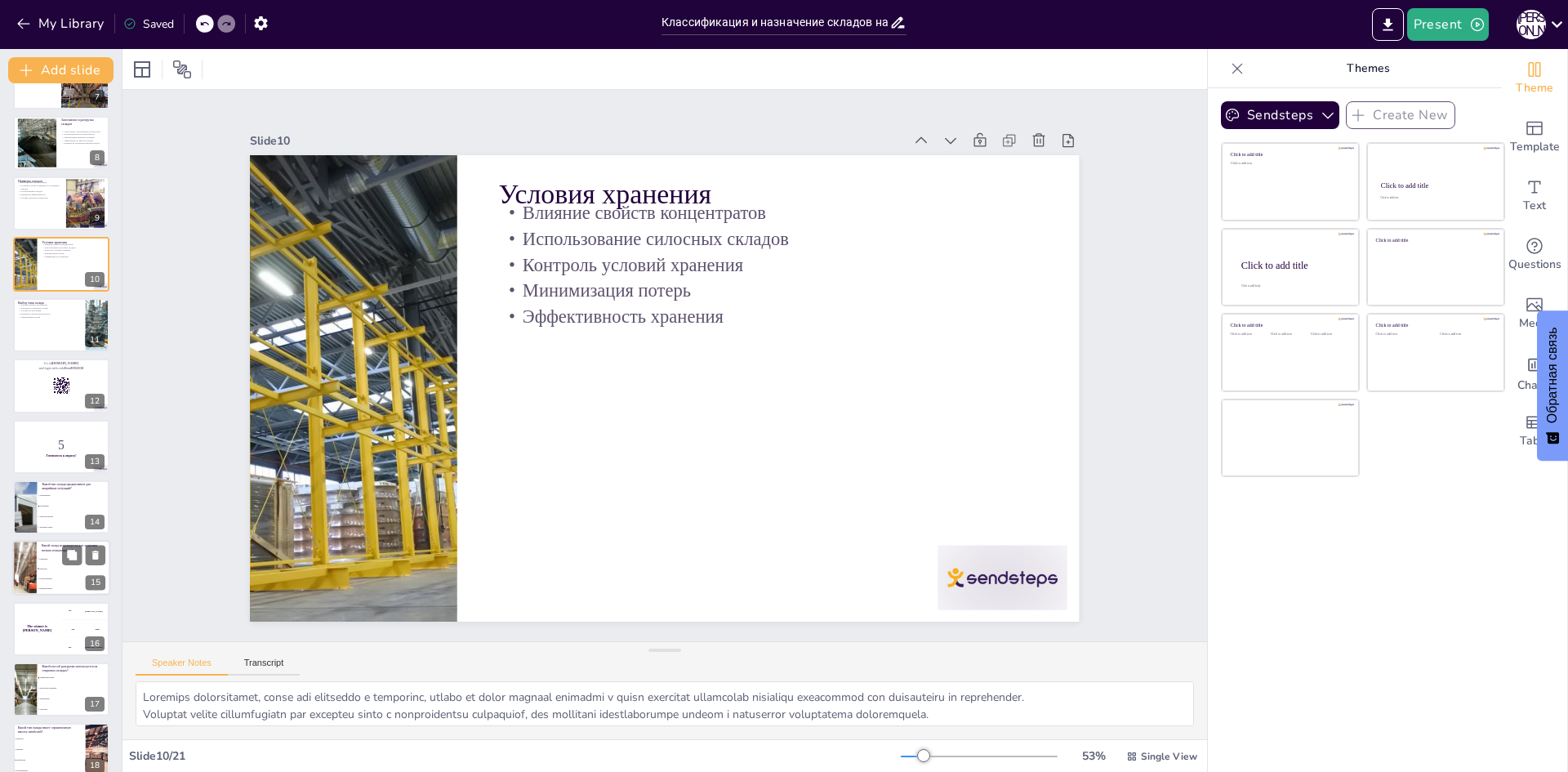
click at [31, 545] on div at bounding box center [25, 567] width 83 height 55
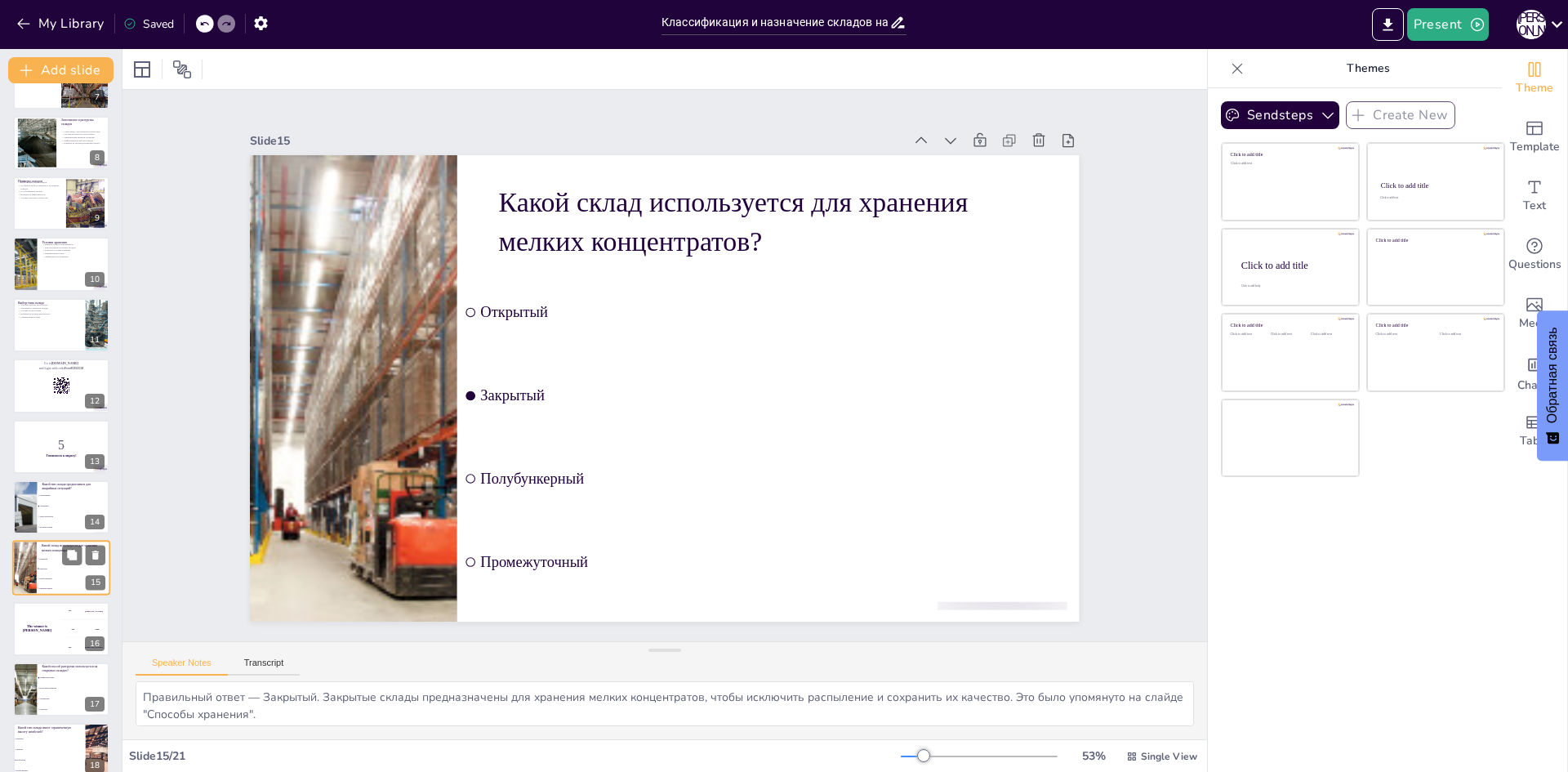
scroll to position [546, 0]
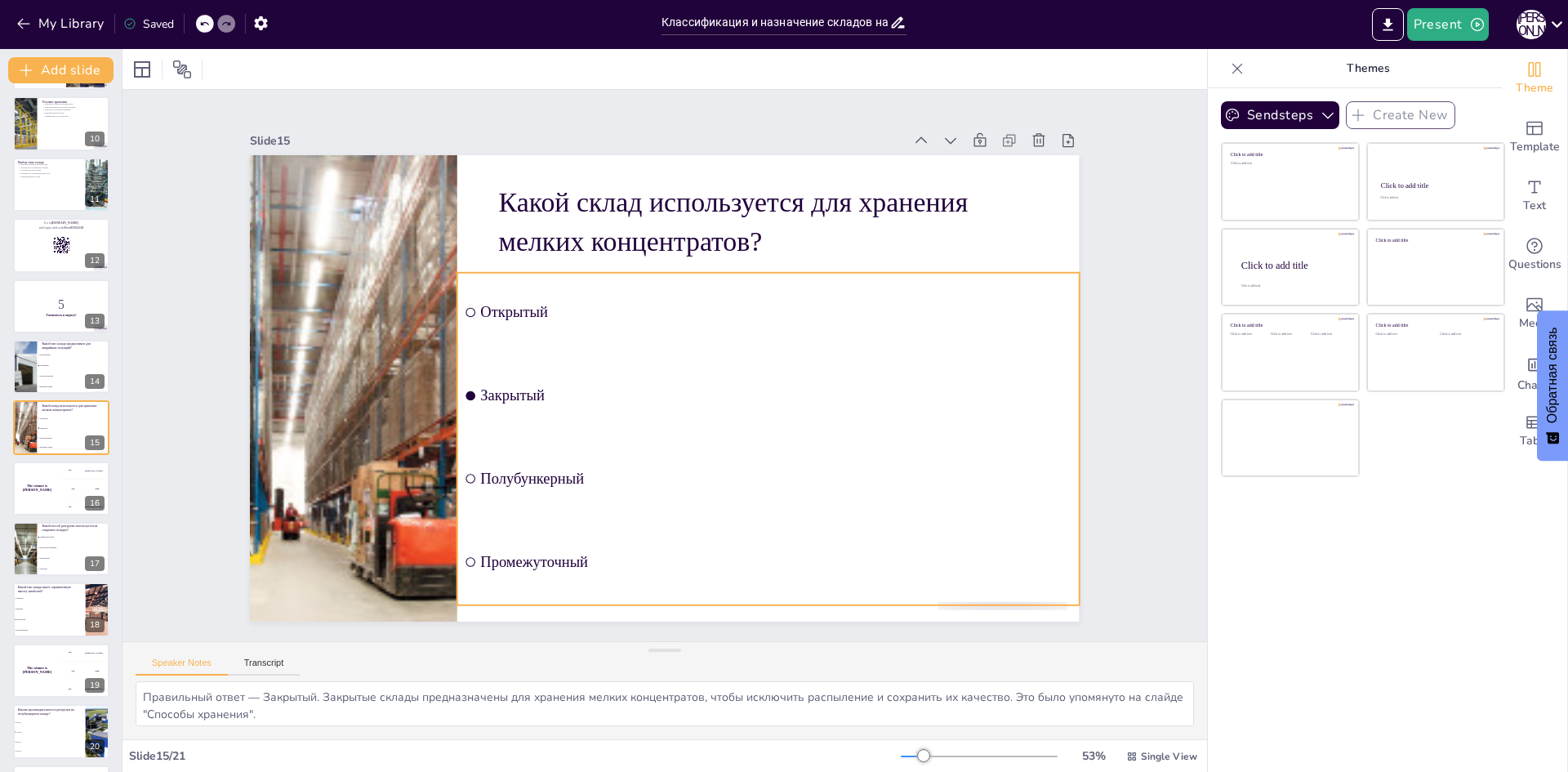
click at [491, 262] on input "checkbox" at bounding box center [497, 255] width 12 height 12
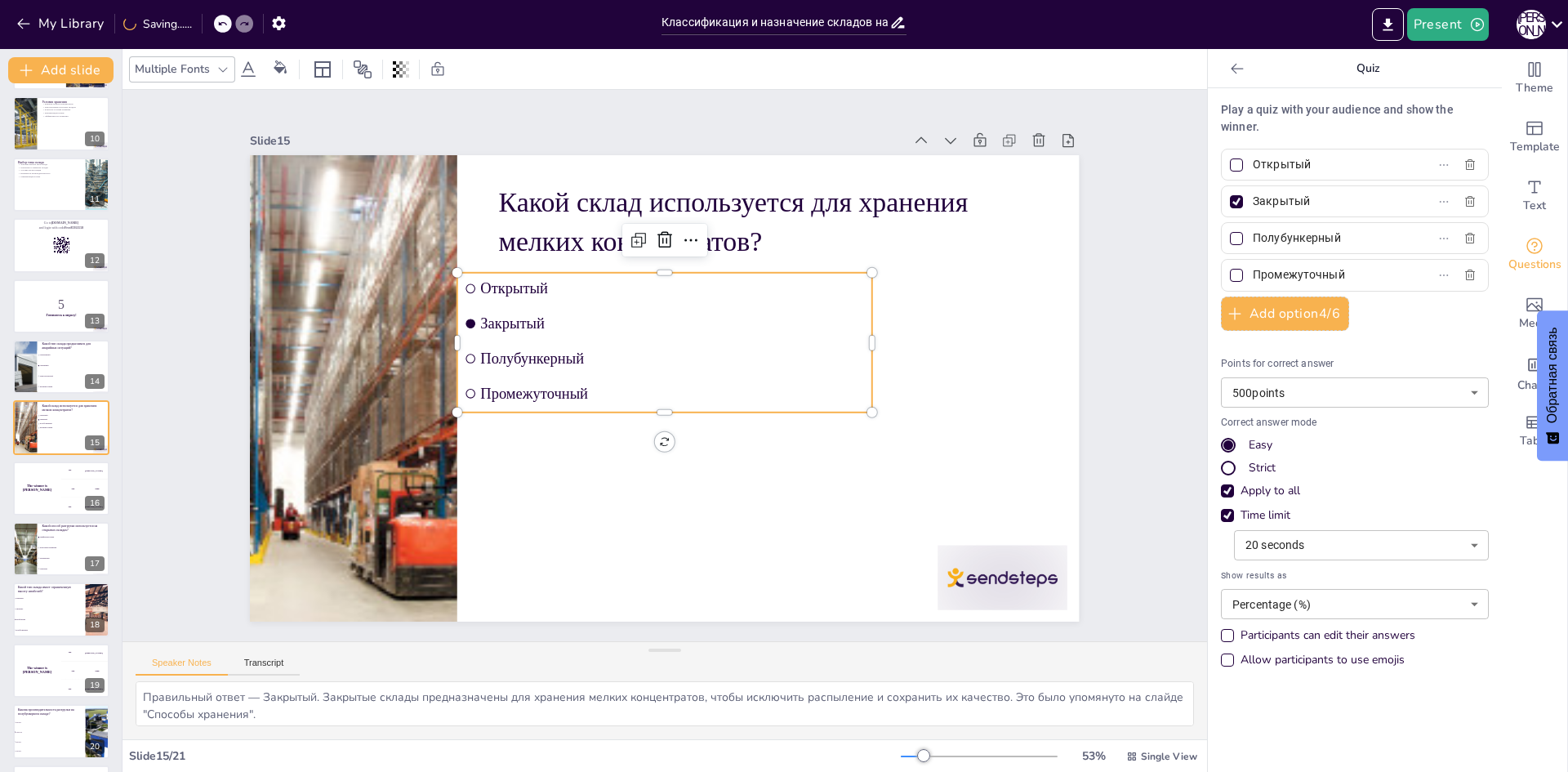
click at [484, 286] on input "checkbox" at bounding box center [490, 279] width 12 height 12
click at [471, 324] on input "checkbox" at bounding box center [477, 318] width 11 height 11
click at [33, 490] on h4 "The winner is [PERSON_NAME]" at bounding box center [37, 487] width 49 height 8
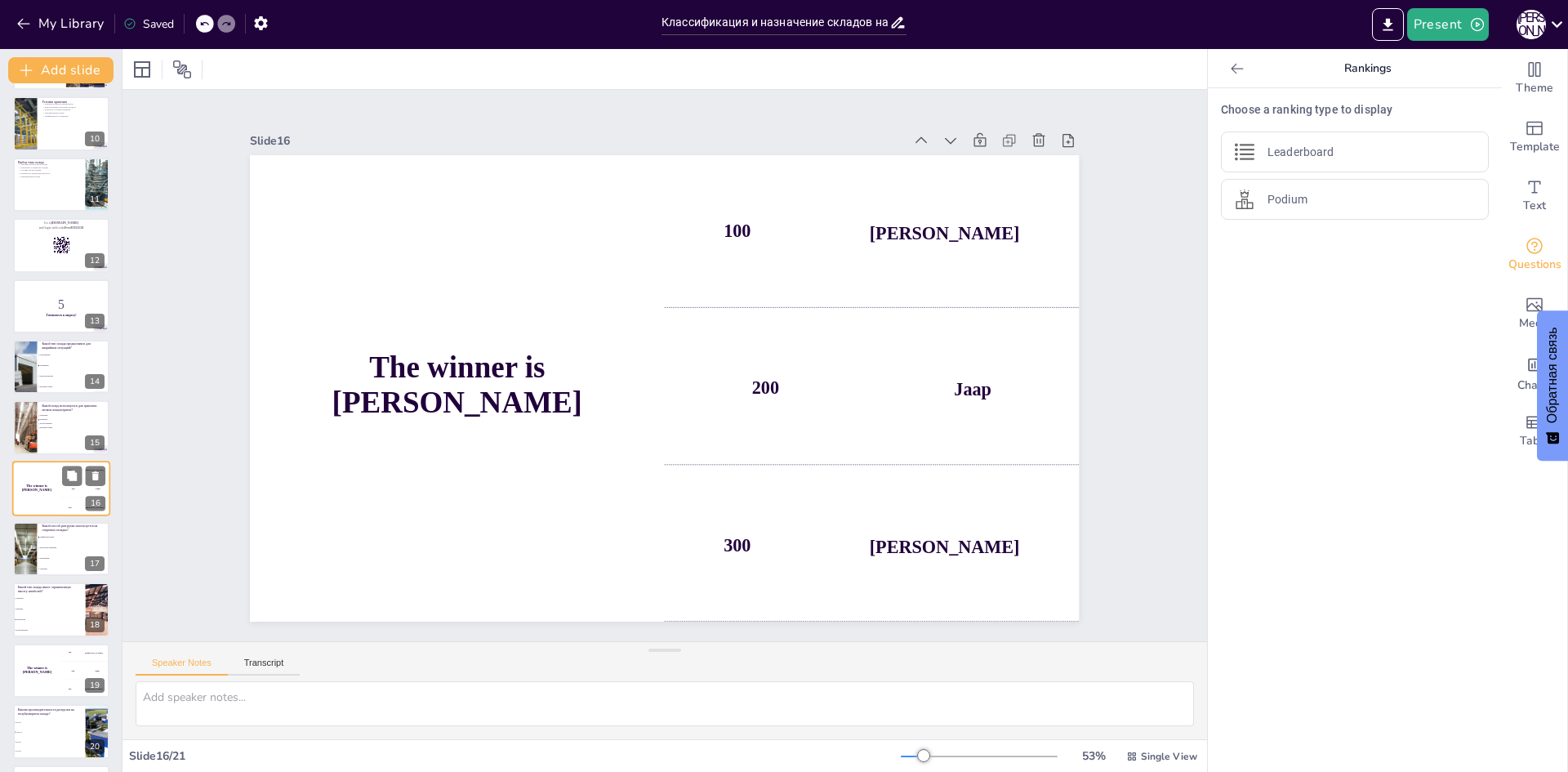
scroll to position [606, 0]
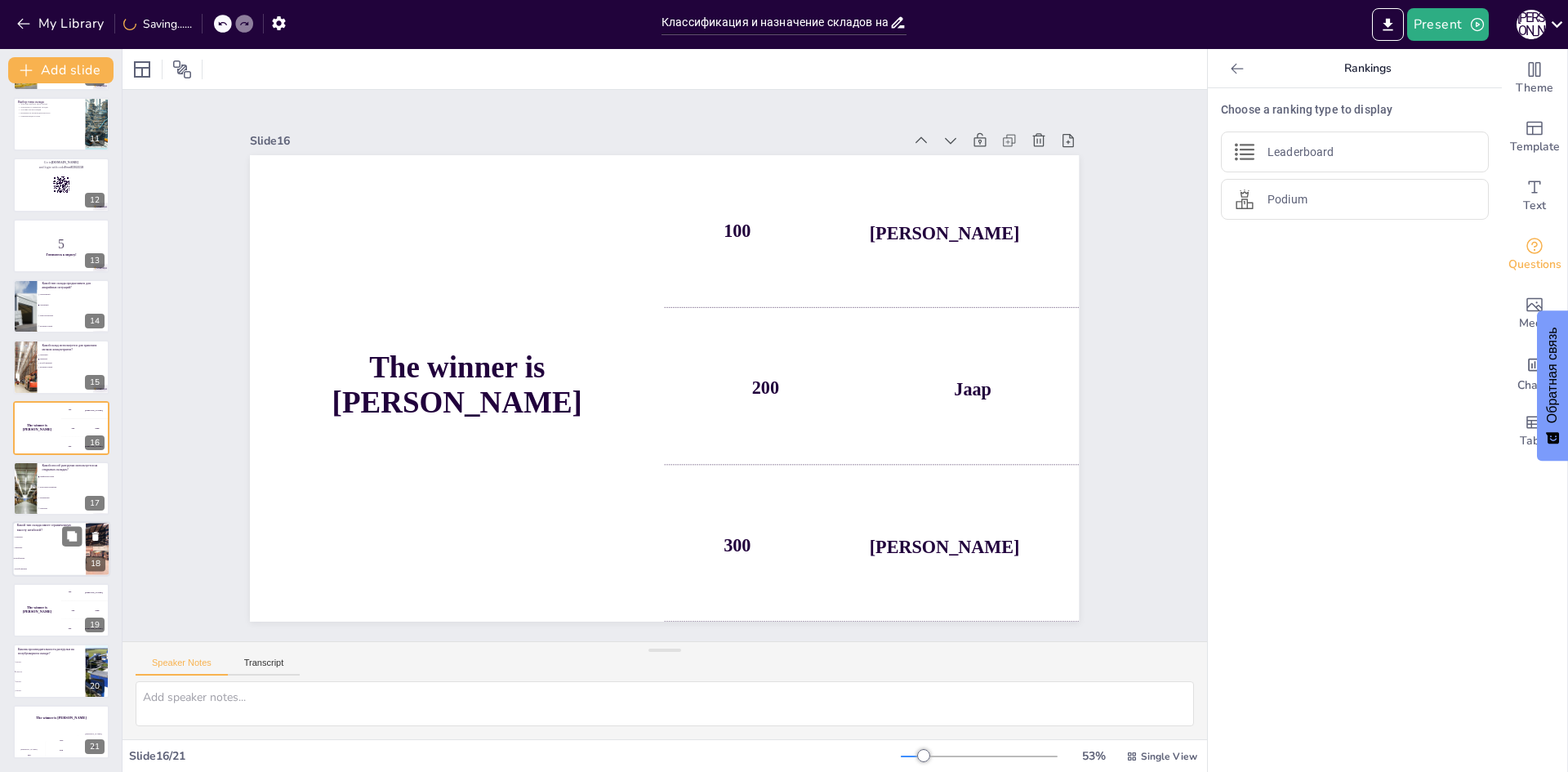
drag, startPoint x: 39, startPoint y: 557, endPoint x: 43, endPoint y: 542, distance: 15.5
click at [38, 558] on span "Штабельные" at bounding box center [49, 559] width 71 height 3
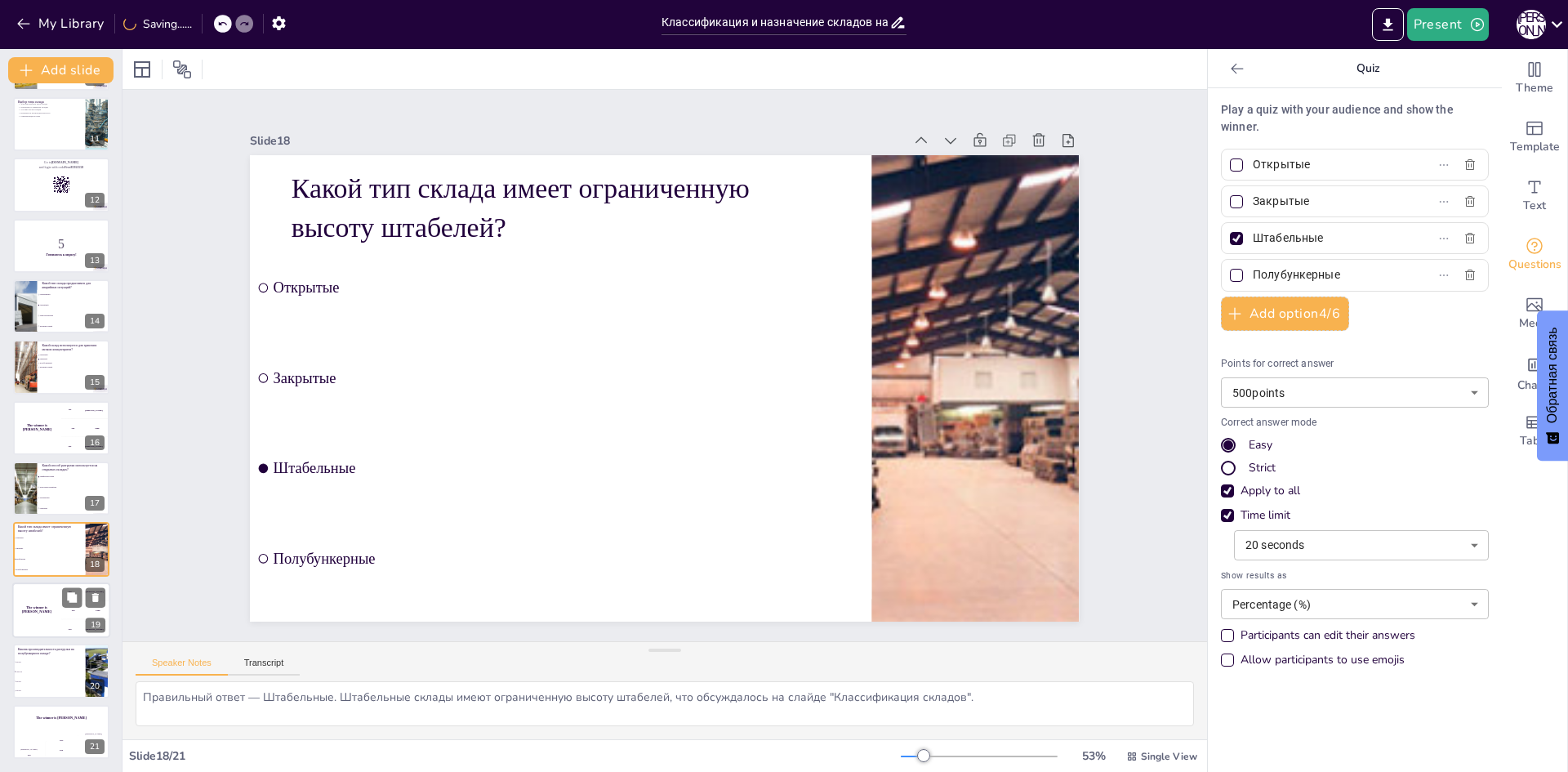
click at [53, 611] on h4 "The winner is [PERSON_NAME]" at bounding box center [37, 609] width 49 height 8
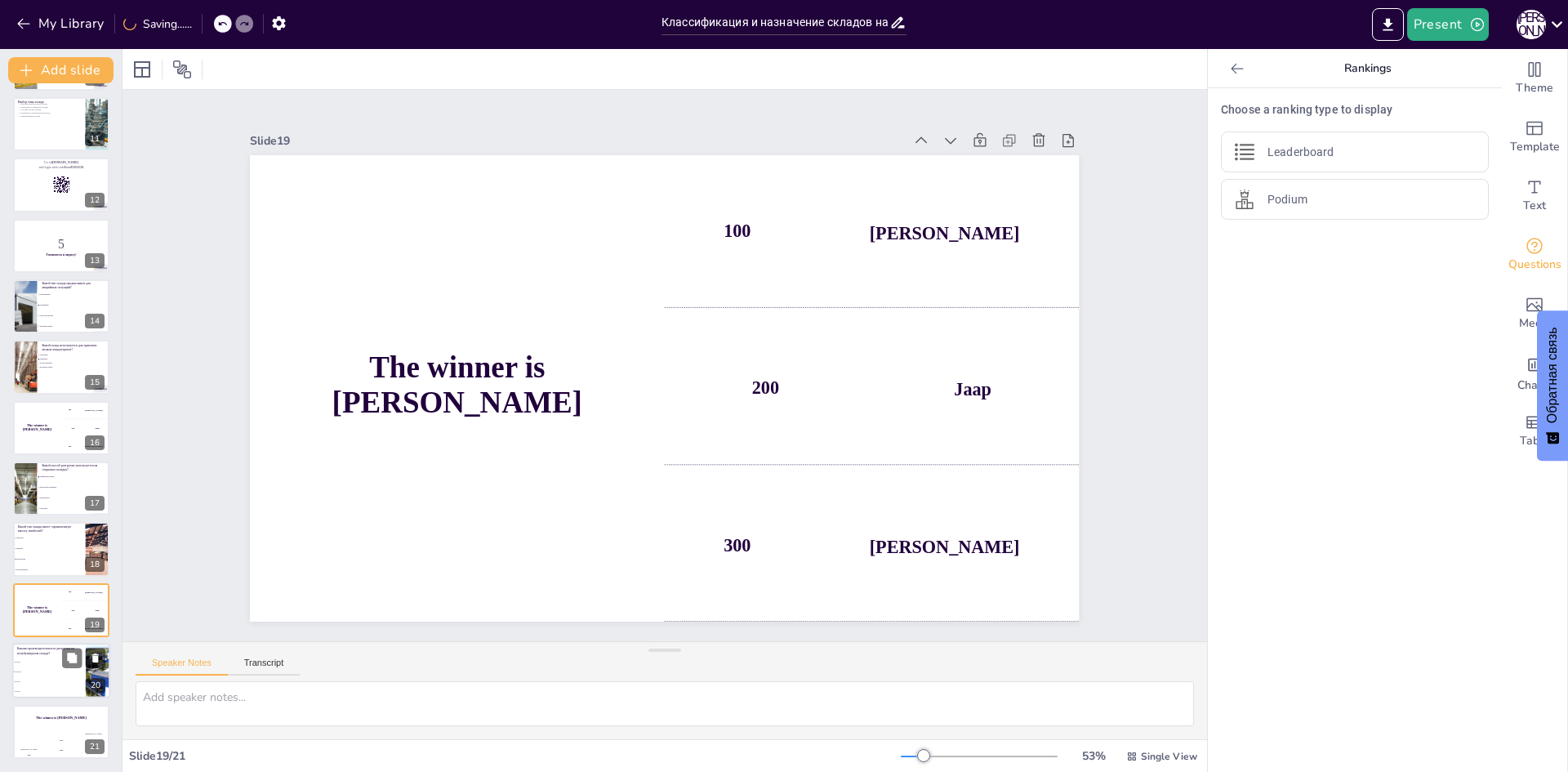
click at [32, 665] on li "250 т/ч" at bounding box center [48, 662] width 74 height 10
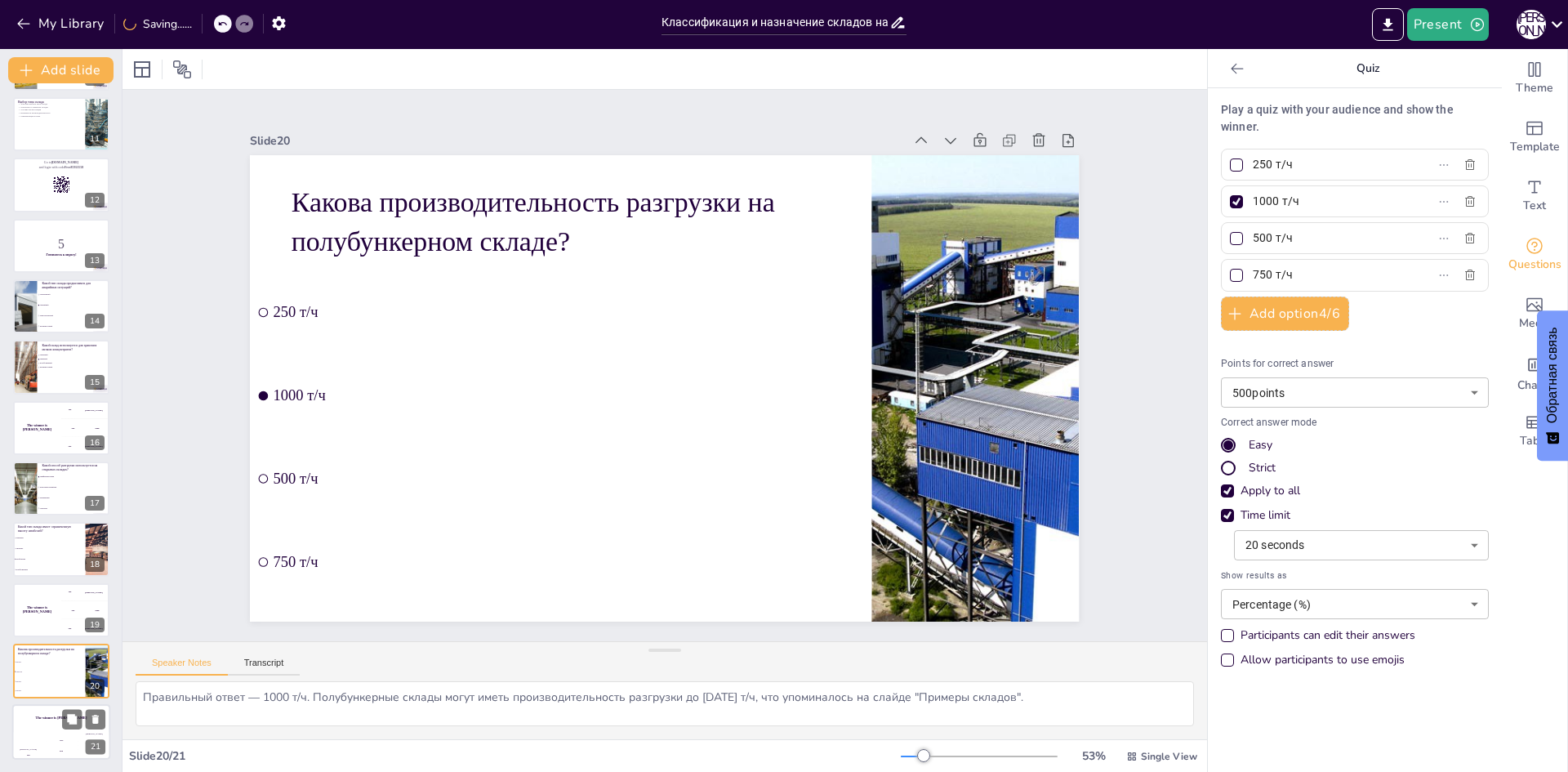
click at [47, 722] on div "The winner is [PERSON_NAME]" at bounding box center [60, 718] width 98 height 28
